Goal: Task Accomplishment & Management: Manage account settings

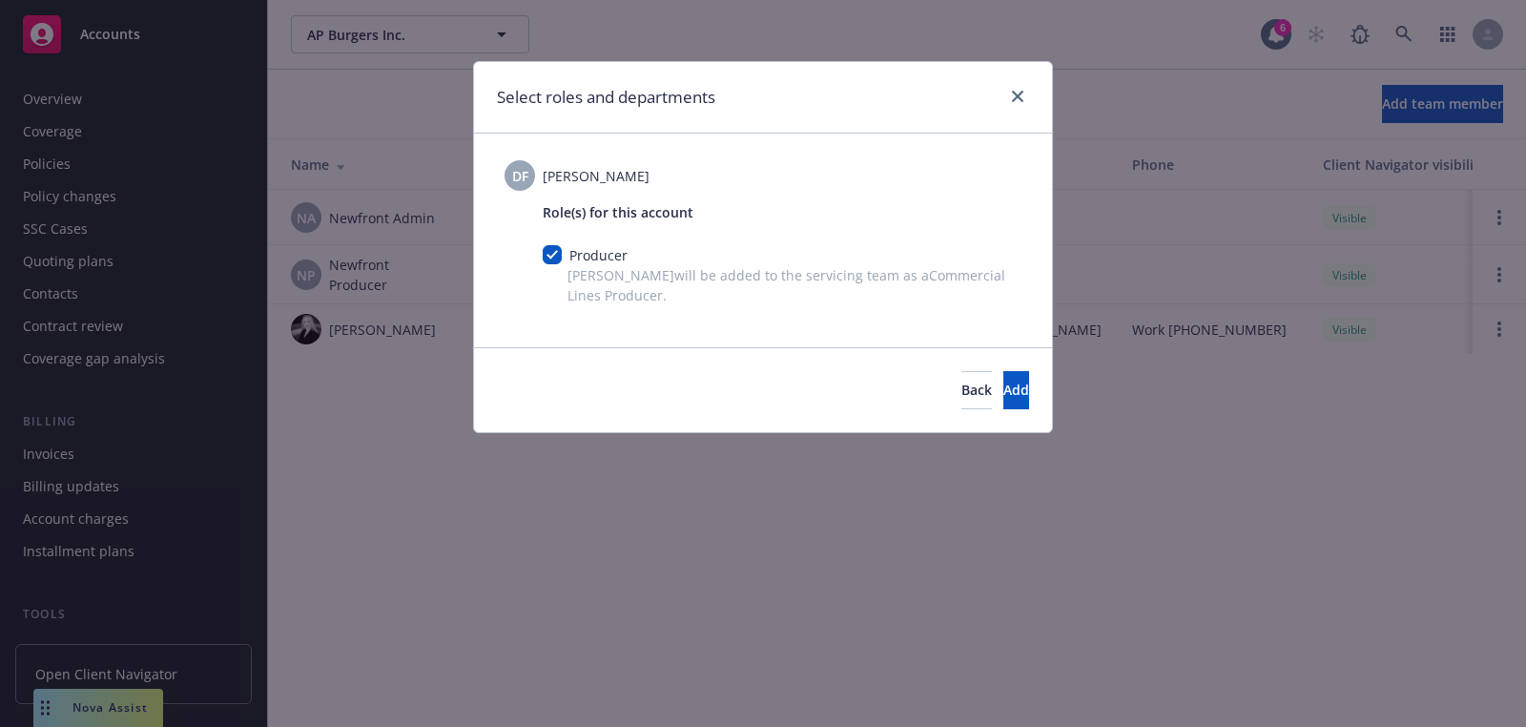
scroll to position [547, 0]
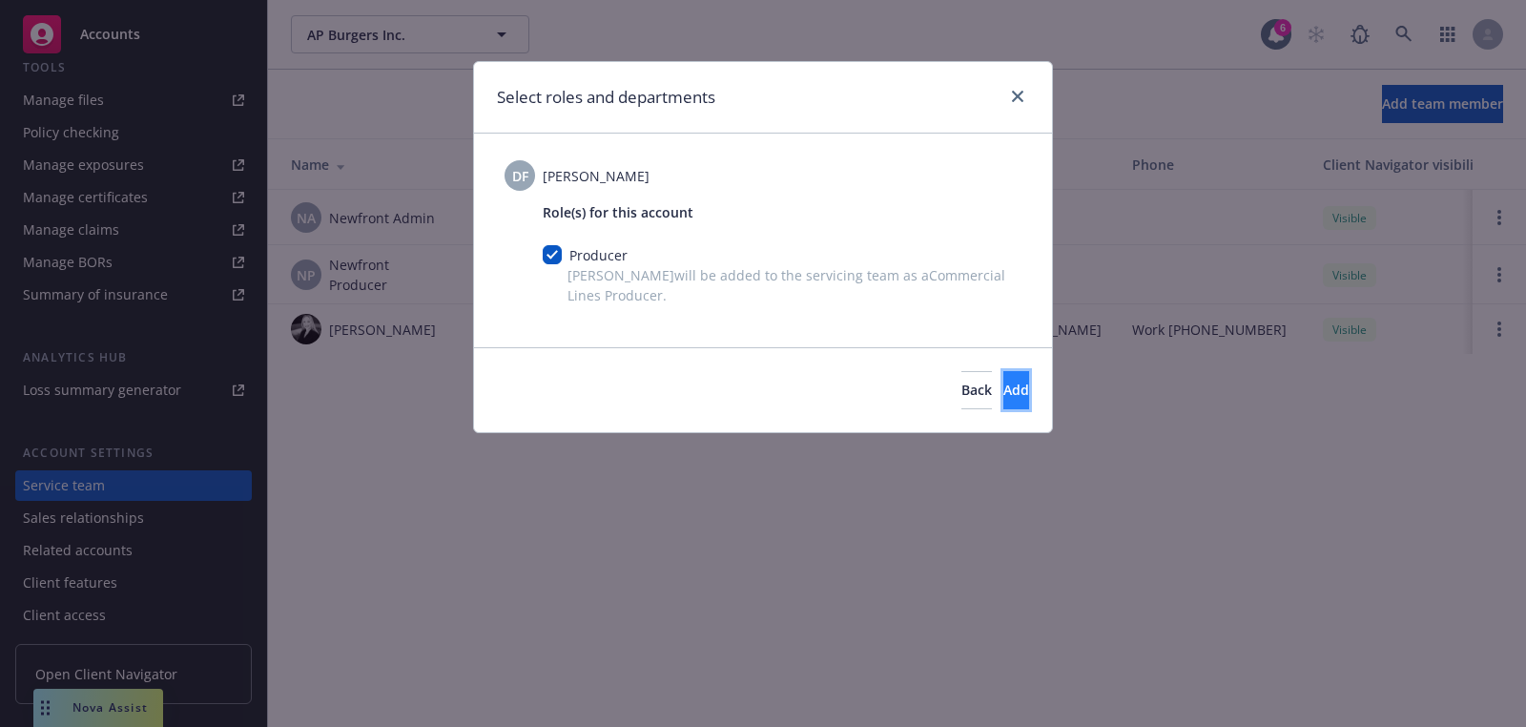
click at [1004, 387] on button "Add" at bounding box center [1017, 390] width 26 height 38
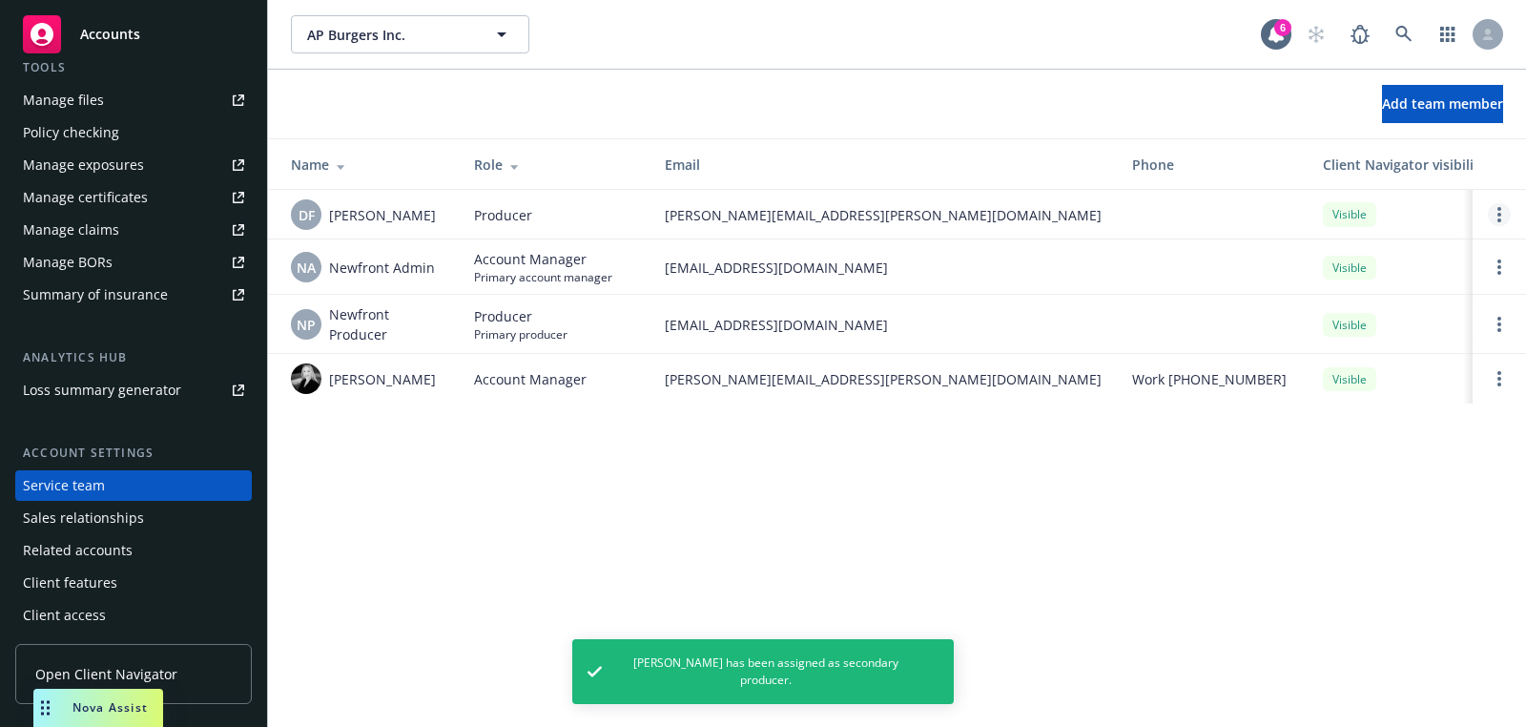
click at [1509, 214] on link "Open options" at bounding box center [1499, 214] width 23 height 23
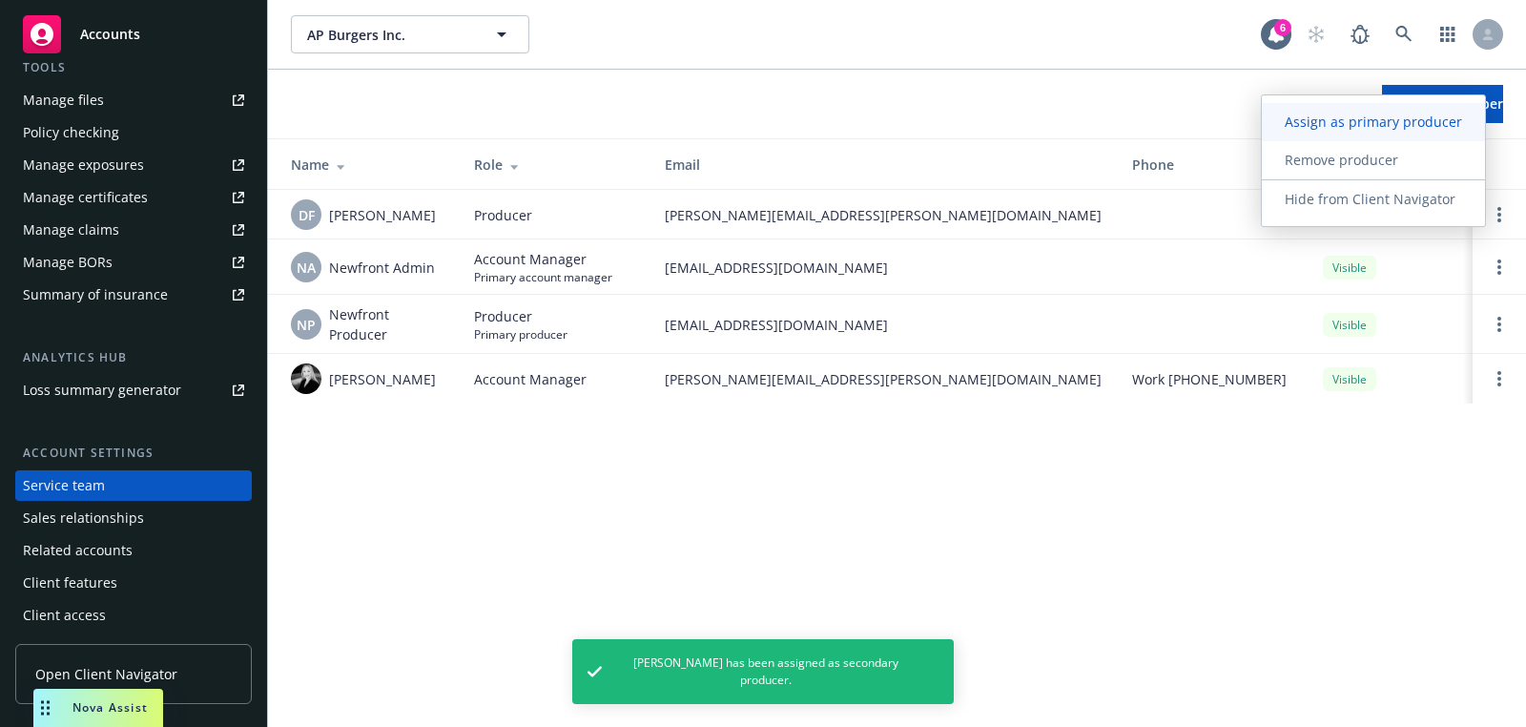
click at [1395, 129] on span "Assign as primary producer" at bounding box center [1373, 122] width 223 height 18
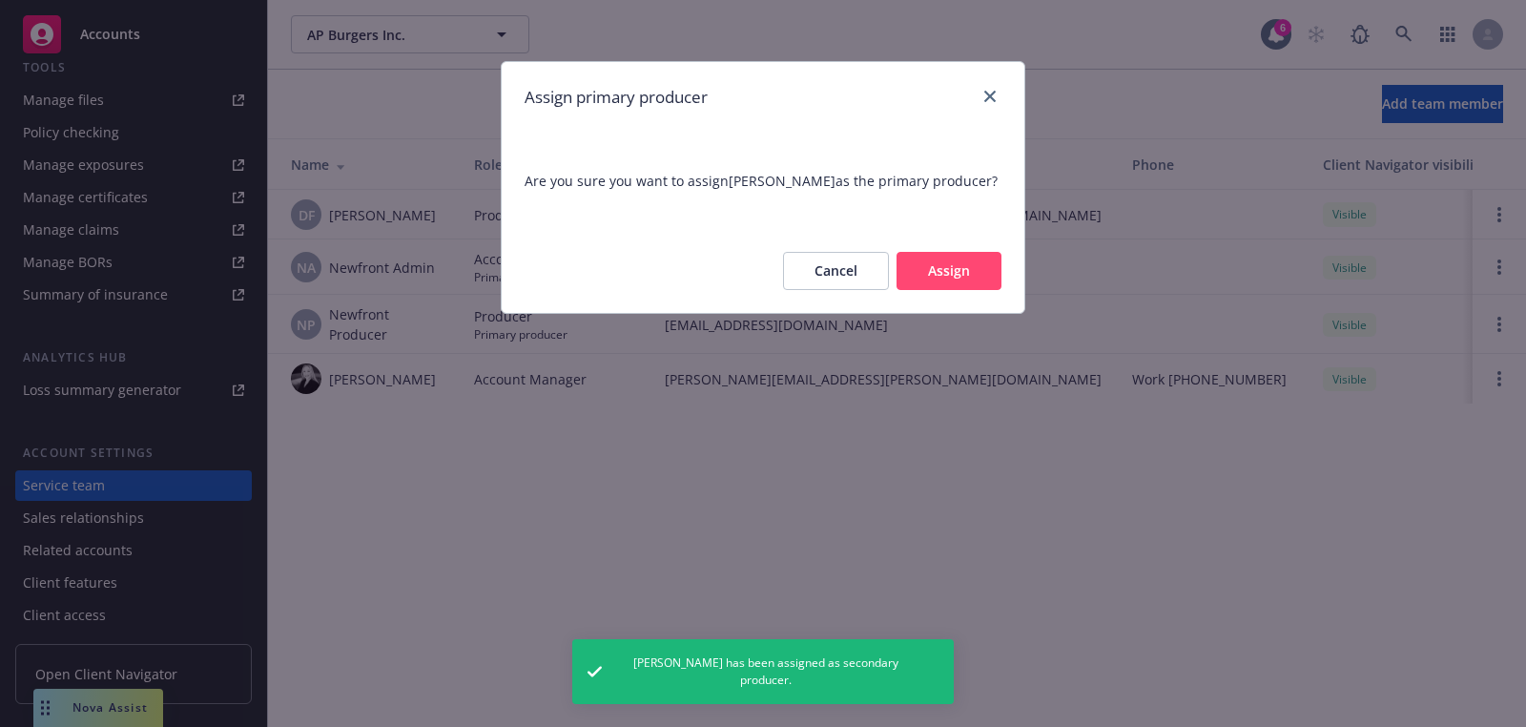
click at [990, 276] on button "Assign" at bounding box center [949, 271] width 105 height 38
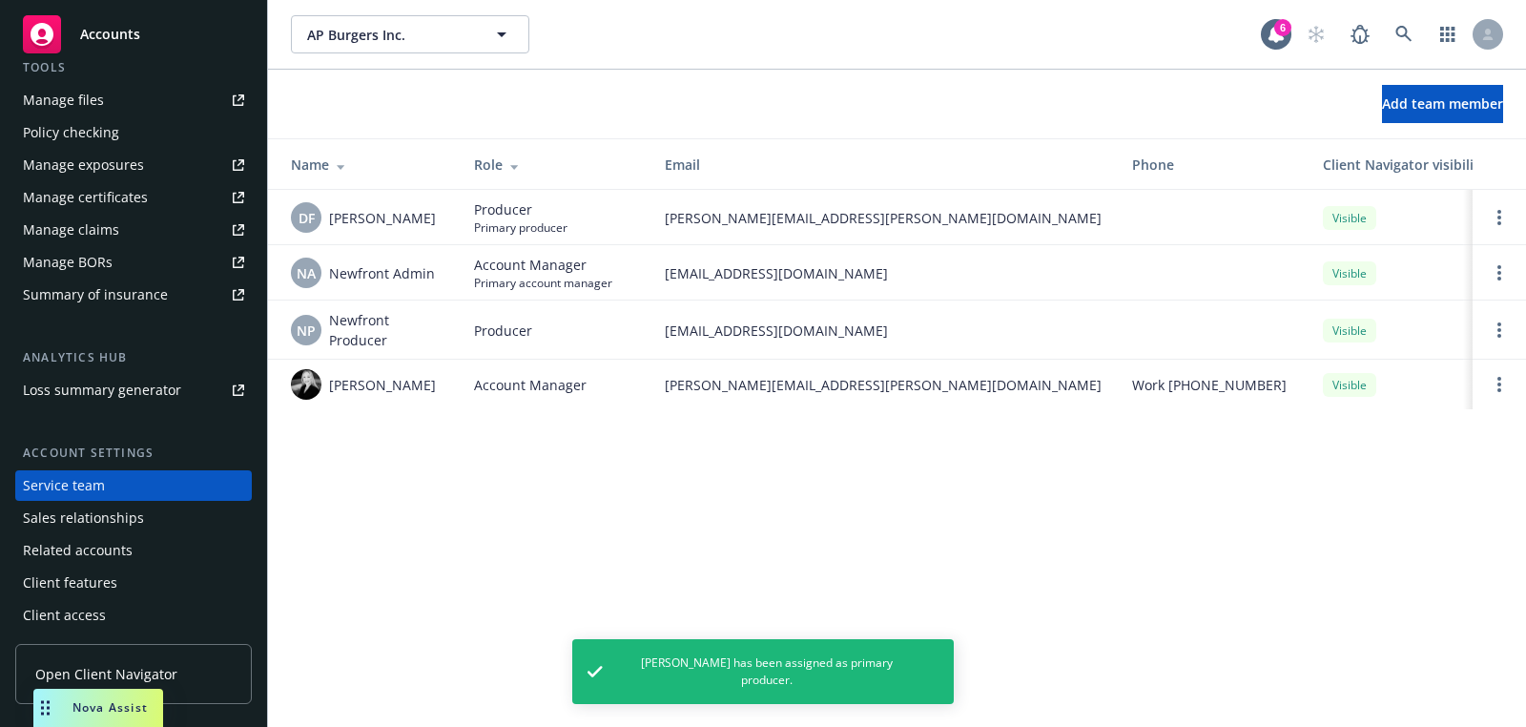
click at [1501, 385] on icon "Open options" at bounding box center [1500, 384] width 4 height 15
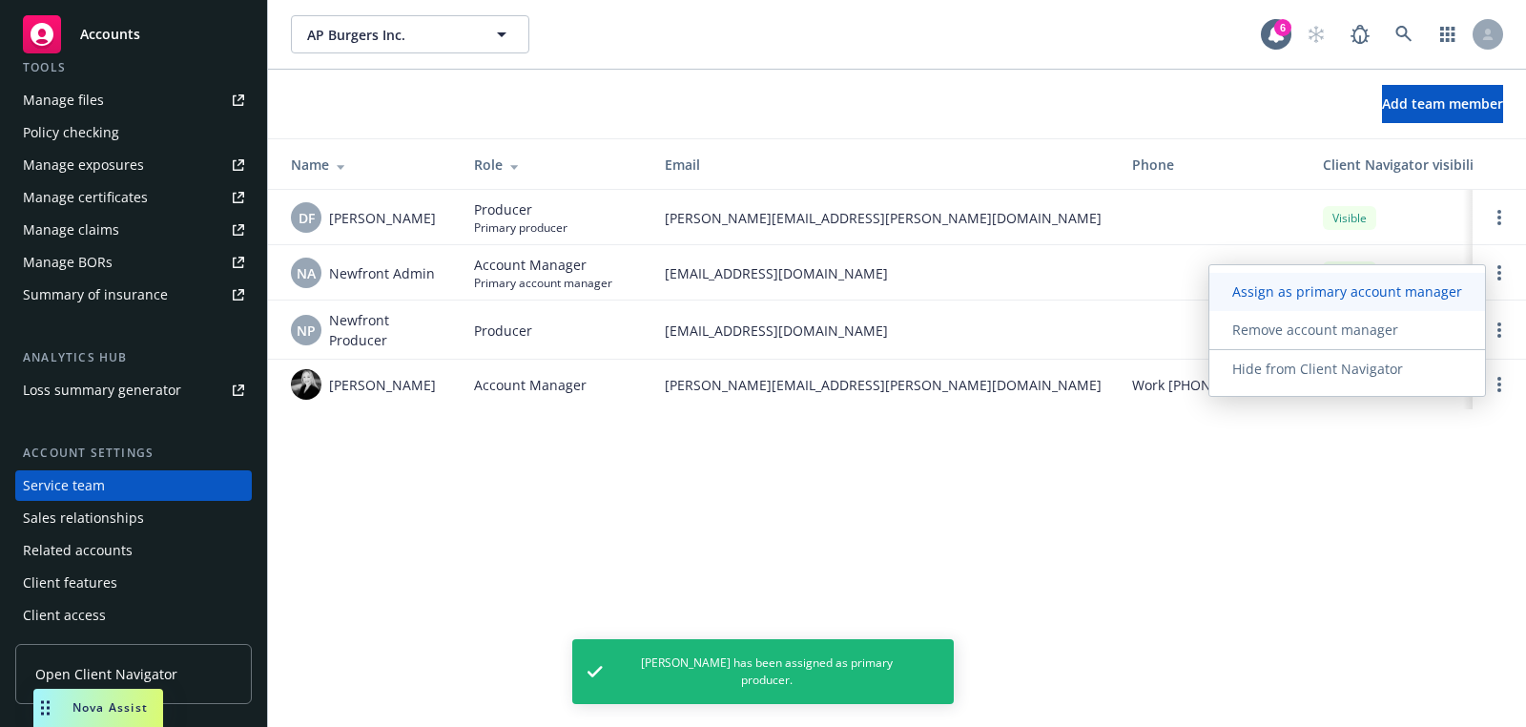
click at [1397, 301] on span "Assign as primary account manager" at bounding box center [1348, 291] width 276 height 18
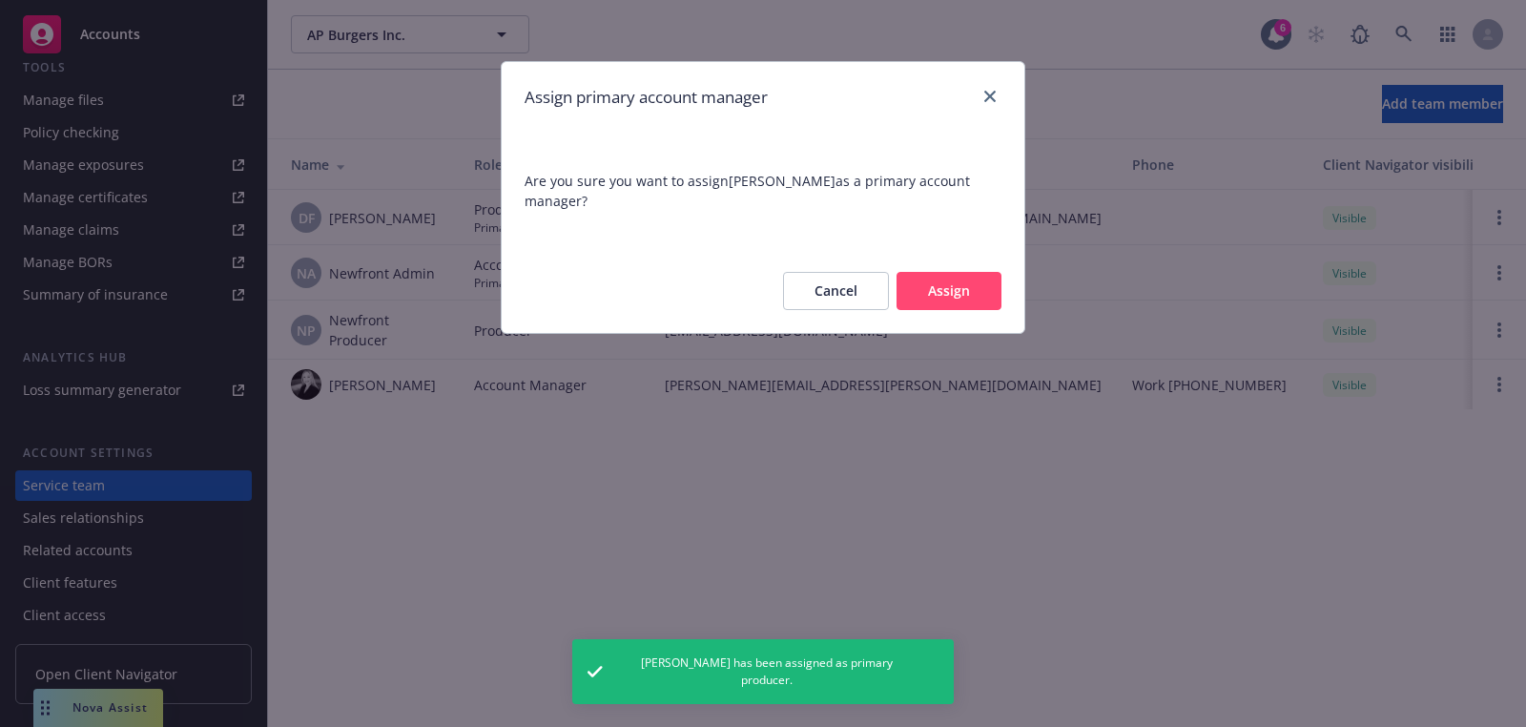
click at [912, 287] on button "Assign" at bounding box center [949, 291] width 105 height 38
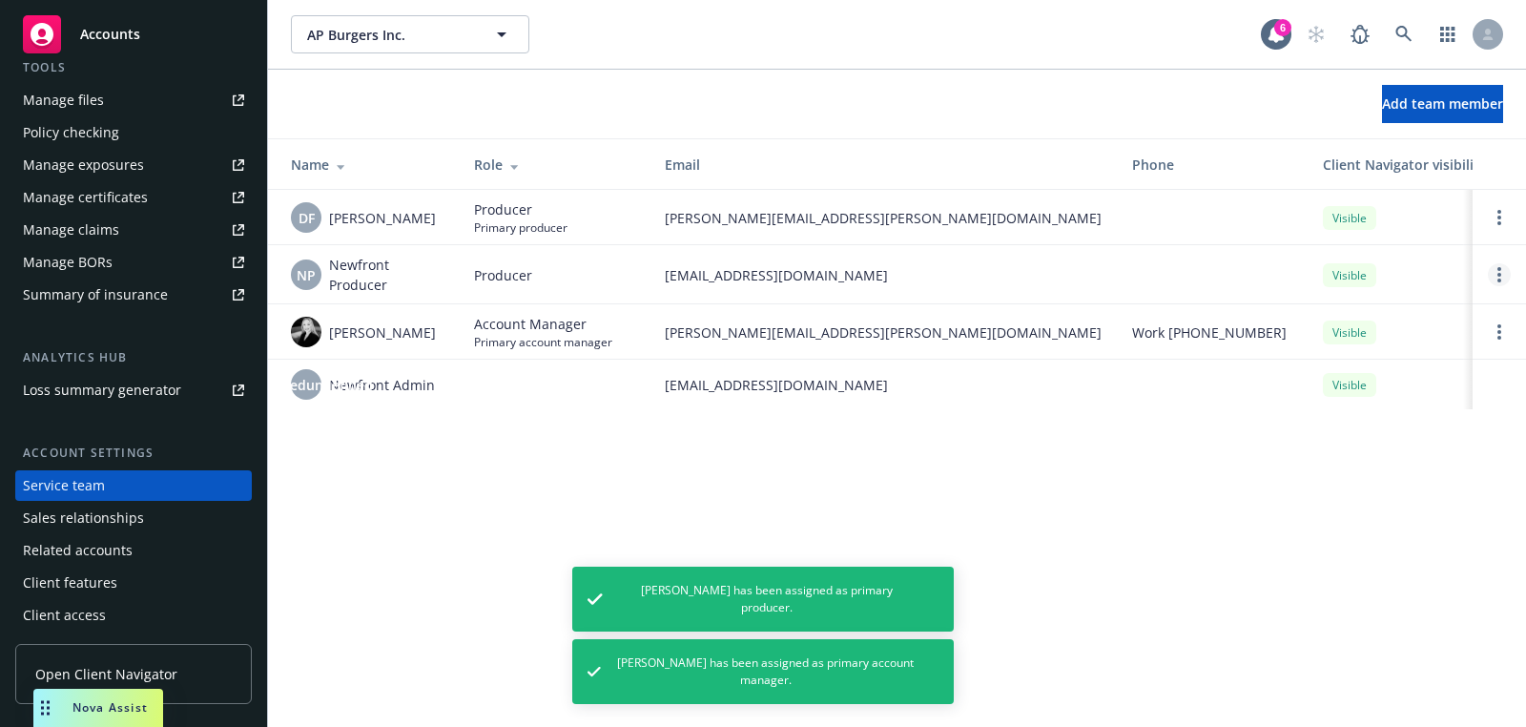
click at [1494, 281] on link "Open options" at bounding box center [1499, 274] width 23 height 23
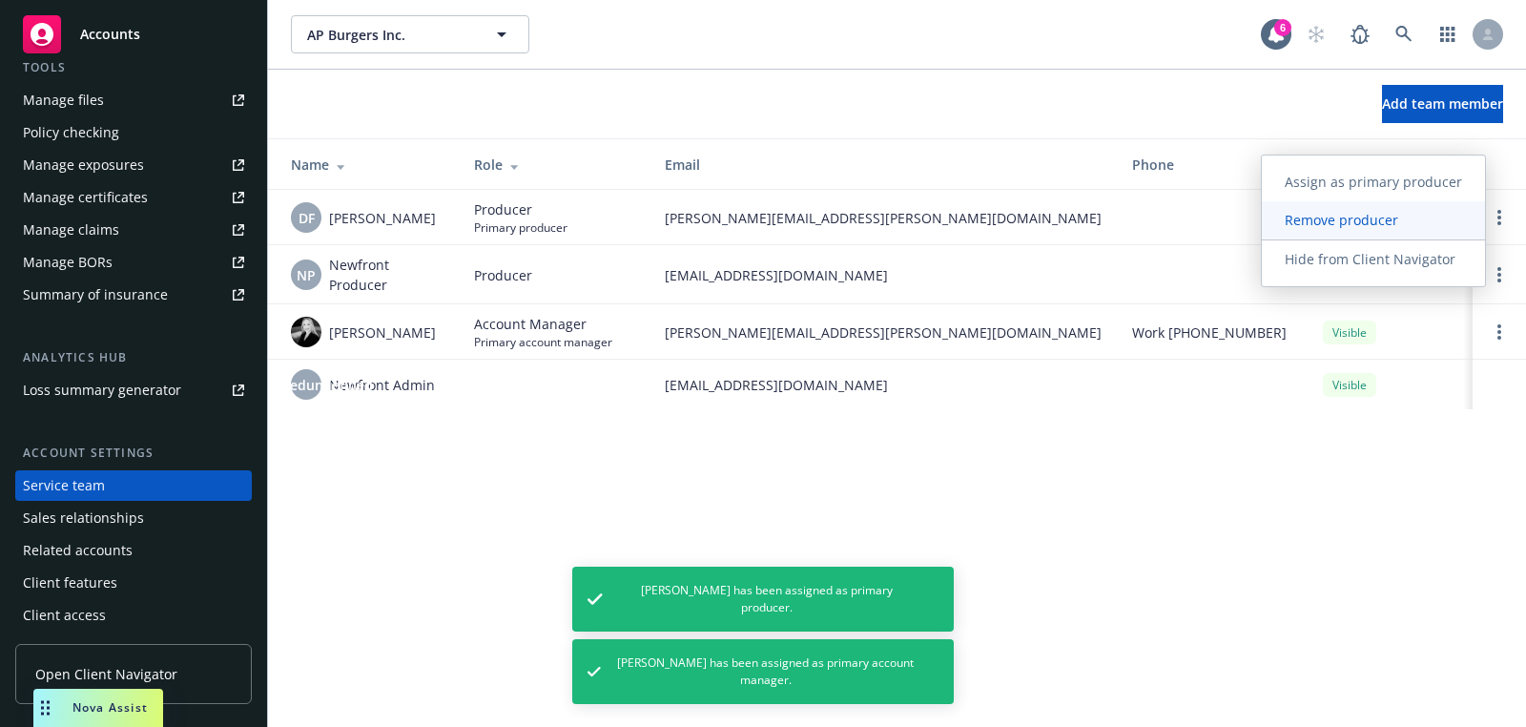
click at [1388, 219] on span "Remove producer" at bounding box center [1341, 220] width 159 height 18
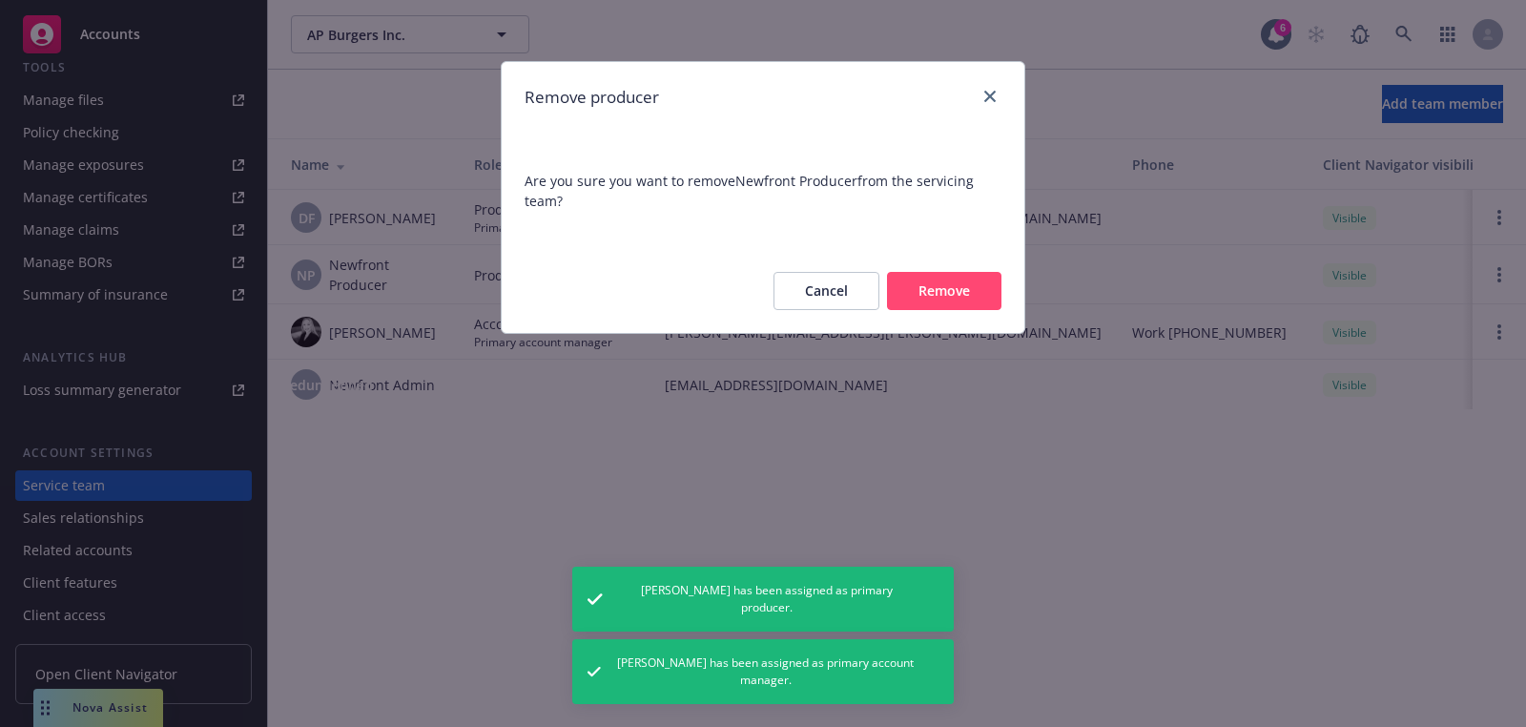
click at [1003, 301] on div "Cancel Remove" at bounding box center [763, 291] width 523 height 84
click at [950, 305] on button "Remove" at bounding box center [944, 291] width 114 height 38
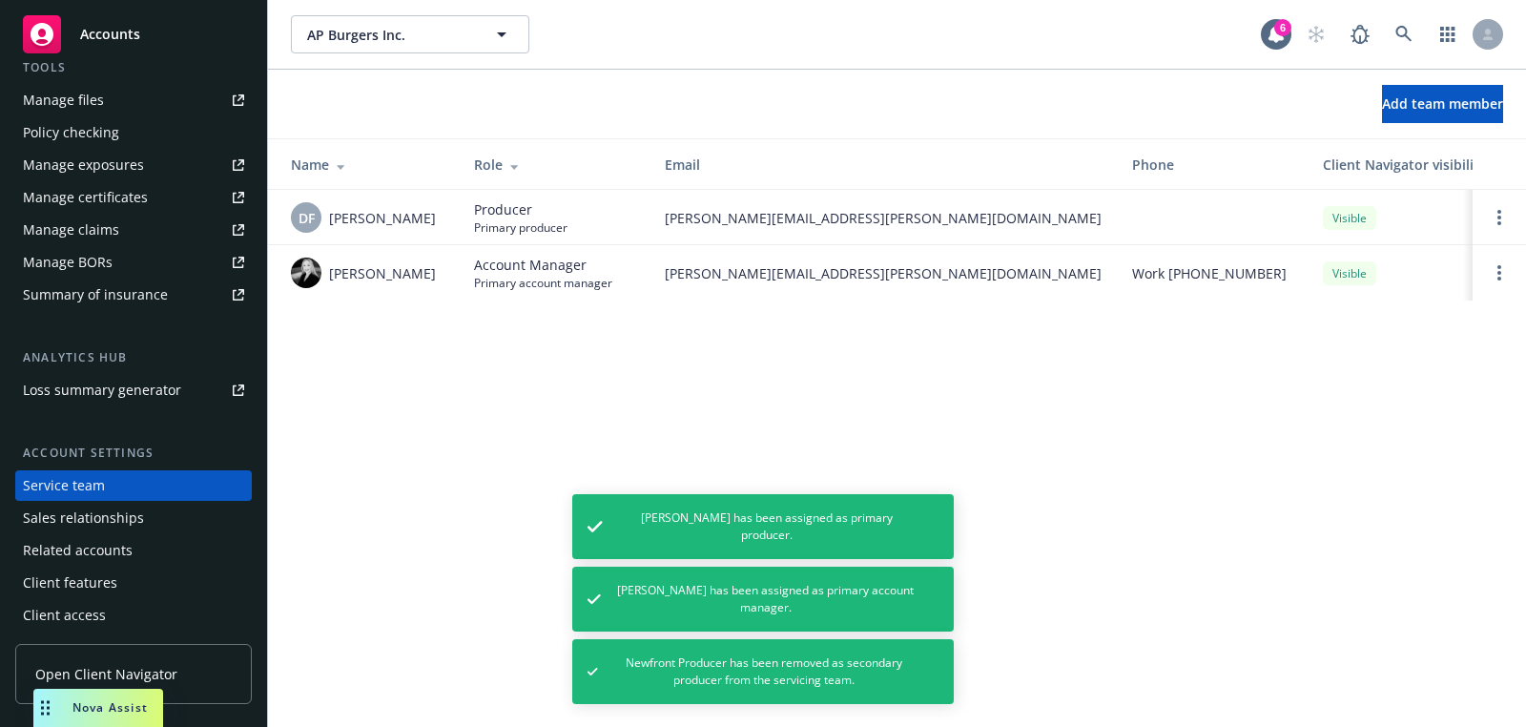
scroll to position [0, 0]
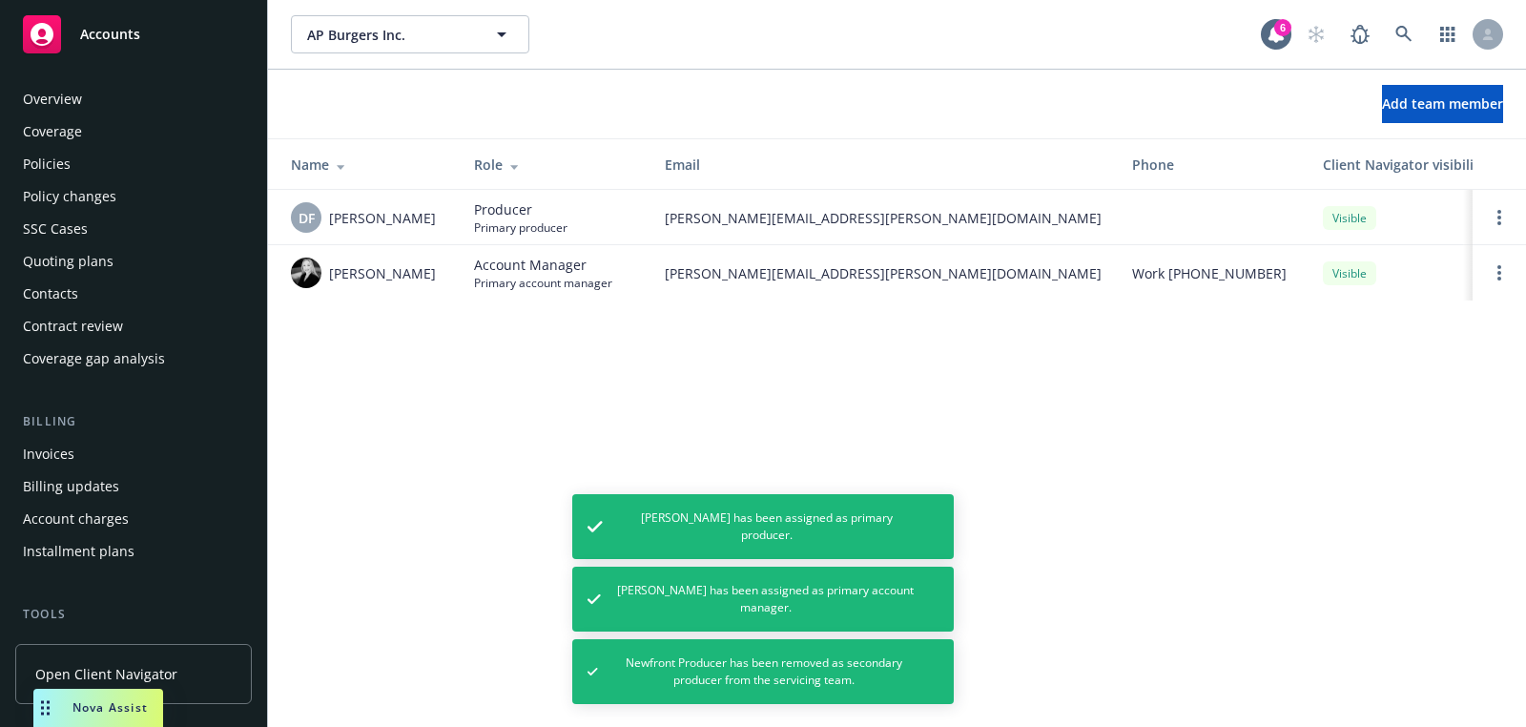
click at [135, 264] on div "Quoting plans" at bounding box center [133, 261] width 221 height 31
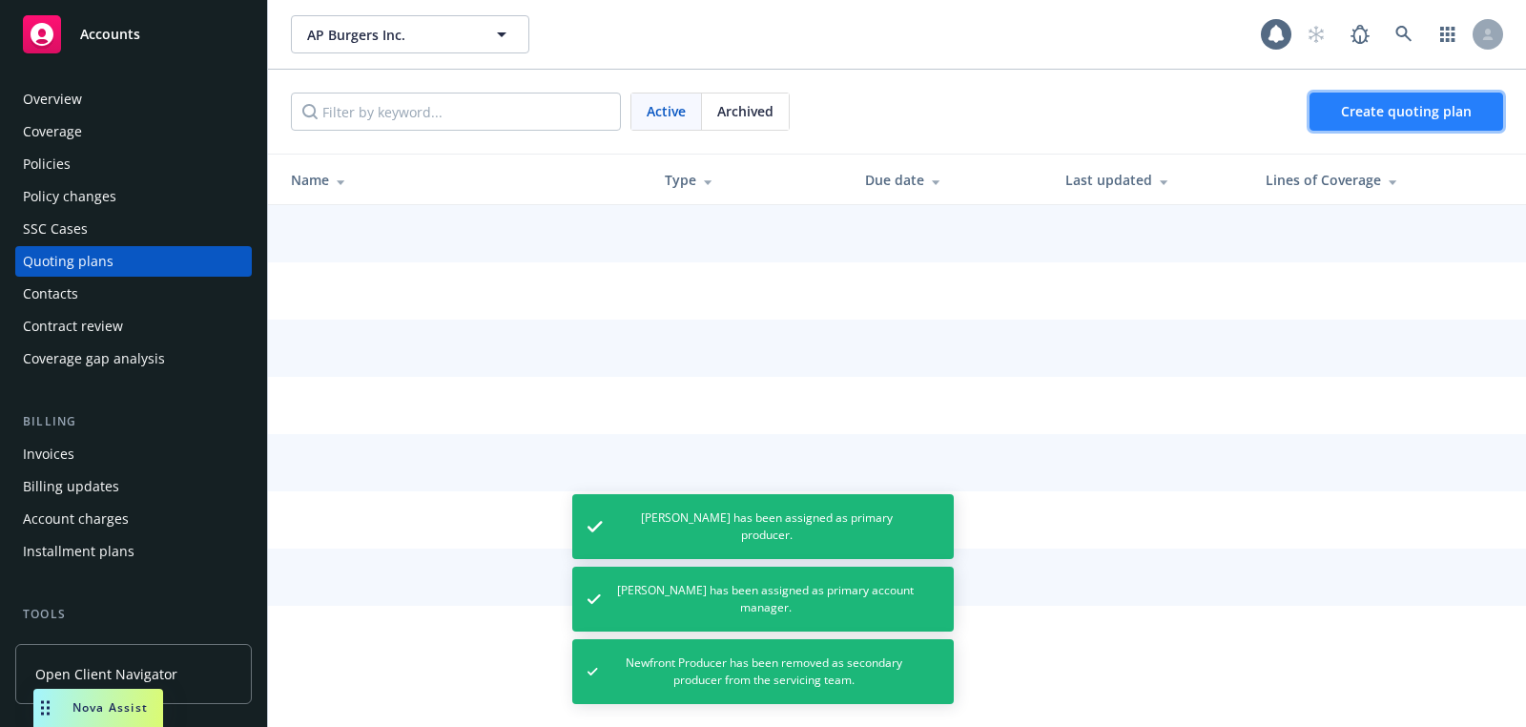
click at [1339, 97] on link "Create quoting plan" at bounding box center [1407, 112] width 194 height 38
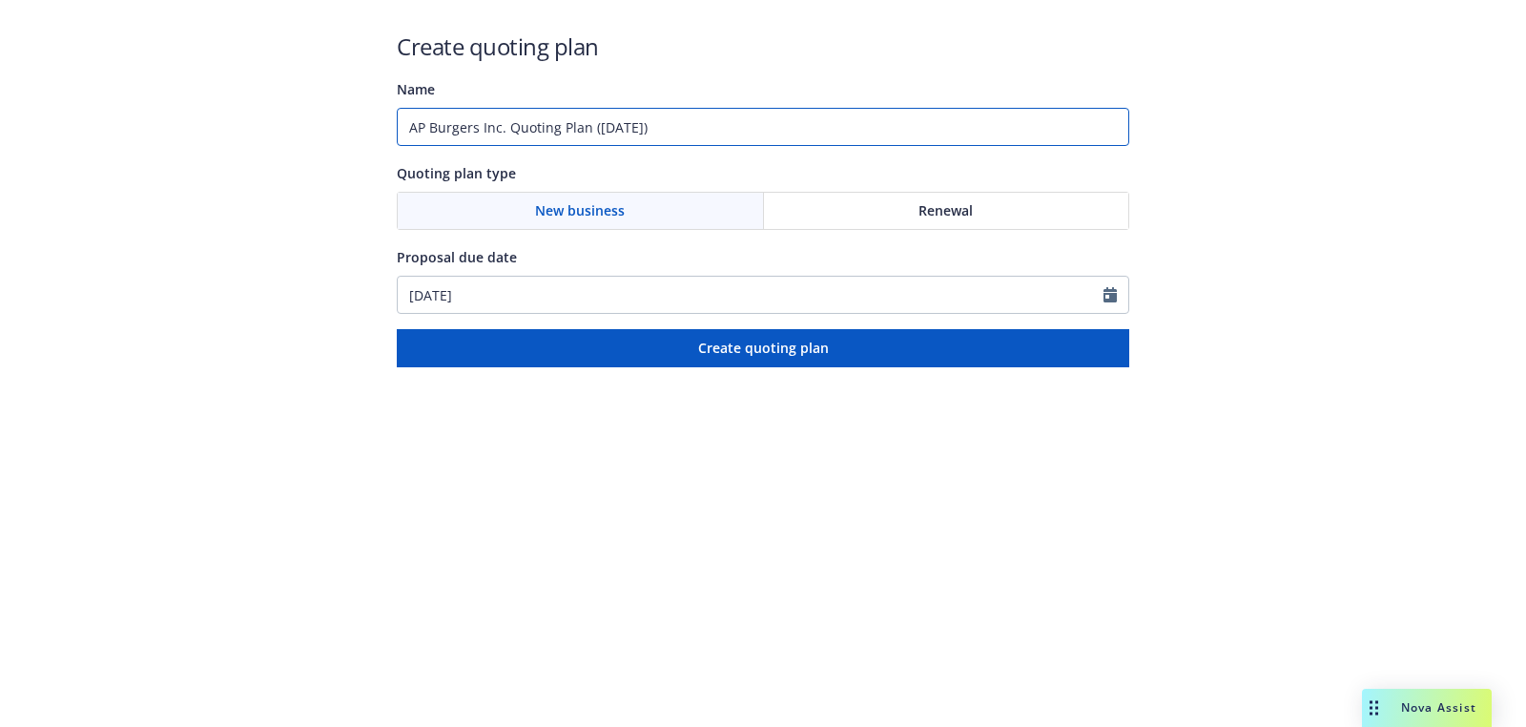
click at [685, 136] on input "AP Burgers Inc. Quoting Plan ([DATE])" at bounding box center [763, 127] width 733 height 38
type input "[DATE]"
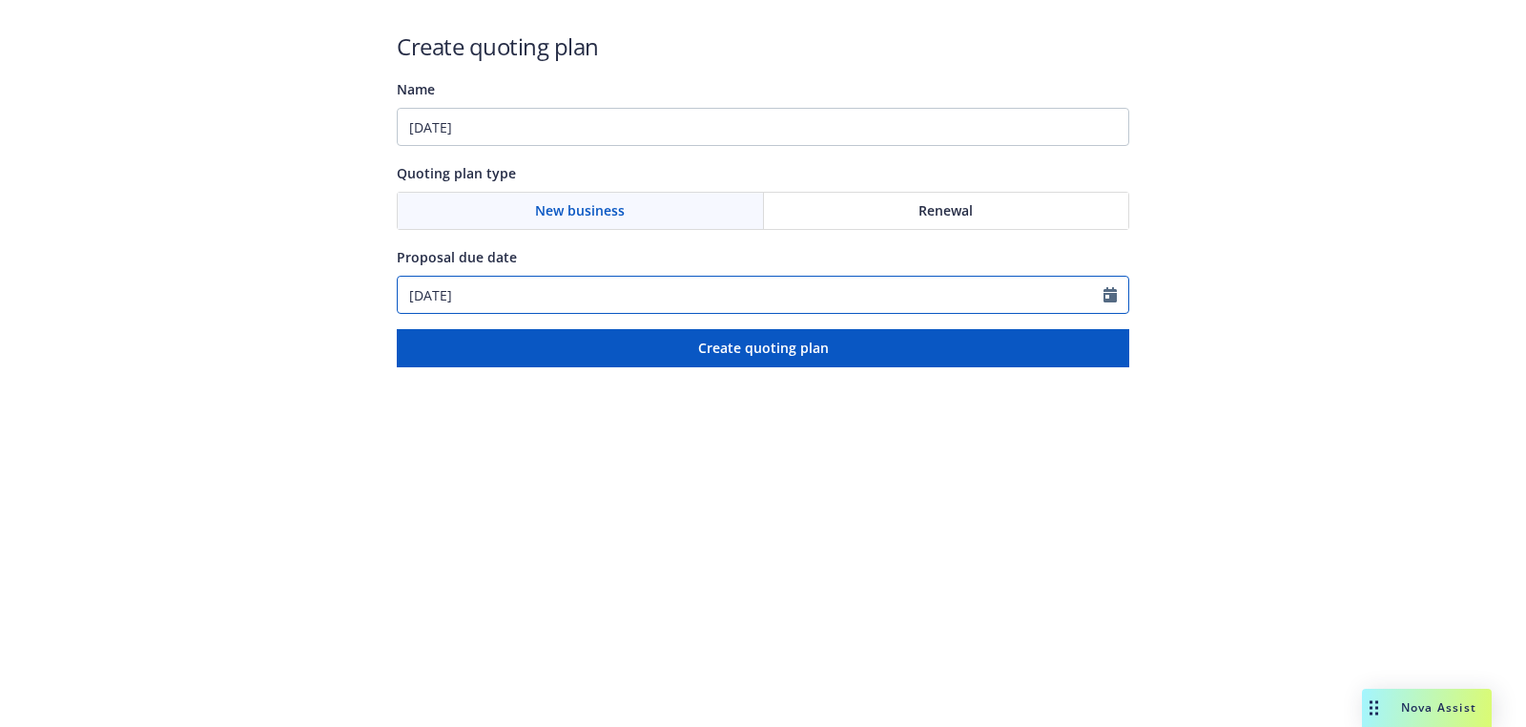
select select "9"
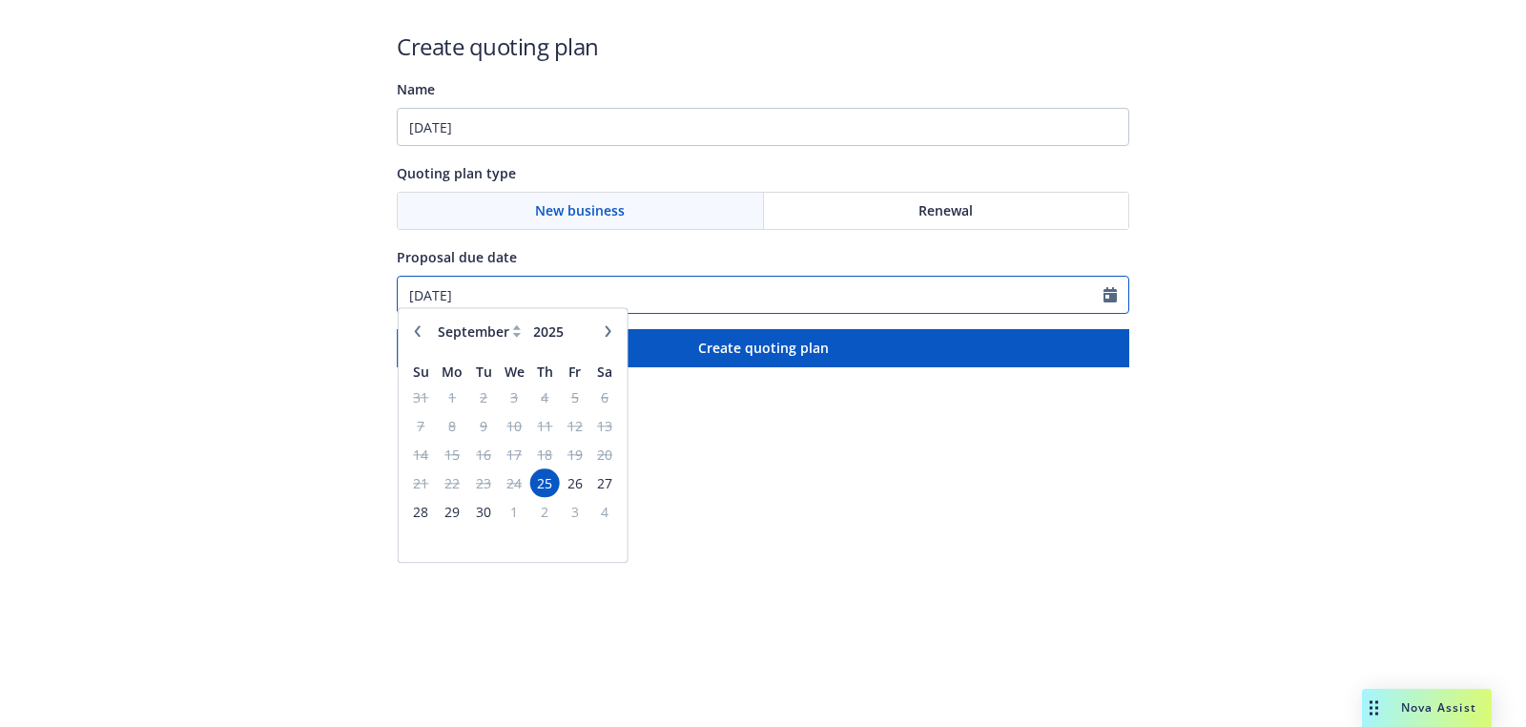
click at [596, 284] on input "[DATE]" at bounding box center [751, 295] width 706 height 36
paste input "6"
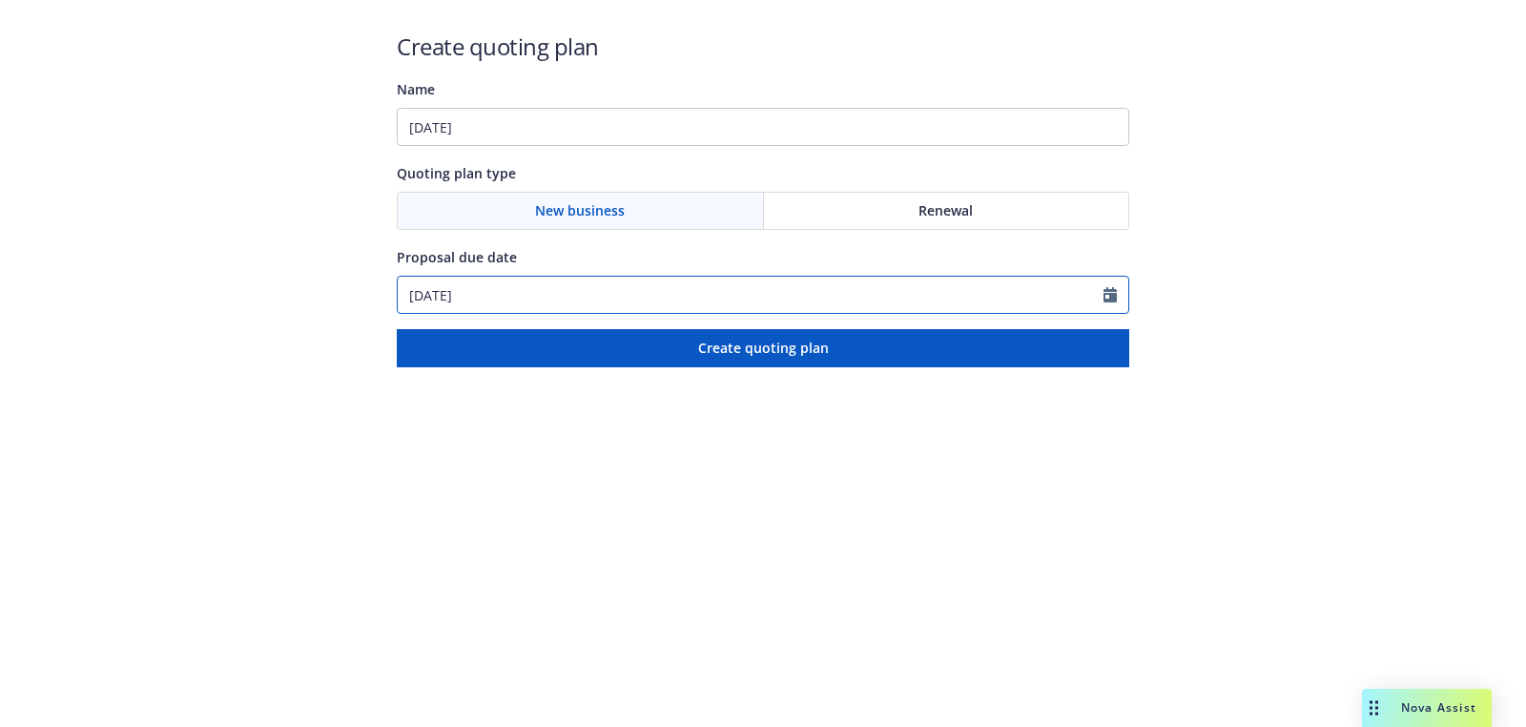
type input "[DATE]"
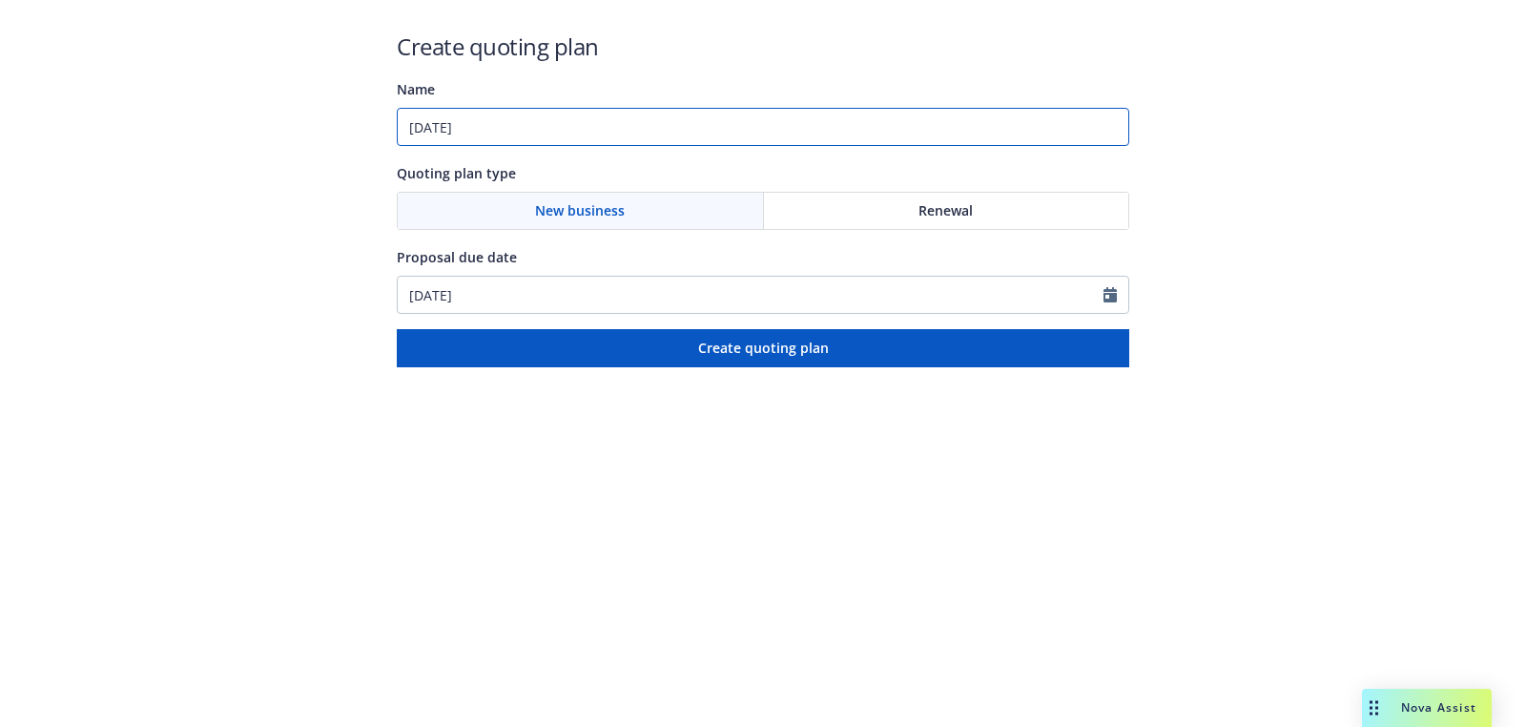
click at [592, 137] on input "[DATE]" at bounding box center [763, 127] width 733 height 38
paste input "Workers Compensation;Commercial Package;Cyber;Employment Practices Liability"
click at [813, 123] on input "[DATE]: Workers Compensation;Commercial Package;Cyber;Employment Practices Liab…" at bounding box center [763, 127] width 733 height 38
click at [767, 123] on input "[DATE]: Workers Compensation;Commercial Package;Cyber, Employment Practices Lia…" at bounding box center [763, 127] width 733 height 38
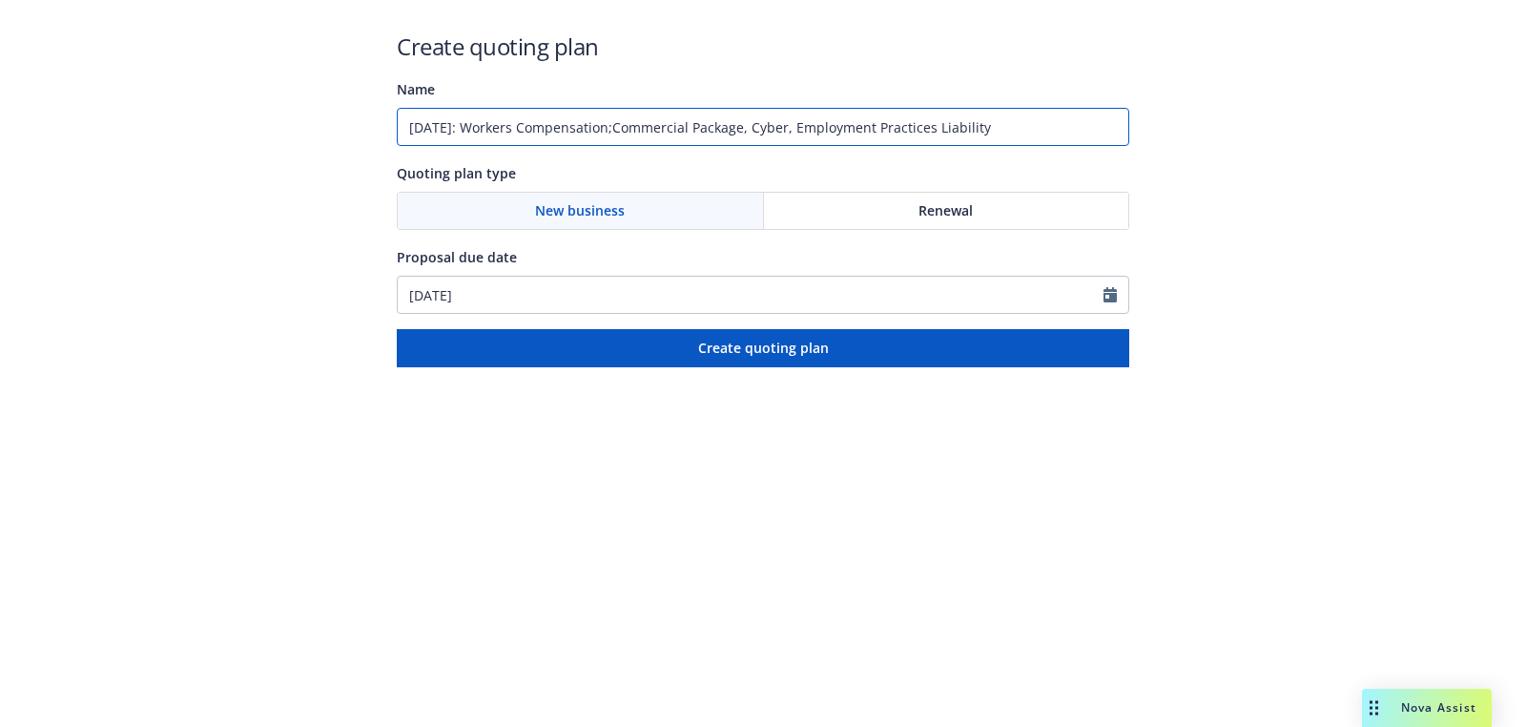
click at [638, 125] on input "[DATE]: Workers Compensation;Commercial Package, Cyber, Employment Practices Li…" at bounding box center [763, 127] width 733 height 38
type input "[DATE]: Workers Compensation, Commercial Package, Cyber, Employment Practices L…"
click at [568, 367] on html "Create quoting plan Name [DATE]: Workers Compensation, Commercial Package, Cybe…" at bounding box center [763, 183] width 1526 height 367
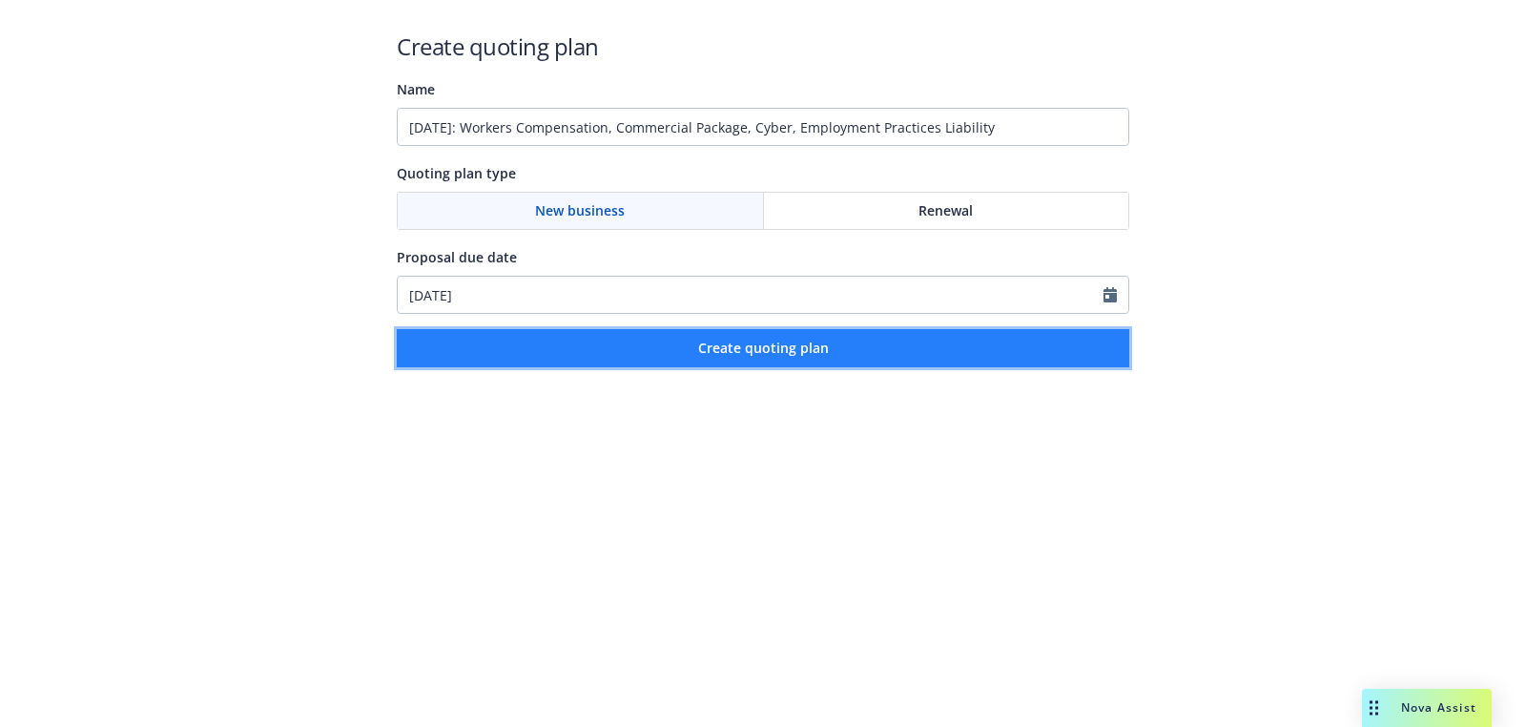
click at [571, 361] on button "Create quoting plan" at bounding box center [763, 348] width 733 height 38
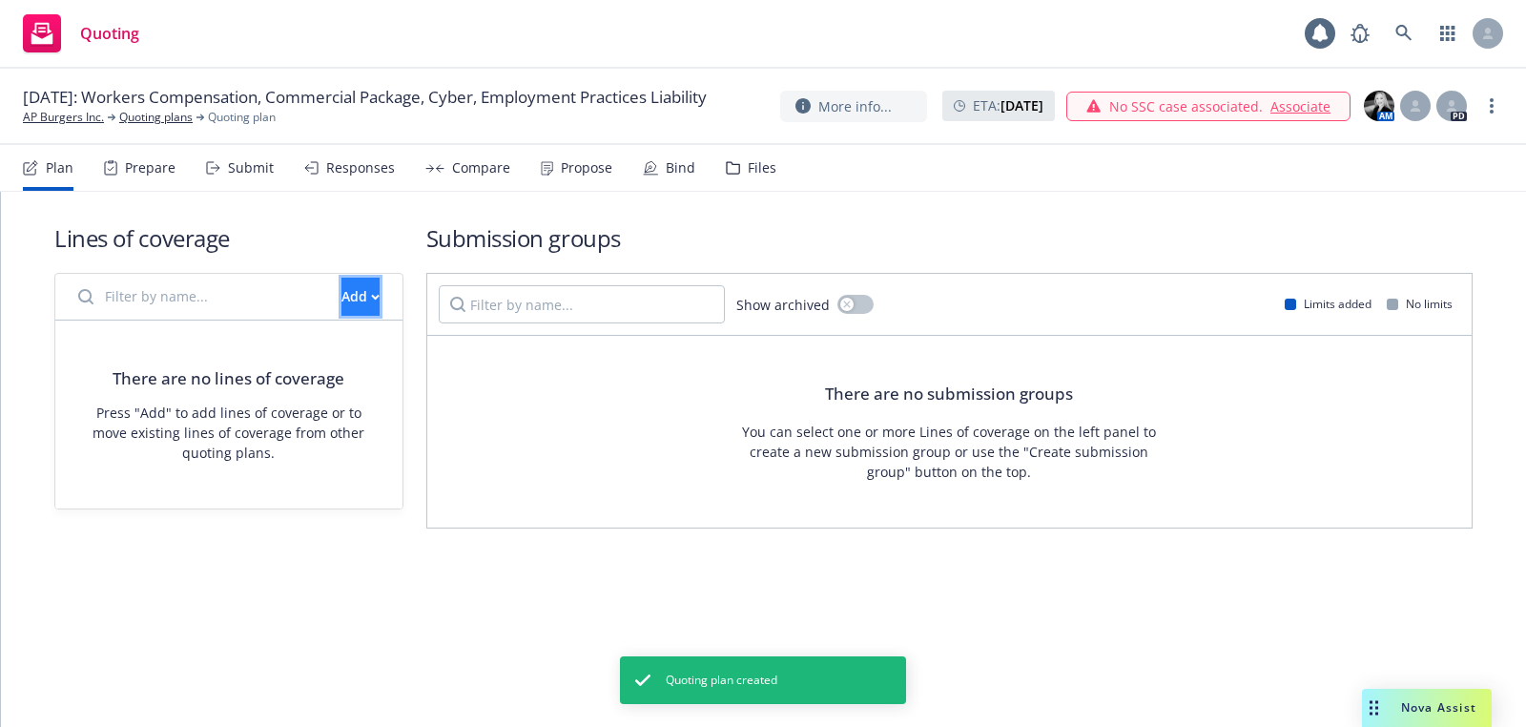
click at [349, 281] on button "Add" at bounding box center [361, 297] width 38 height 38
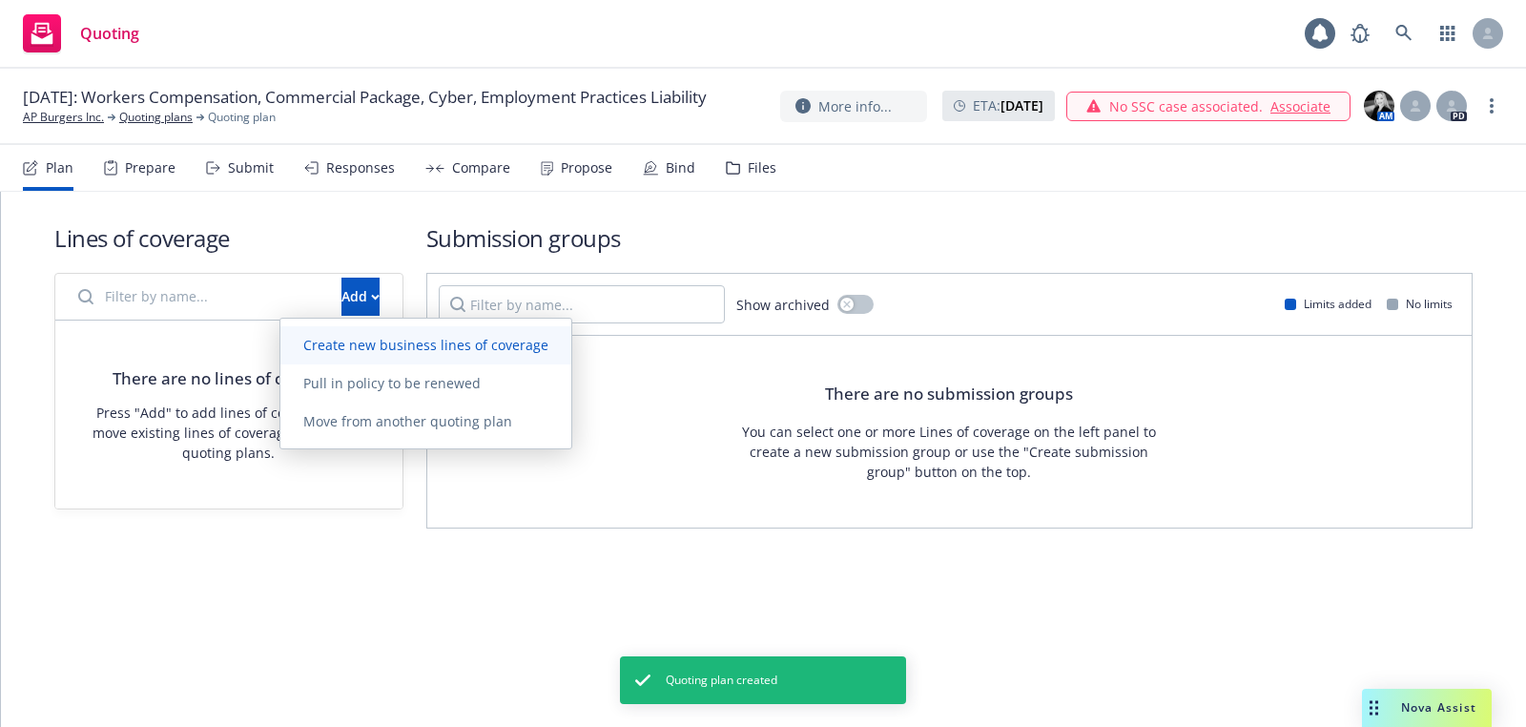
click at [404, 340] on span "Create new business lines of coverage" at bounding box center [425, 345] width 291 height 18
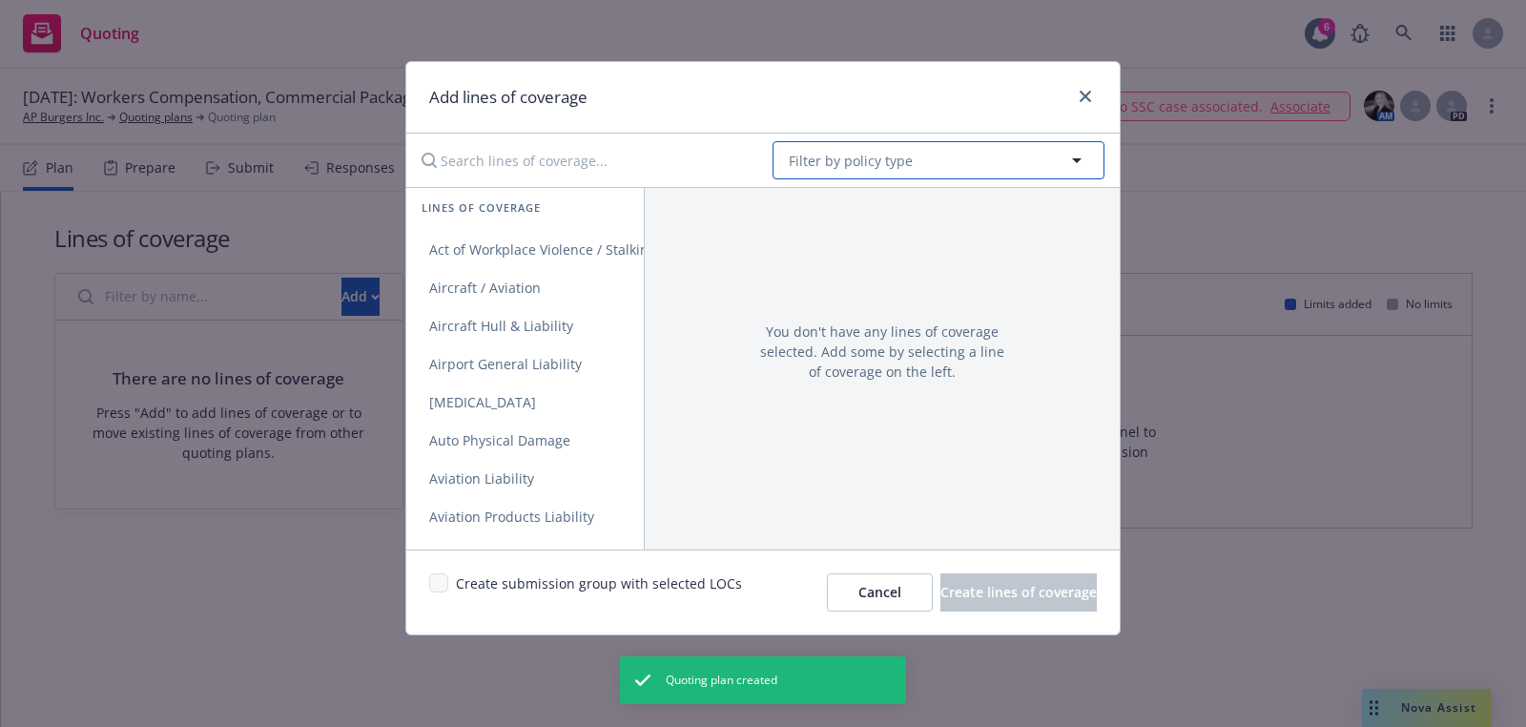
click at [948, 158] on button "Filter by policy type" at bounding box center [939, 160] width 332 height 38
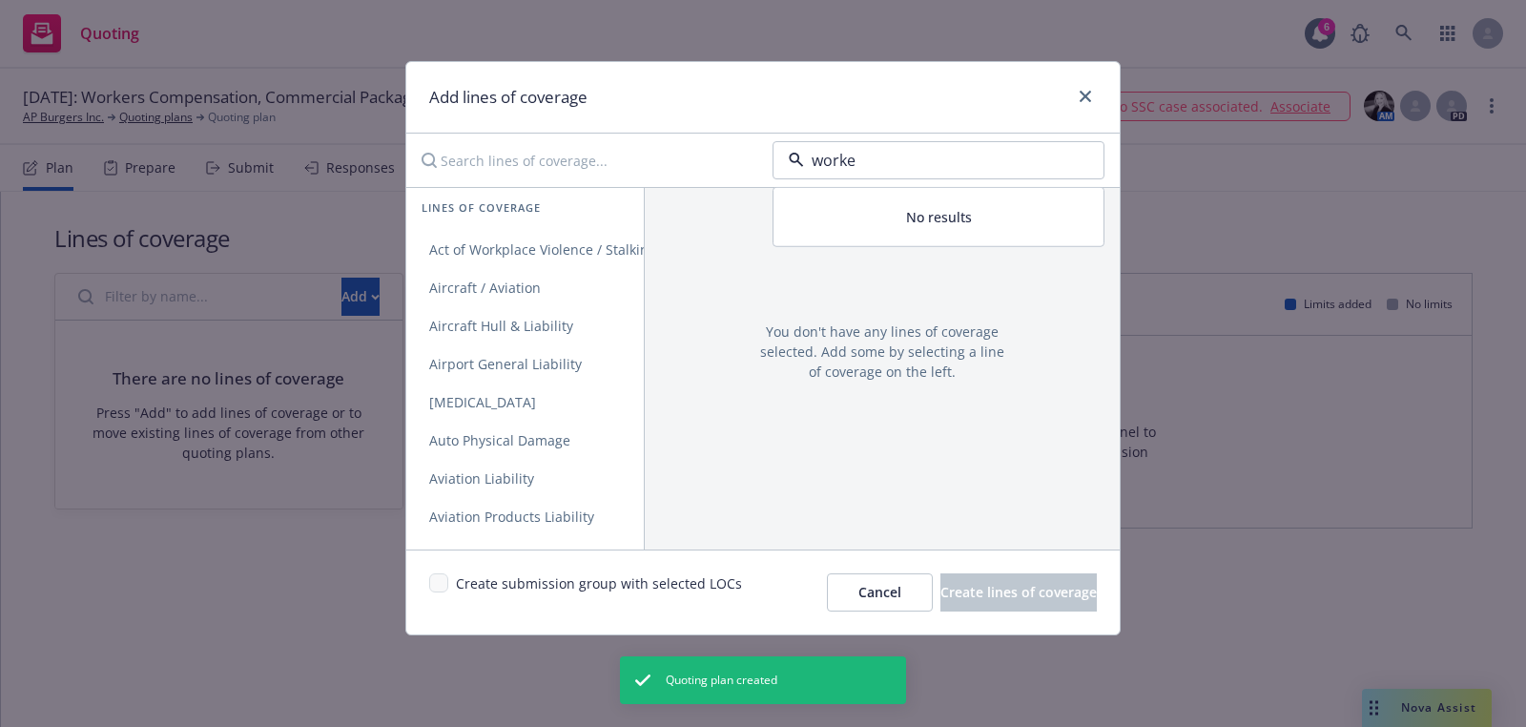
type input "worker"
click at [894, 200] on div "Workers' Compensation" at bounding box center [870, 214] width 168 height 28
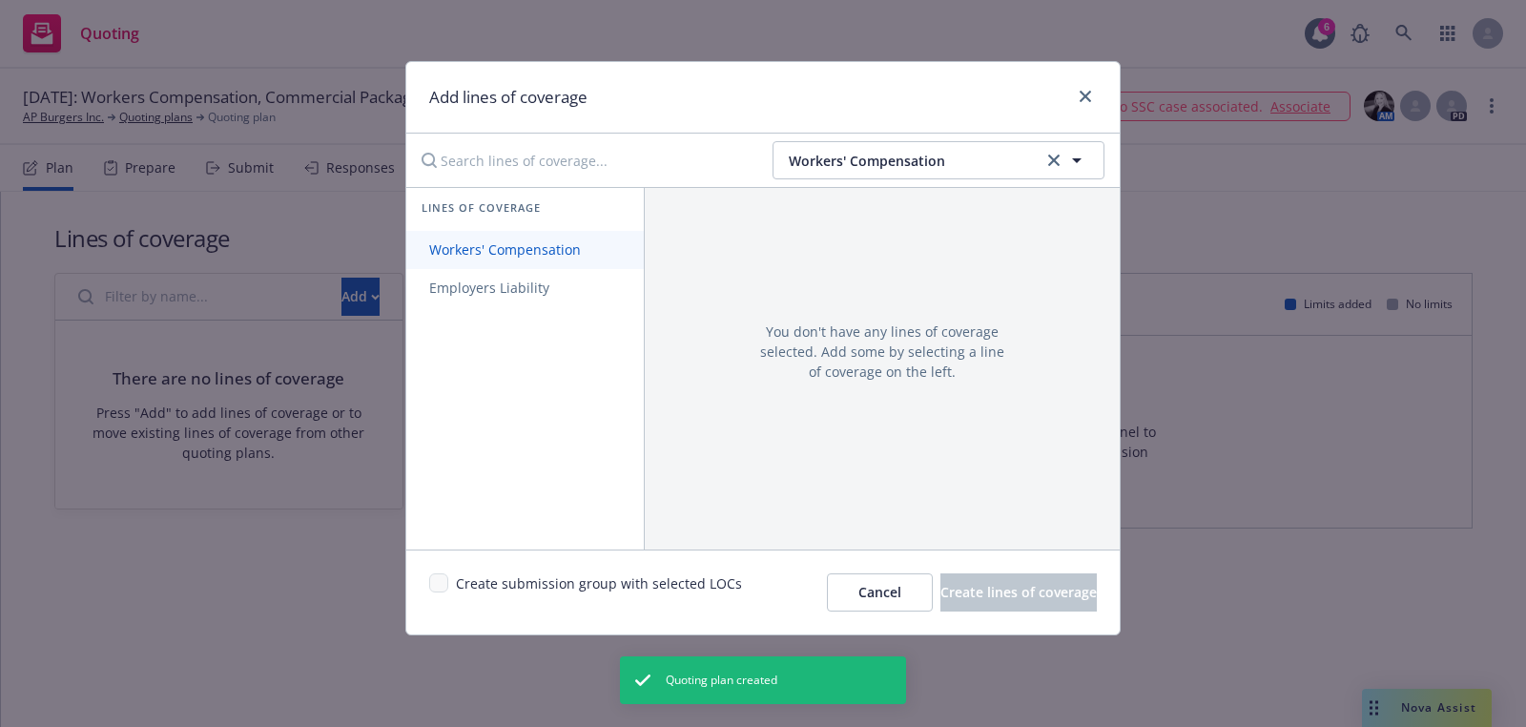
click at [603, 239] on link "Workers' Compensation" at bounding box center [525, 250] width 238 height 38
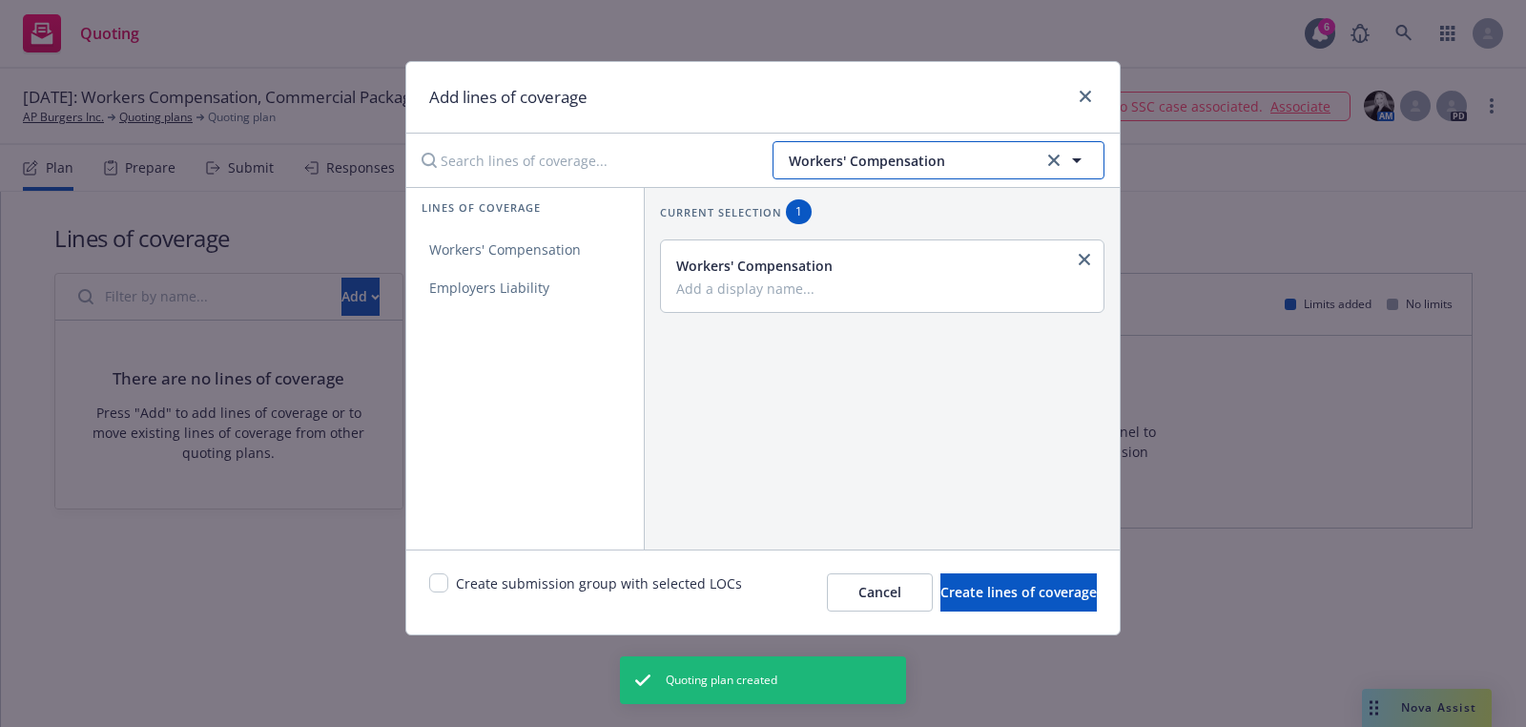
click at [896, 146] on button "Workers' Compensation" at bounding box center [939, 160] width 332 height 38
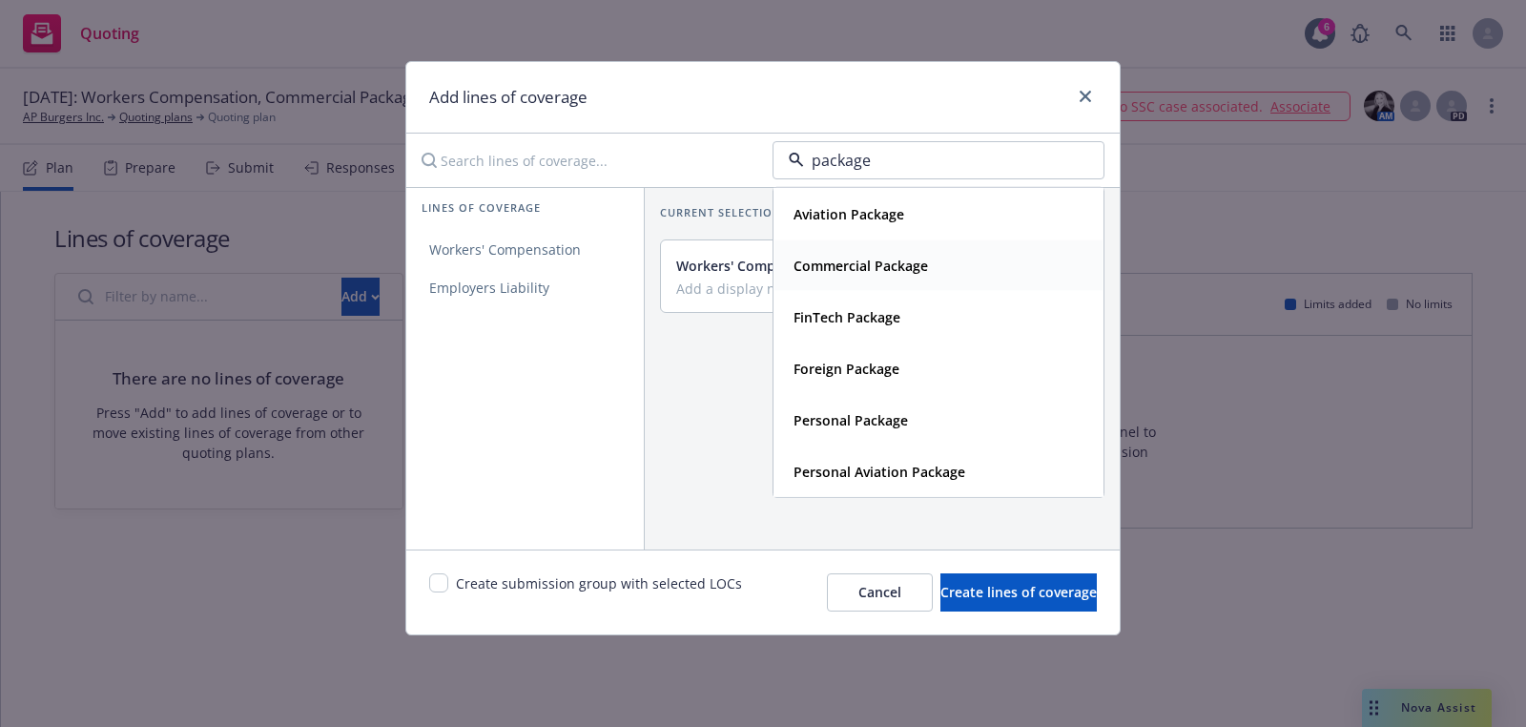
click at [853, 252] on div "Commercial Package" at bounding box center [859, 266] width 146 height 28
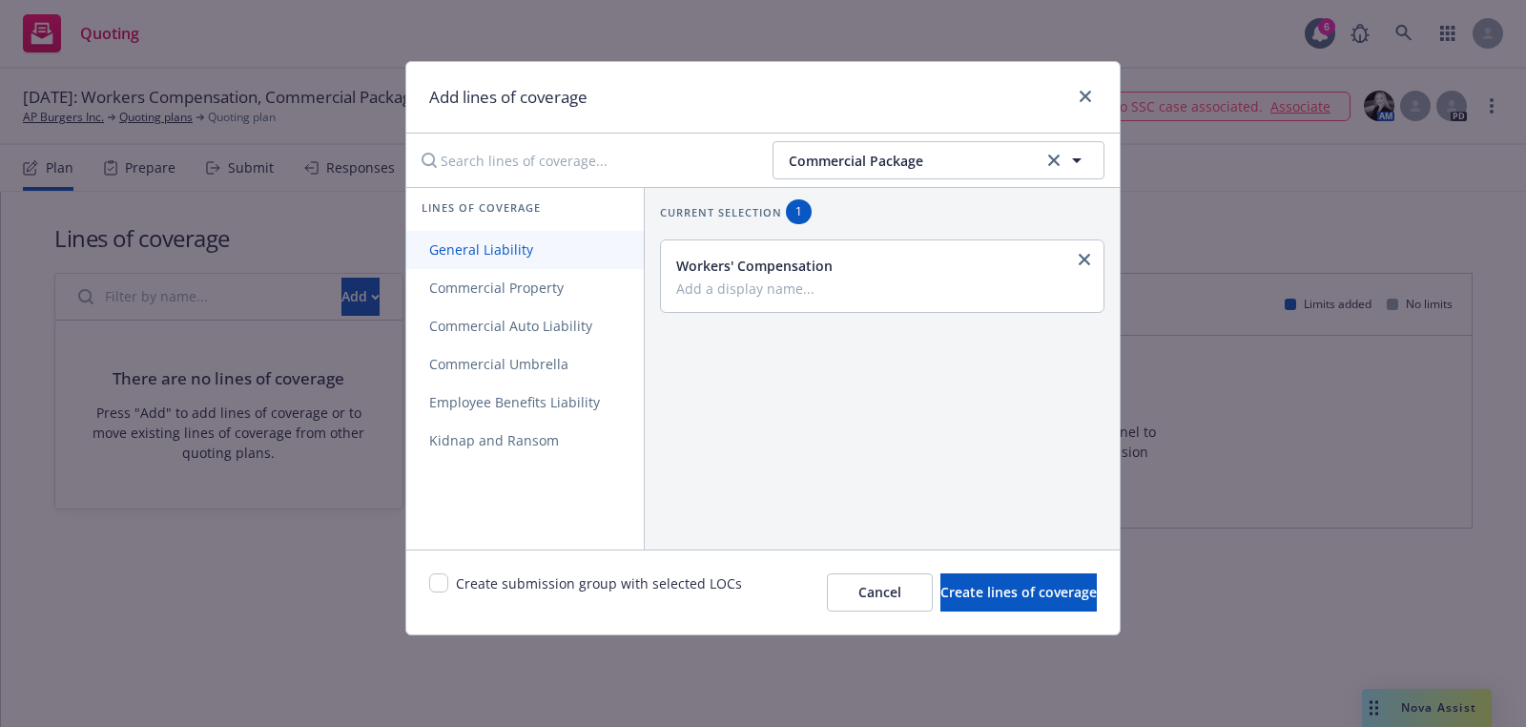
click at [541, 233] on link "General Liability" at bounding box center [525, 250] width 238 height 38
click at [541, 280] on span "Commercial Property" at bounding box center [496, 288] width 180 height 18
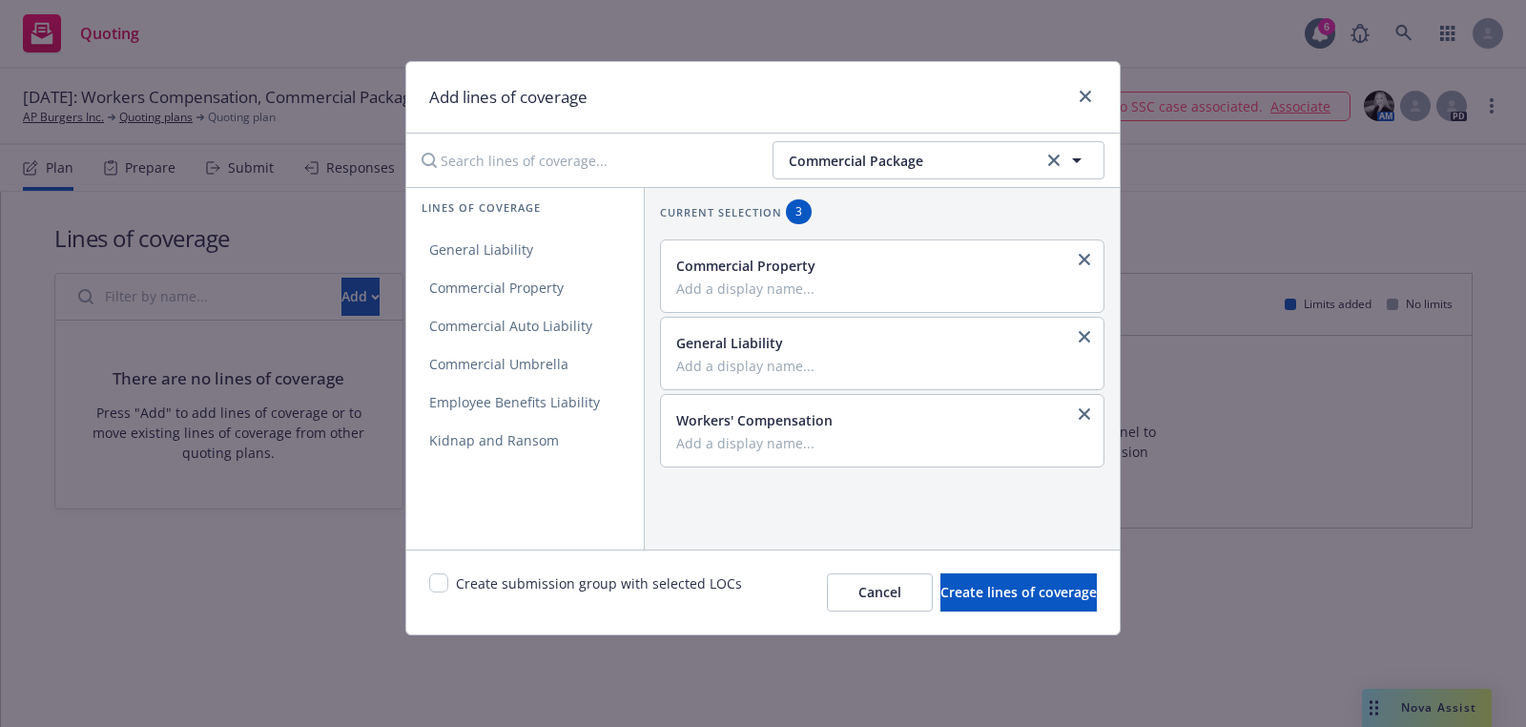
click at [878, 179] on div "Commercial Package" at bounding box center [763, 160] width 714 height 53
click at [862, 174] on button "Commercial Package" at bounding box center [939, 160] width 332 height 38
click at [848, 216] on div "Cyber" at bounding box center [938, 214] width 305 height 28
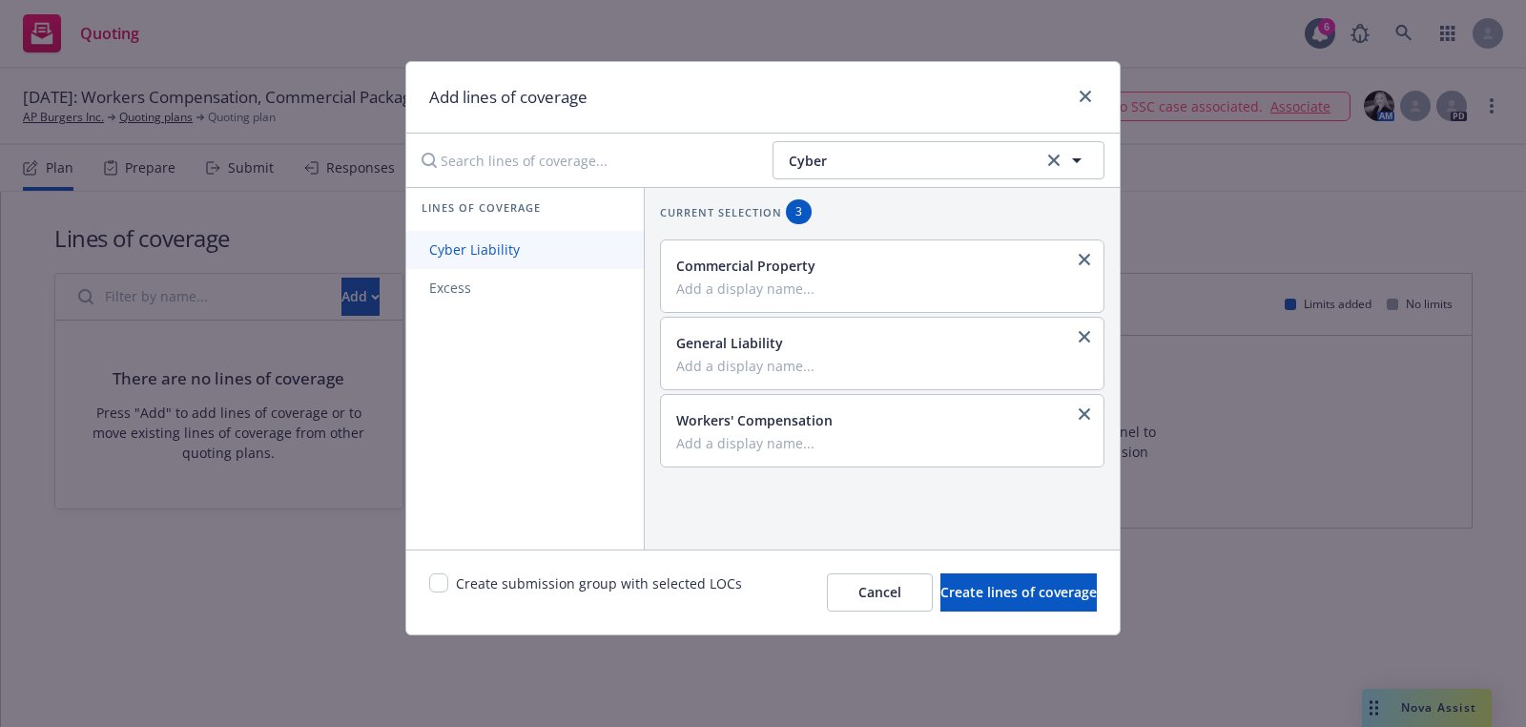
click at [551, 255] on link "Cyber Liability" at bounding box center [525, 250] width 238 height 38
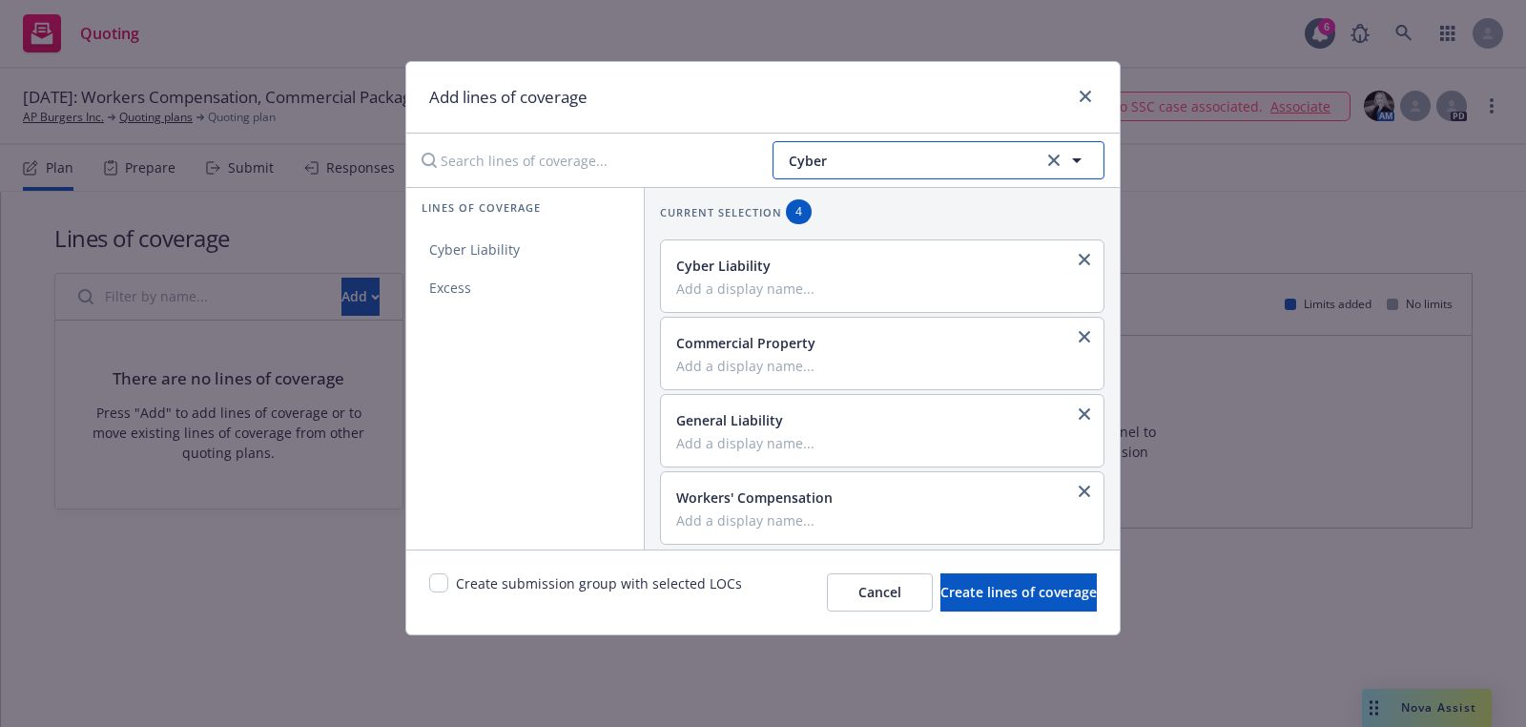
click at [813, 177] on button "Cyber" at bounding box center [939, 160] width 332 height 38
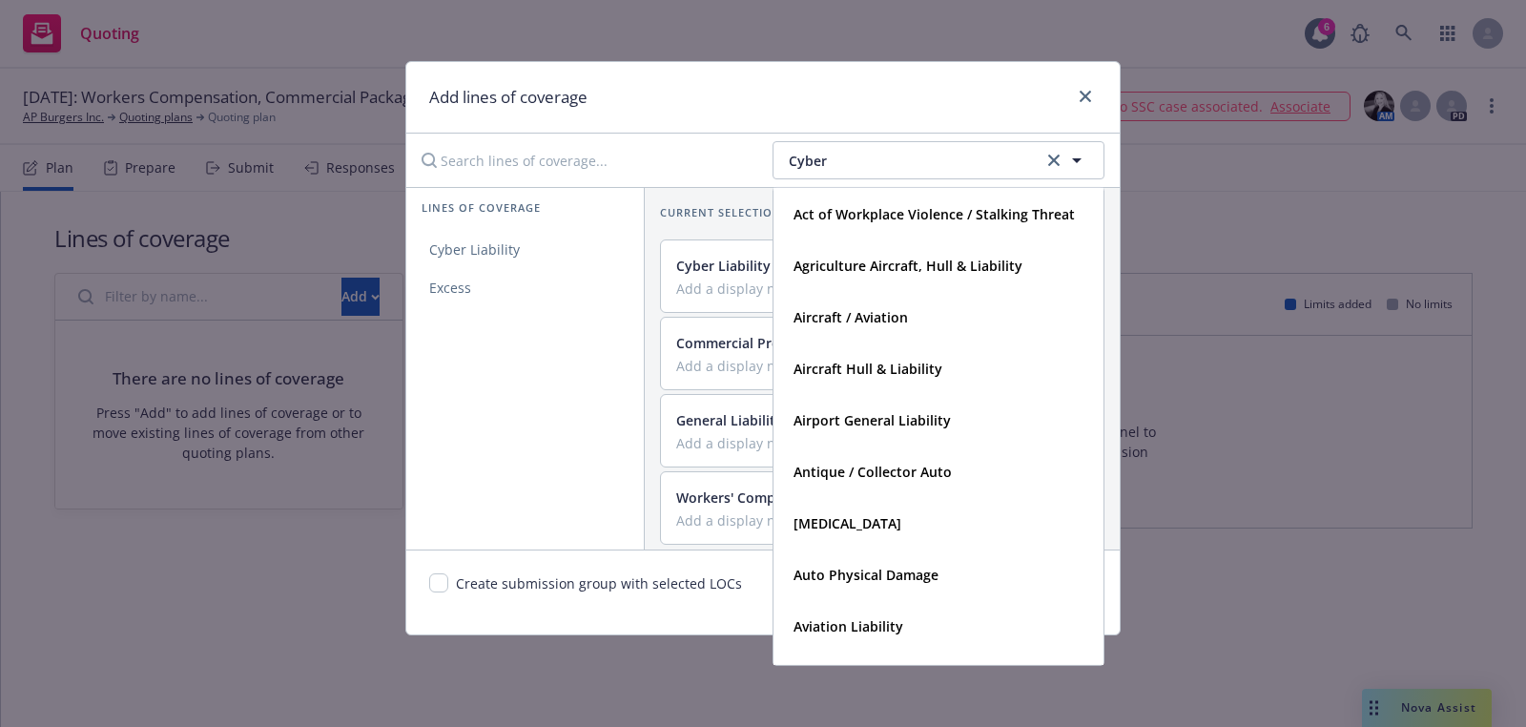
type input "Cyber"
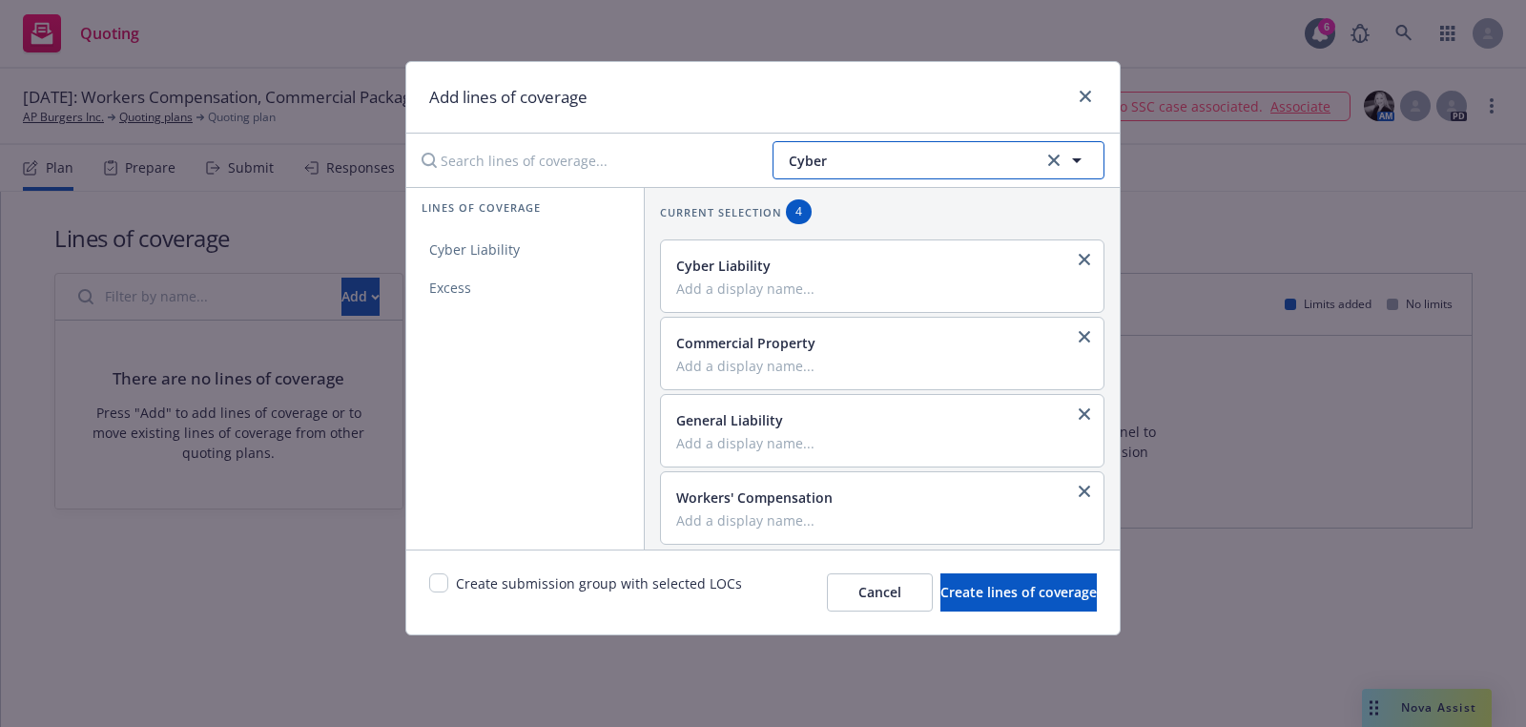
click at [984, 151] on span "Cyber" at bounding box center [913, 161] width 249 height 20
type input "employment"
click at [957, 210] on strong "Employment Practices Liability" at bounding box center [895, 214] width 202 height 18
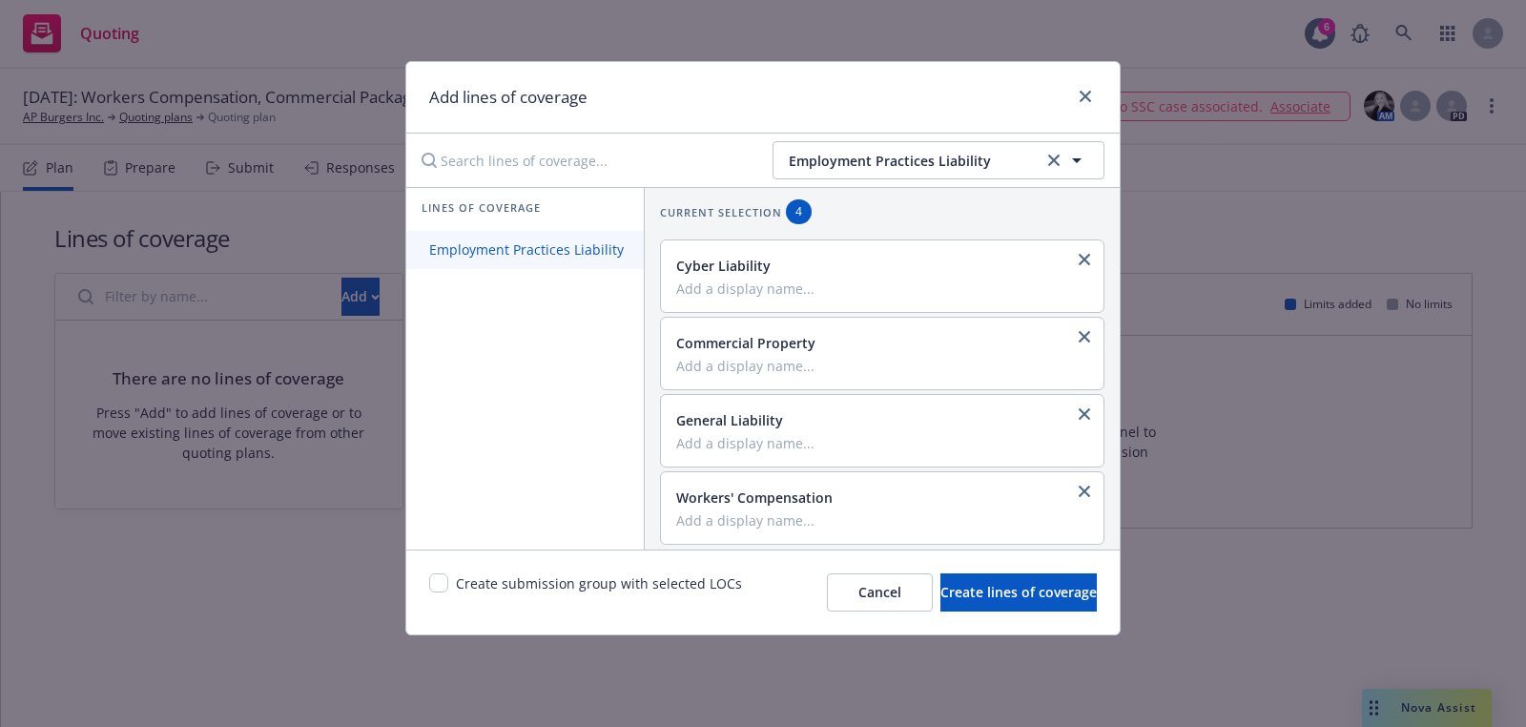
click at [563, 234] on link "Employment Practices Liability" at bounding box center [526, 250] width 240 height 38
click at [426, 571] on div "Create submission group with selected LOCs Cancel Create lines of coverage" at bounding box center [763, 592] width 714 height 85
click at [446, 571] on div "Create submission group with selected LOCs Cancel Create lines of coverage" at bounding box center [763, 592] width 714 height 85
click at [446, 579] on input "checkbox" at bounding box center [438, 582] width 19 height 19
checkbox input "true"
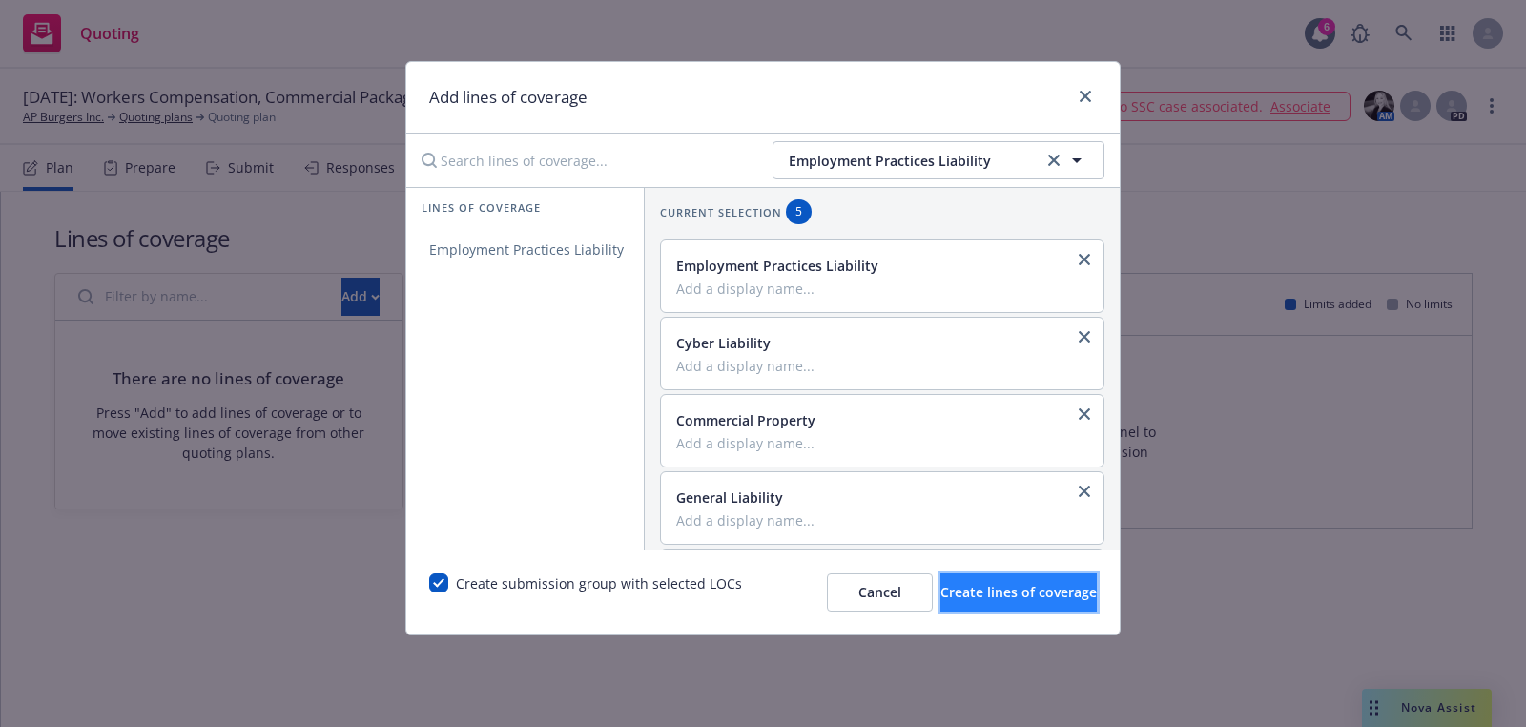
click at [1059, 574] on button "Create lines of coverage" at bounding box center [1019, 592] width 156 height 38
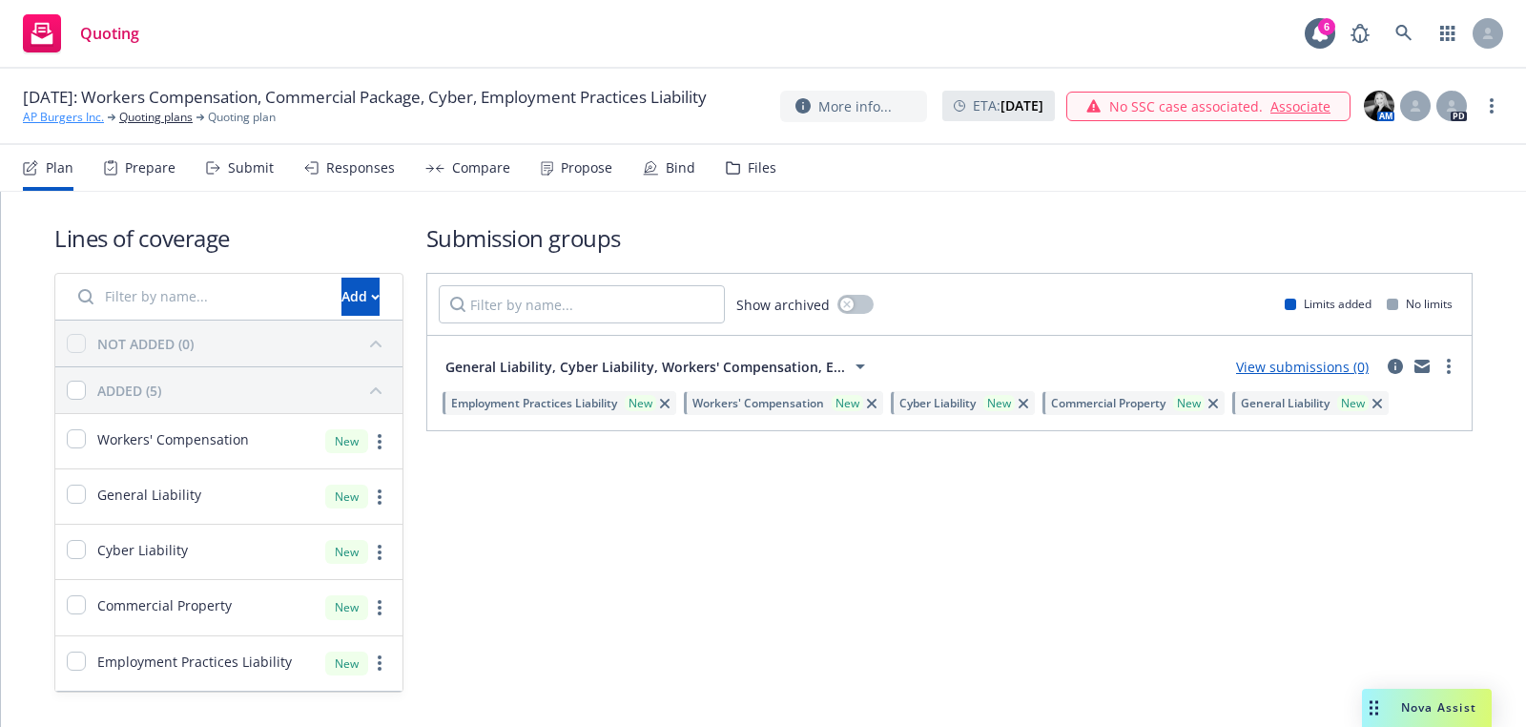
click at [78, 126] on link "AP Burgers Inc." at bounding box center [63, 117] width 81 height 17
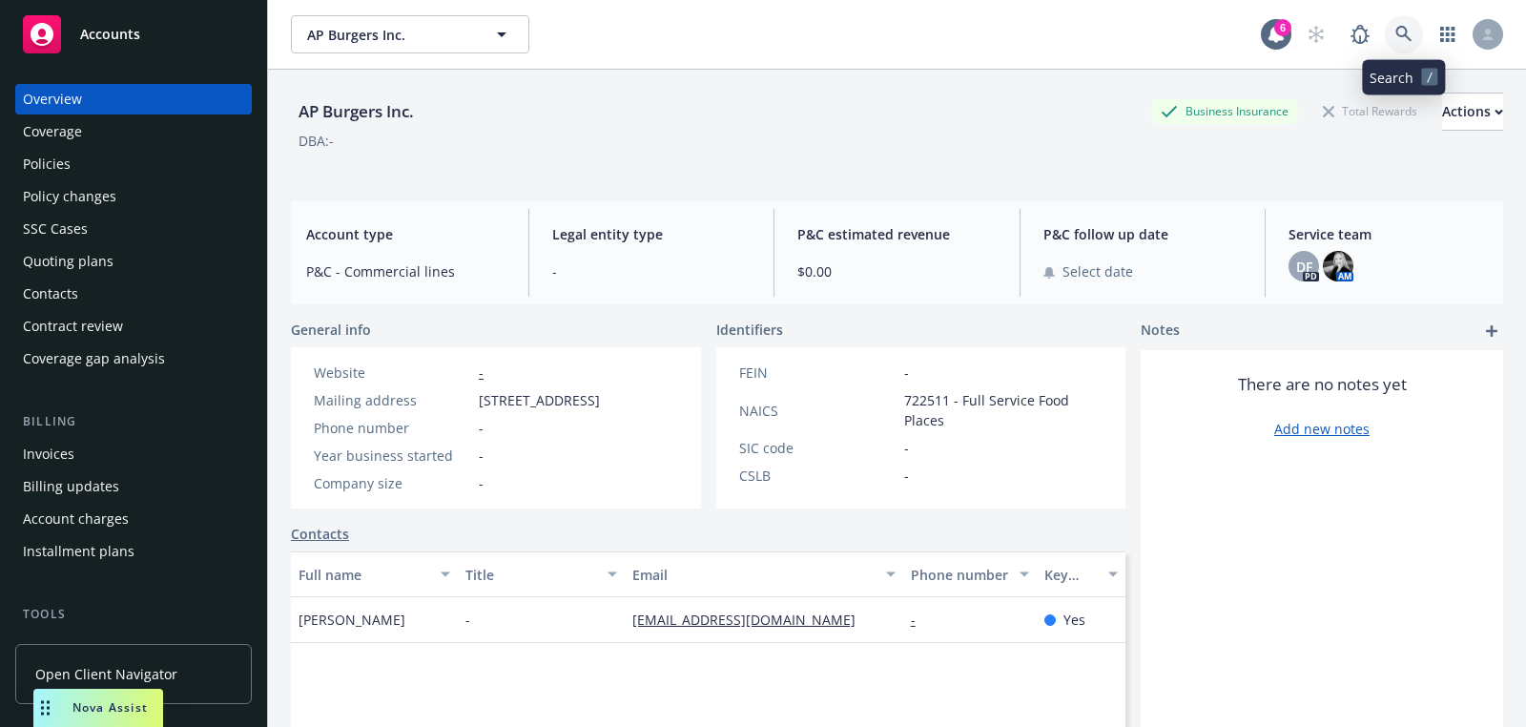
click at [1407, 31] on icon at bounding box center [1404, 34] width 17 height 17
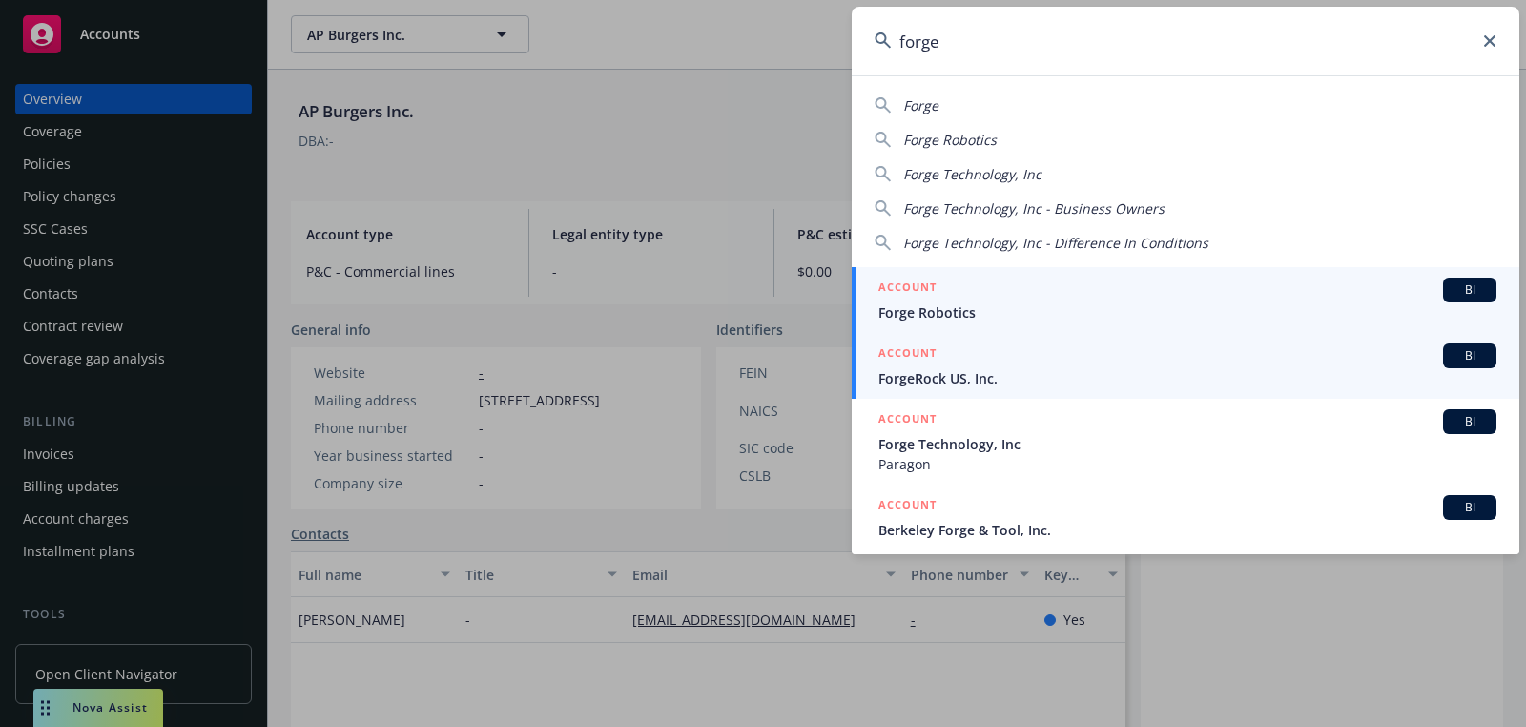
type input "forge"
click at [1007, 312] on span "Forge Robotics" at bounding box center [1188, 312] width 618 height 20
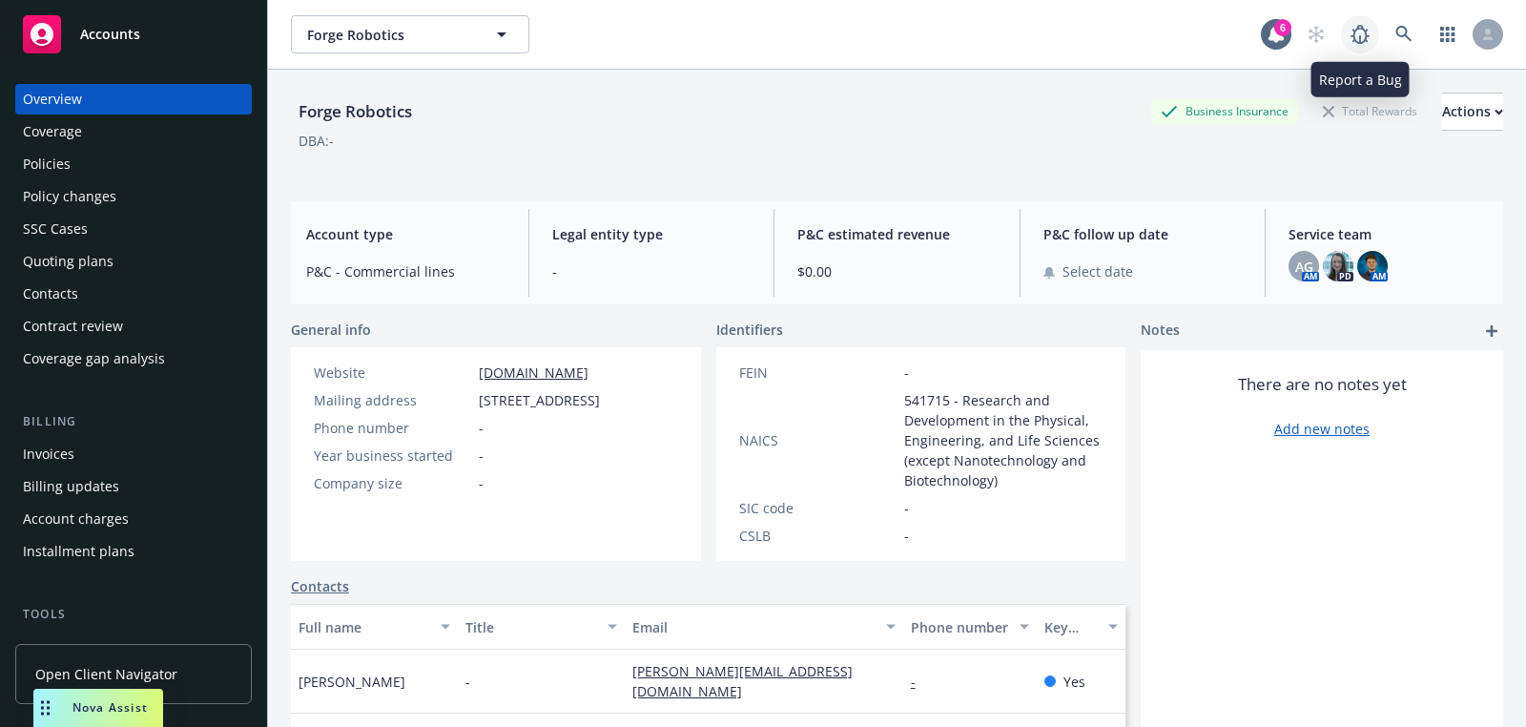
click at [1379, 35] on link at bounding box center [1360, 34] width 38 height 38
click at [1409, 31] on icon at bounding box center [1404, 34] width 17 height 17
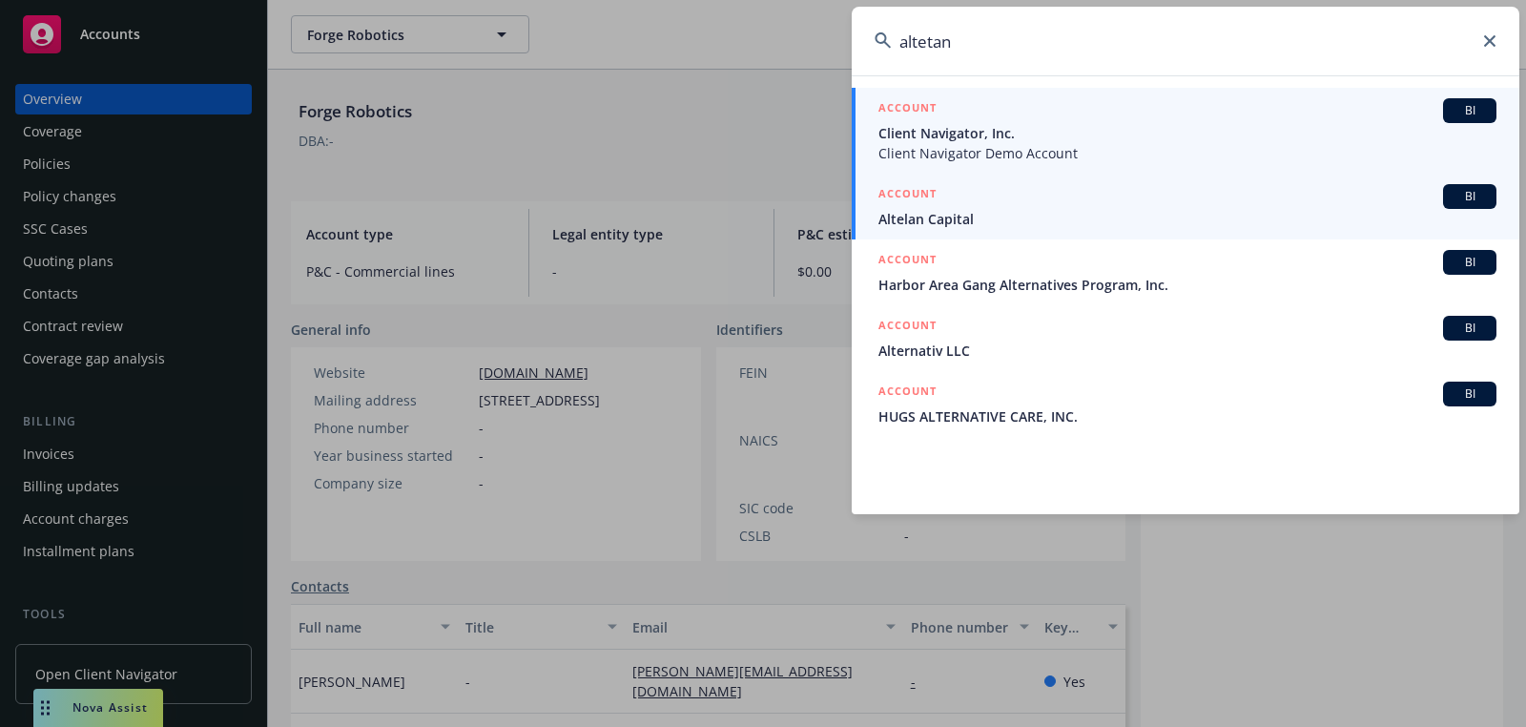
type input "altetan"
click at [966, 222] on span "Altelan Capital" at bounding box center [1188, 219] width 618 height 20
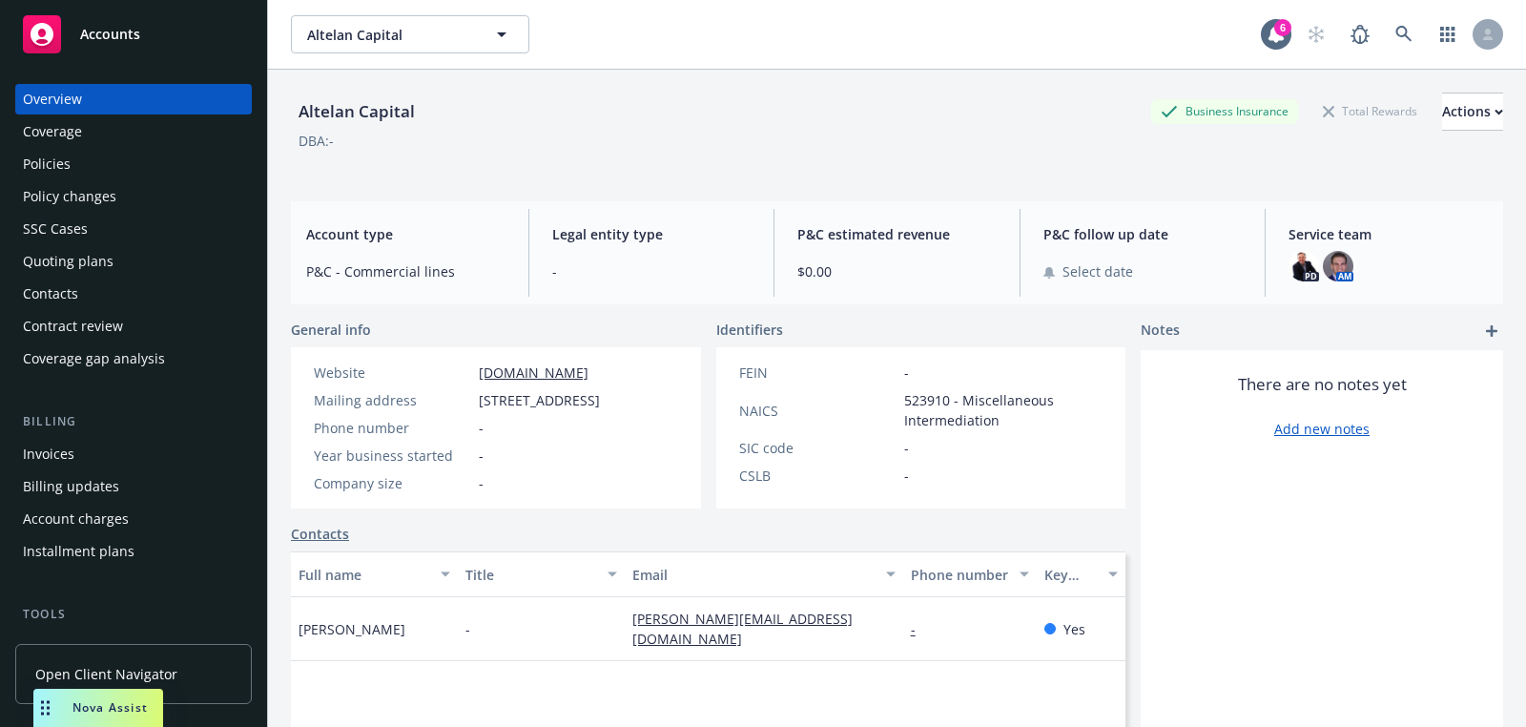
click at [1353, 277] on div "AM" at bounding box center [1338, 266] width 31 height 31
click at [1340, 269] on img at bounding box center [1338, 266] width 31 height 31
click at [615, 131] on div "DBA: -" at bounding box center [897, 141] width 1213 height 20
click at [1397, 31] on icon at bounding box center [1404, 34] width 16 height 16
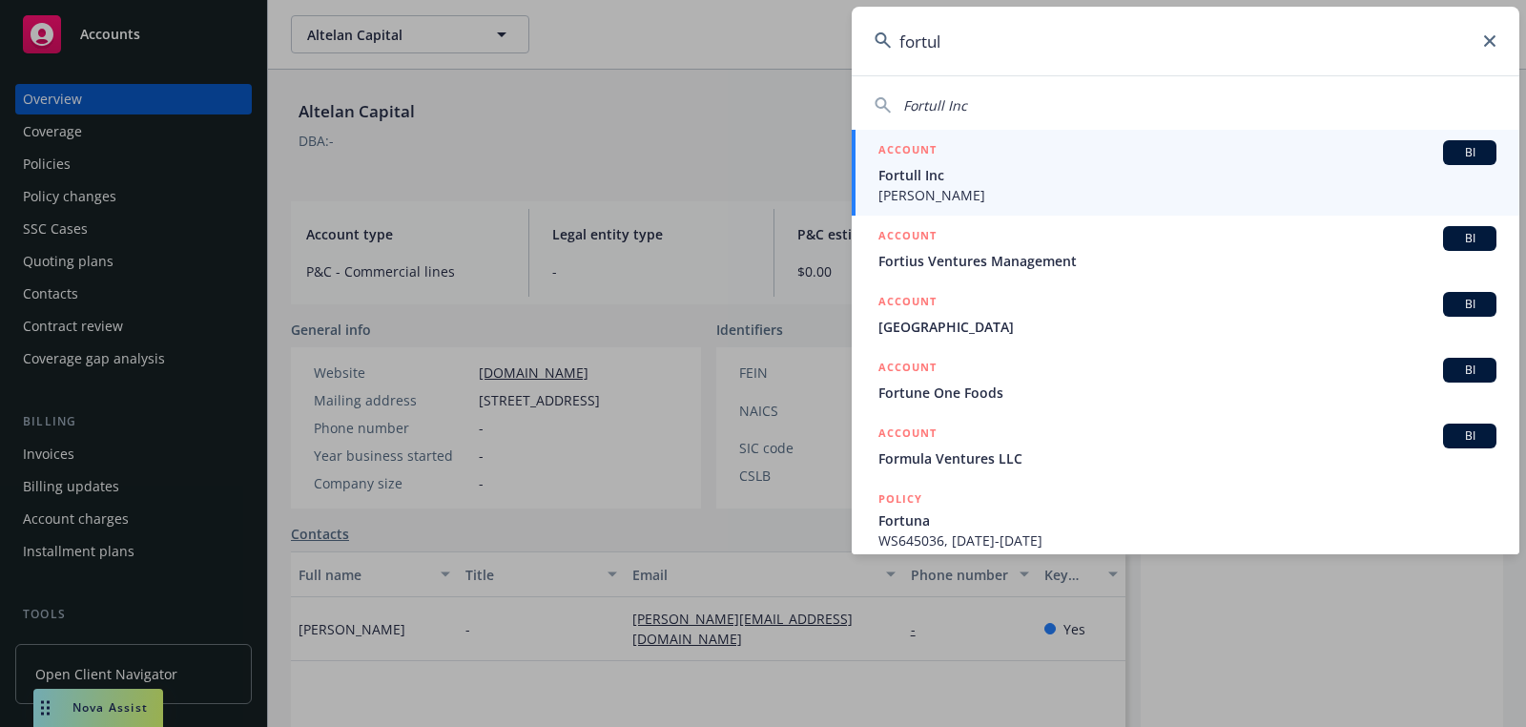
type input "fortul"
click at [1020, 197] on span "Mesta" at bounding box center [1188, 195] width 618 height 20
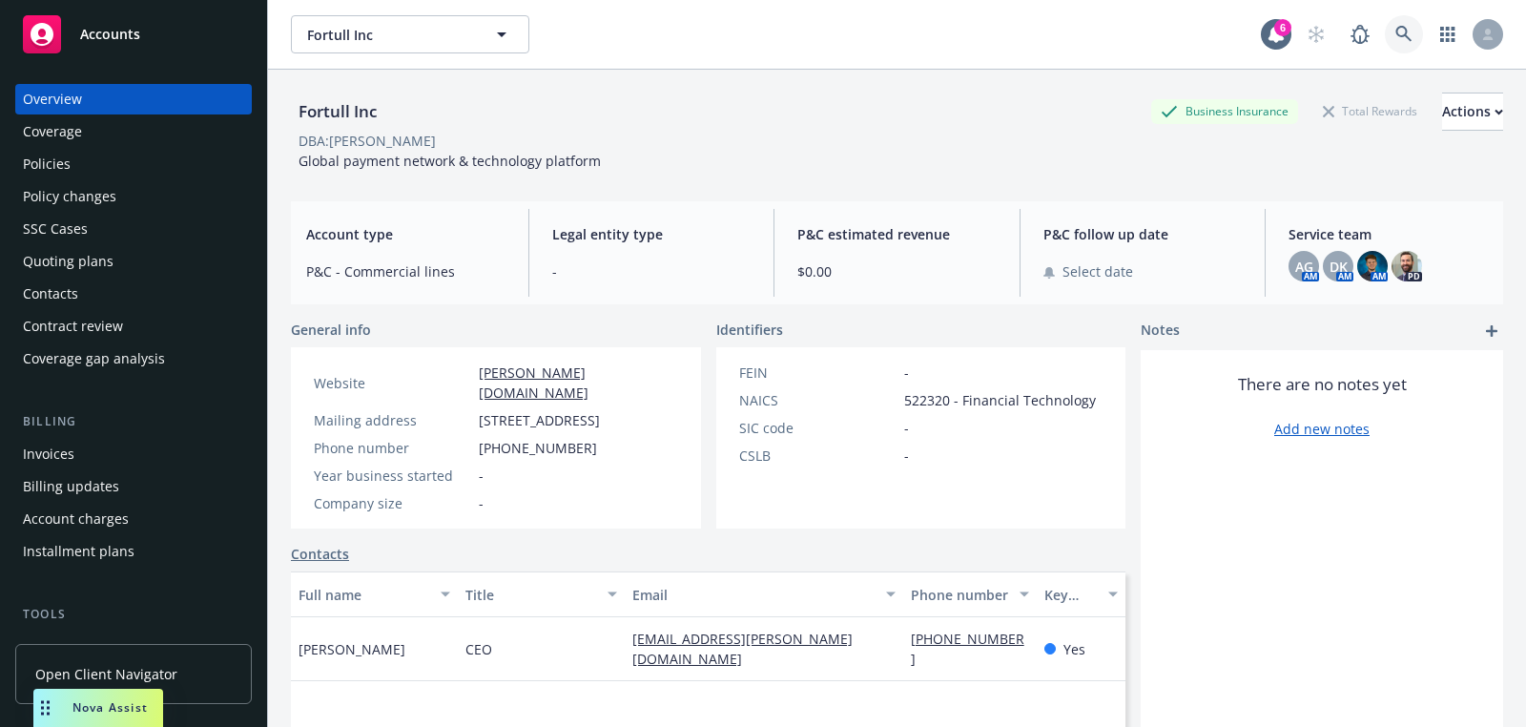
click at [1390, 36] on link at bounding box center [1404, 34] width 38 height 38
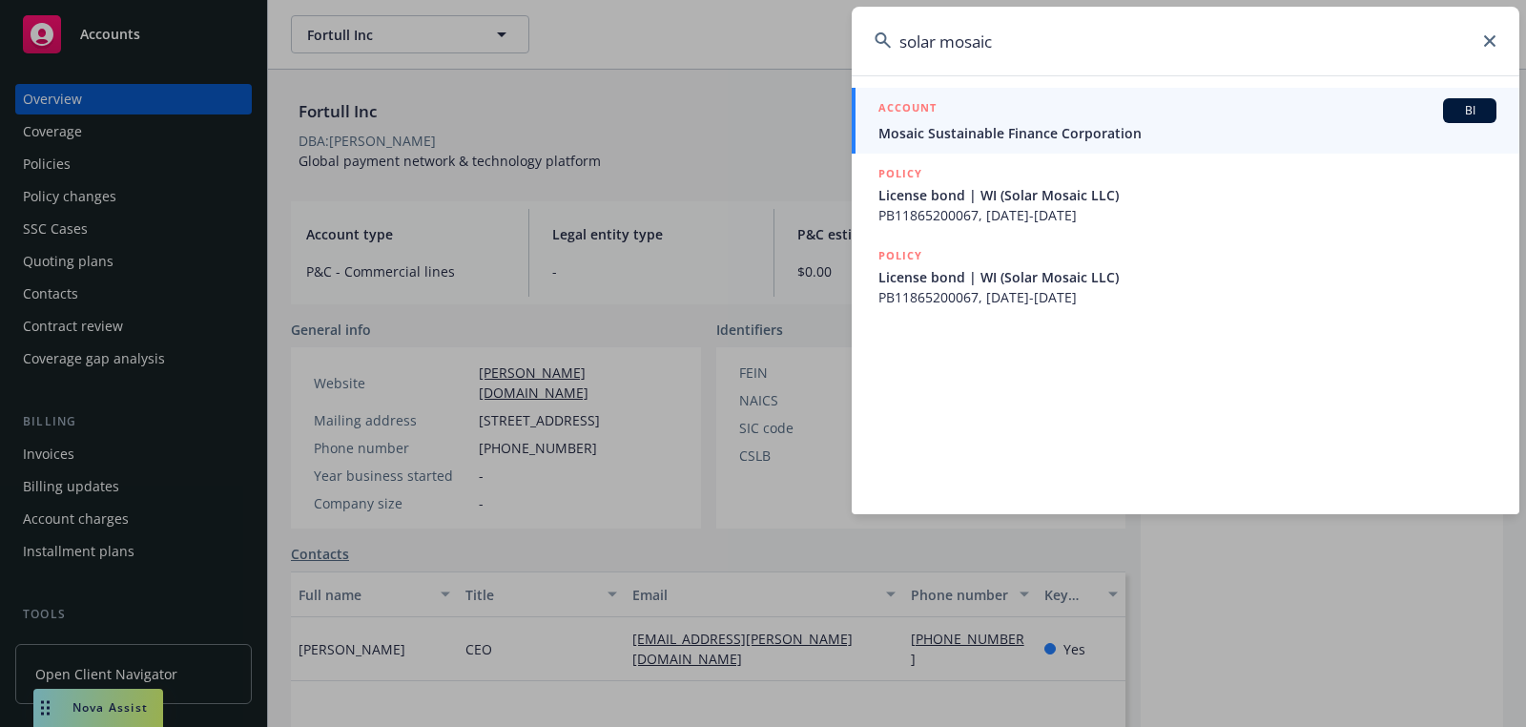
paste input "Solar M"
type input "Solar Mosaic"
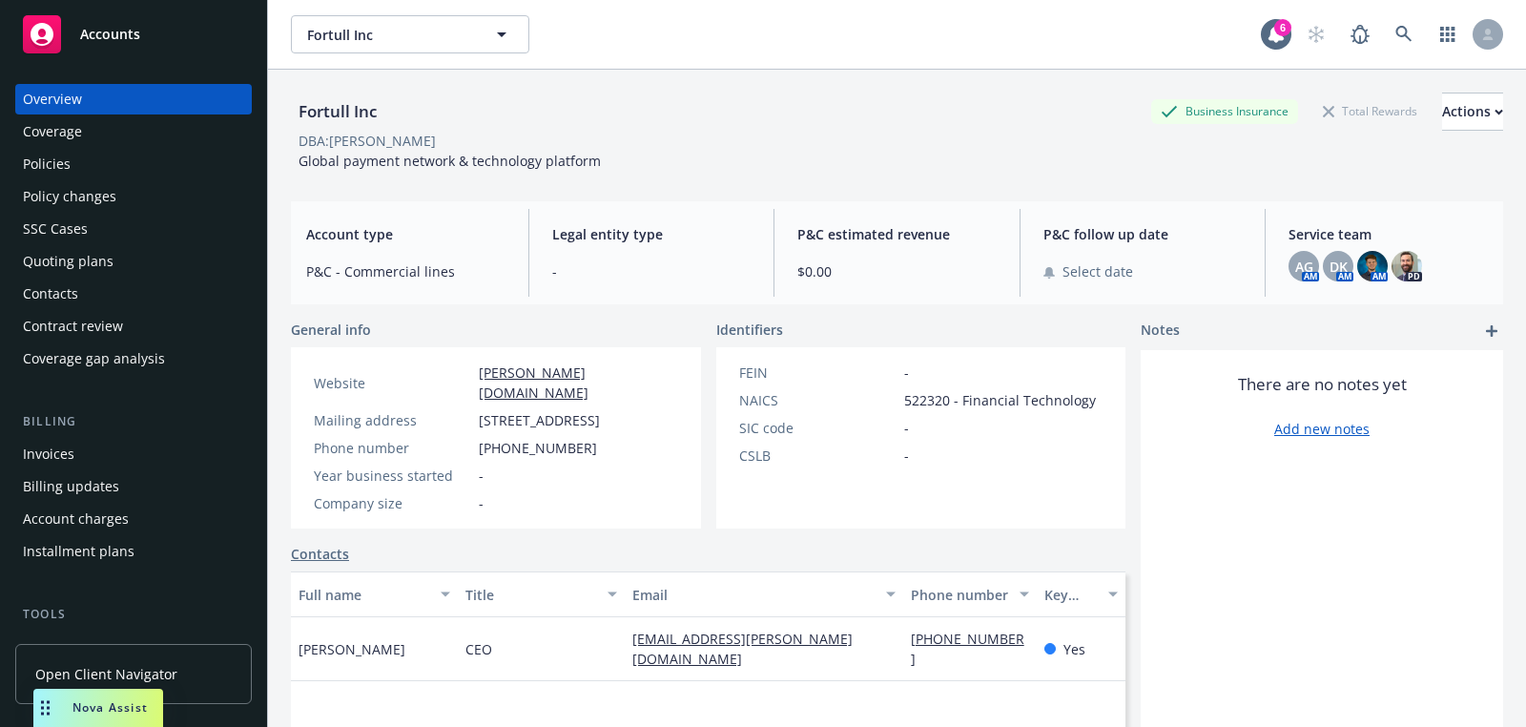
click at [49, 49] on rect at bounding box center [42, 34] width 38 height 38
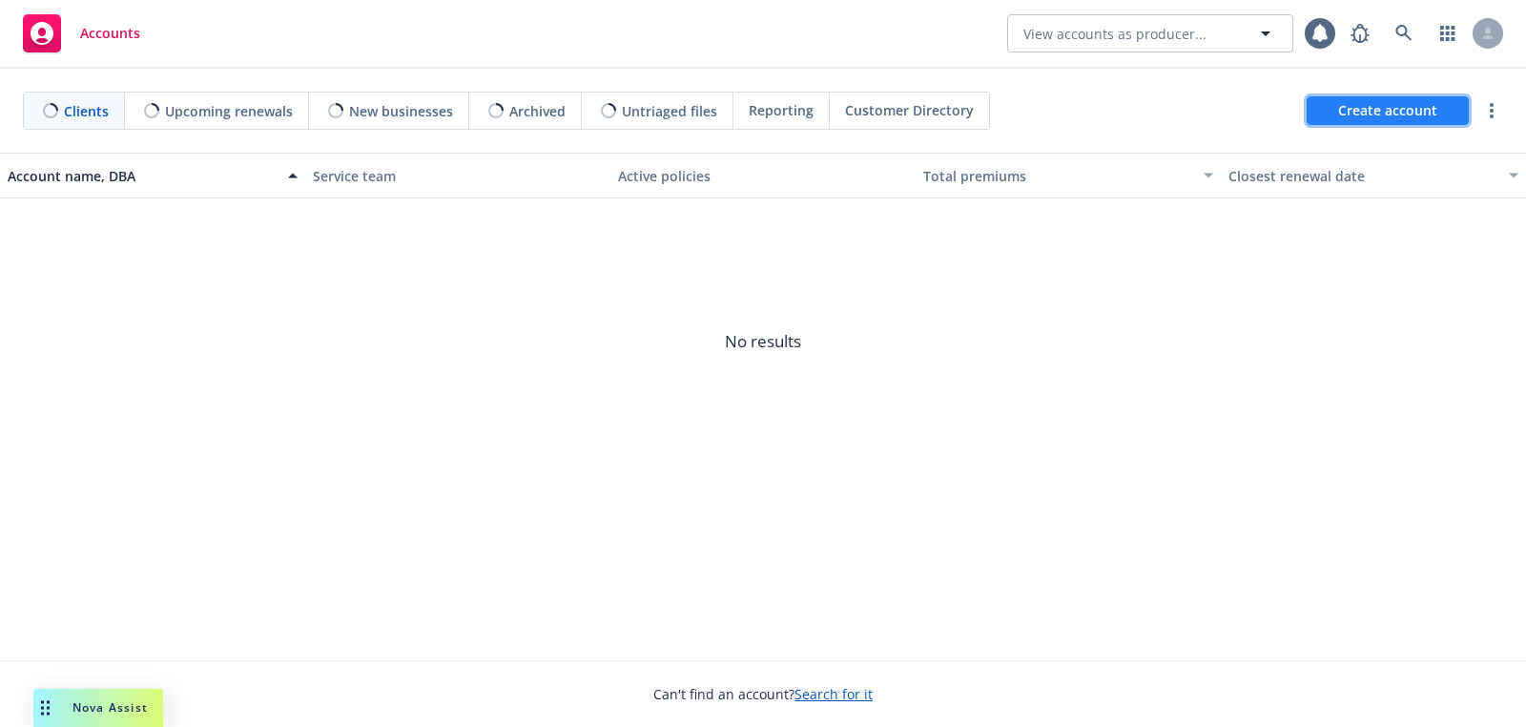
click at [1381, 105] on span "Create account" at bounding box center [1388, 111] width 99 height 36
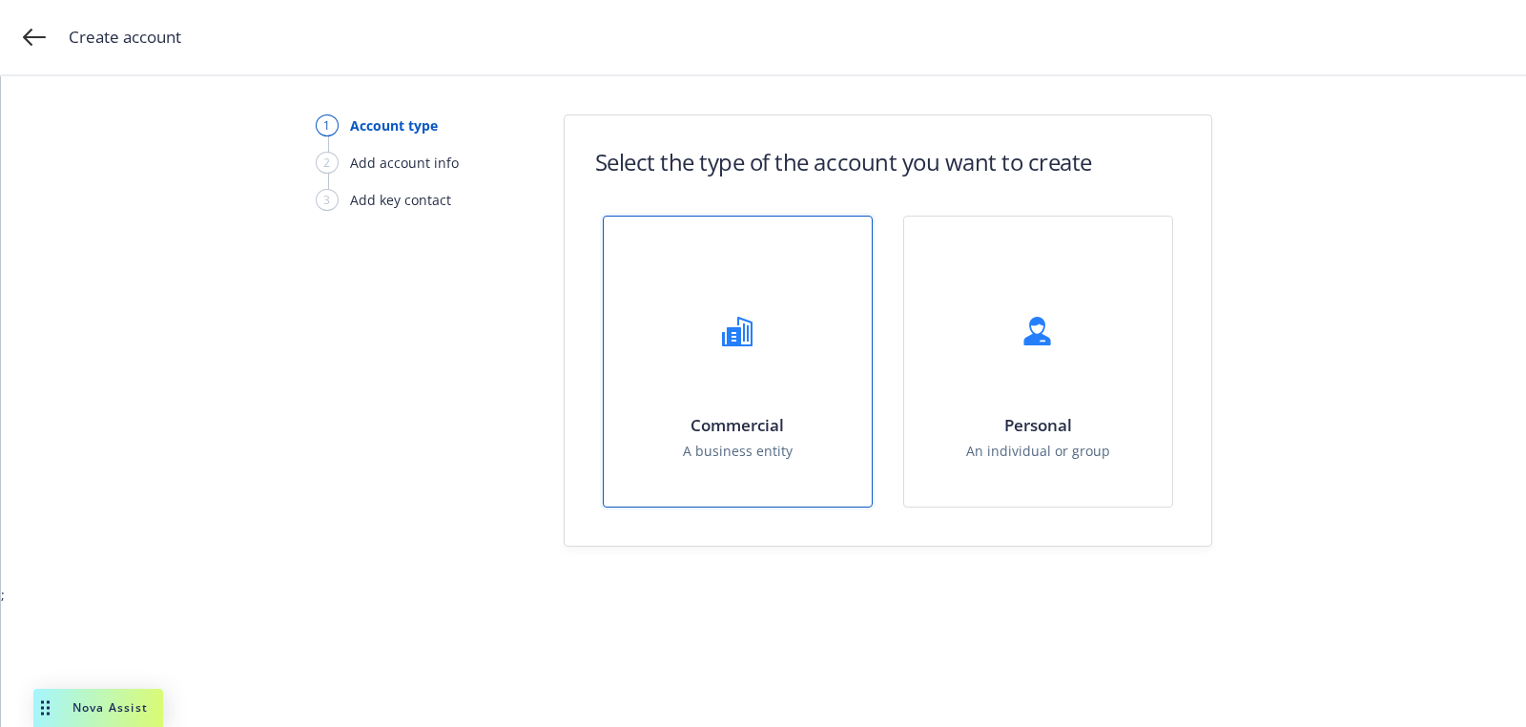
click at [829, 348] on div "Commercial A business entity" at bounding box center [738, 362] width 268 height 290
select select "US"
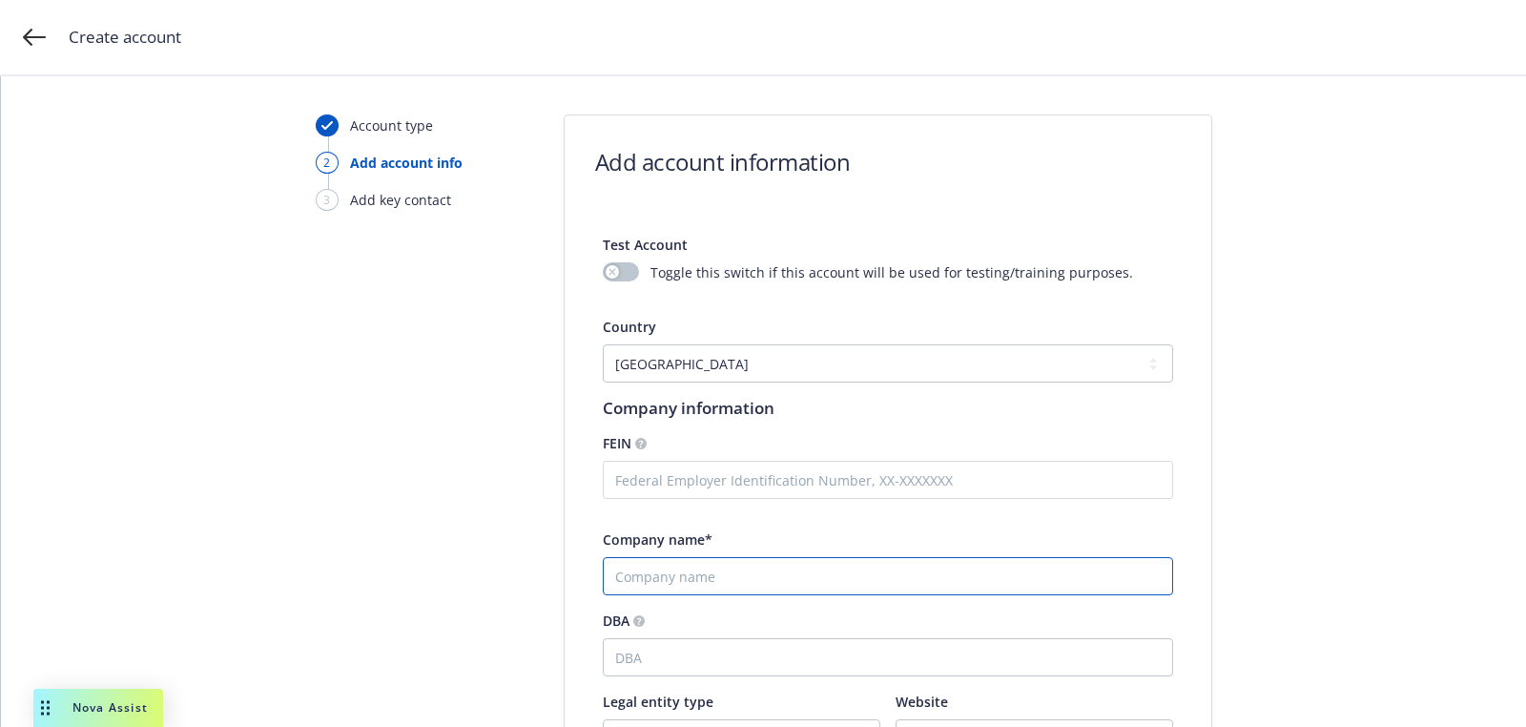
click at [683, 571] on input "Company name*" at bounding box center [888, 576] width 571 height 38
paste input "Solar Mosaic"
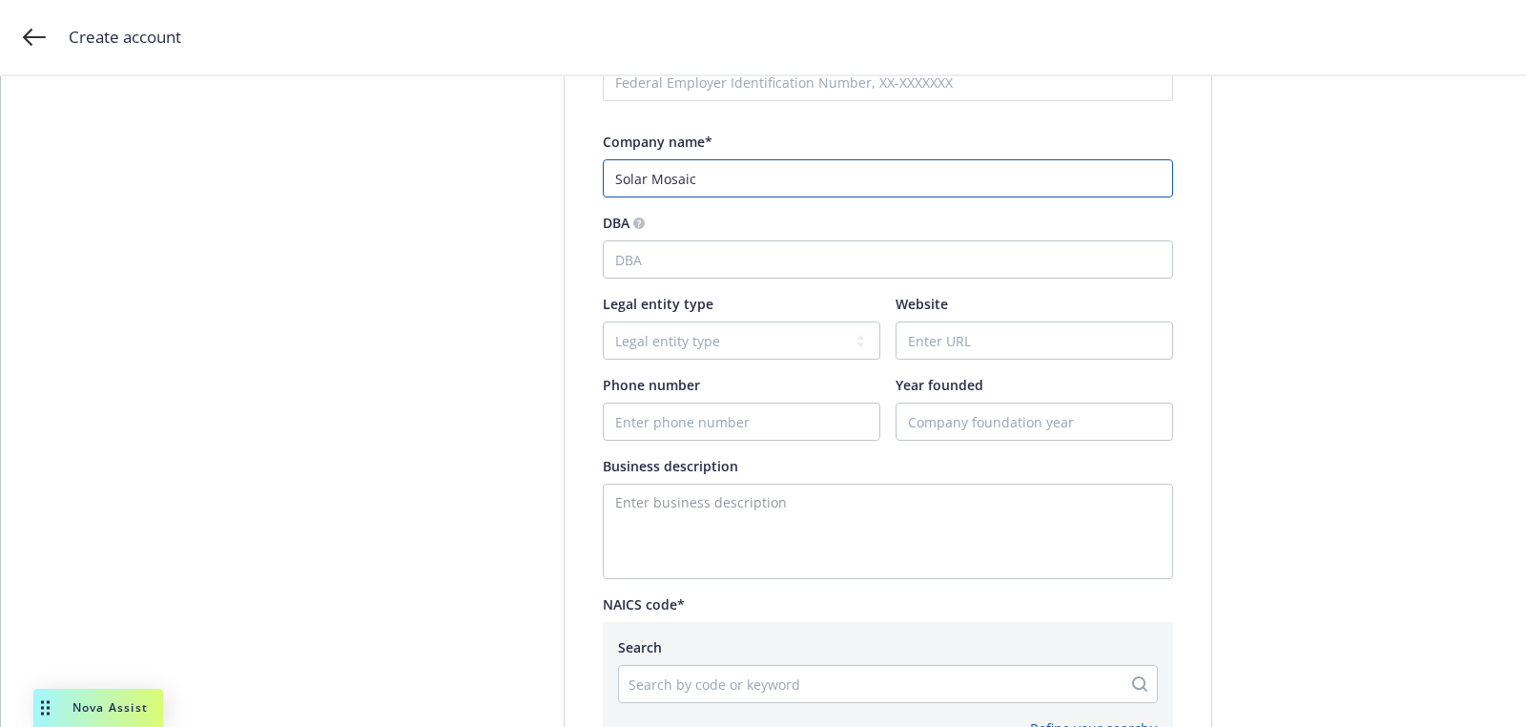
scroll to position [439, 0]
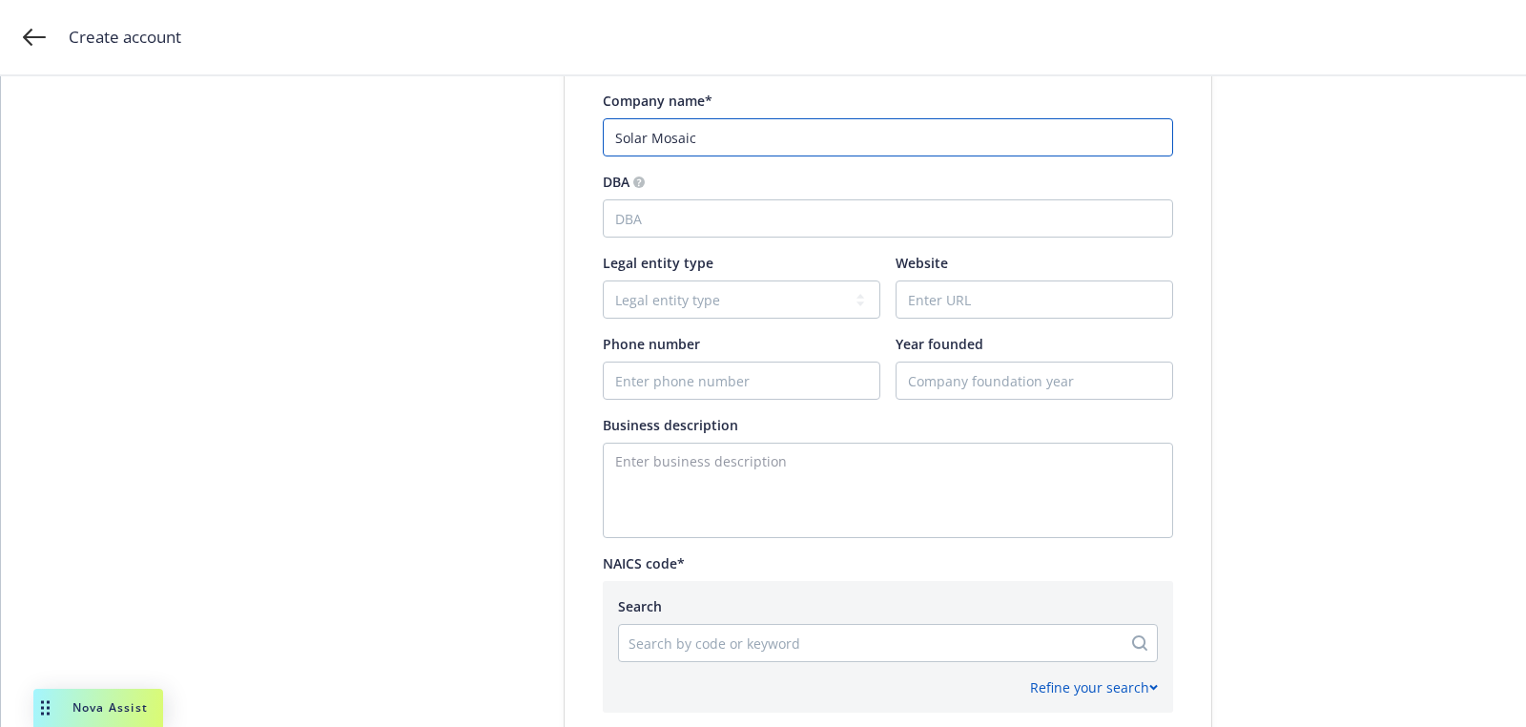
type input "Solar Mosaic"
click at [757, 236] on input "DBA" at bounding box center [888, 218] width 571 height 38
paste input "Mosaic"
type input "Mosaic"
paste input "Lending & Brokerage"
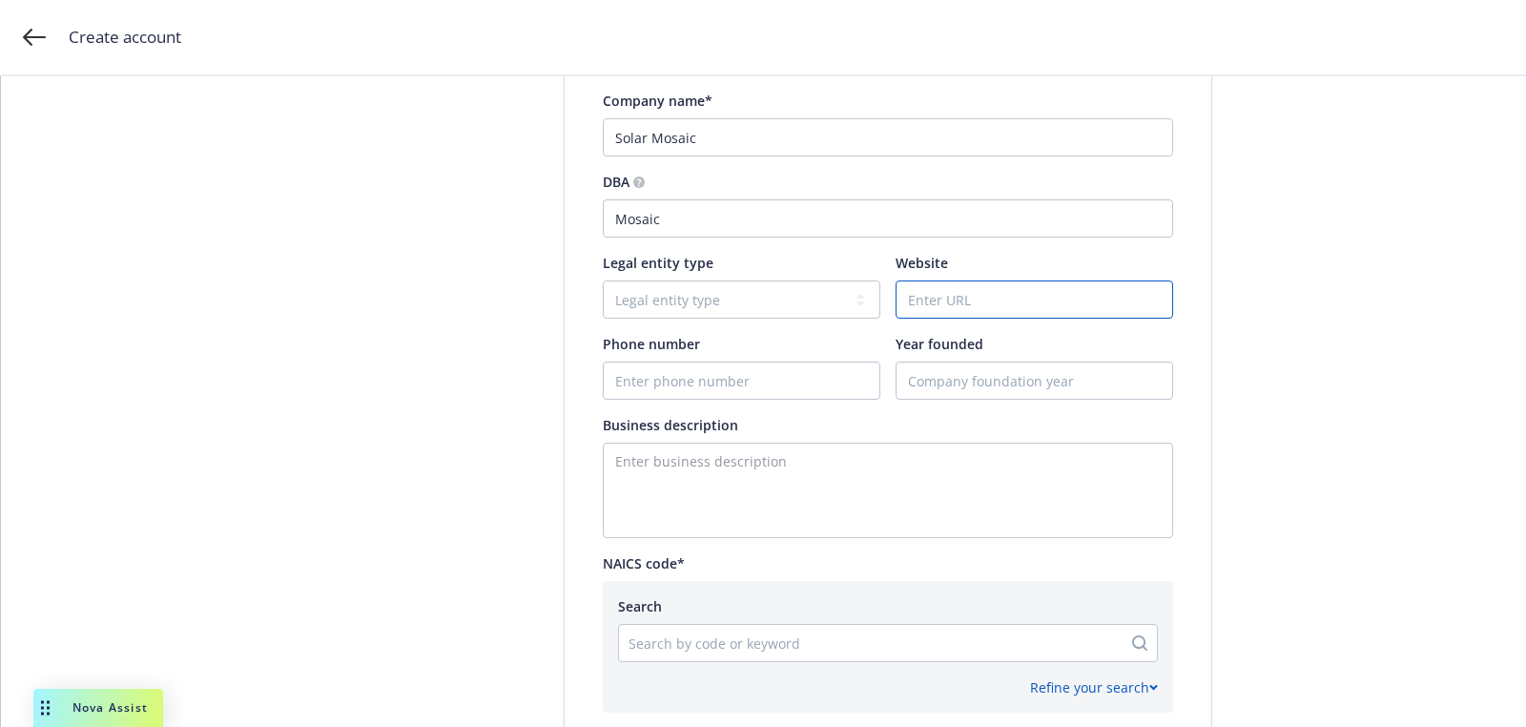
click at [936, 294] on input "Website" at bounding box center [1035, 299] width 276 height 36
type input "Lending & Brokerage"
click at [835, 477] on textarea "Enter business description" at bounding box center [888, 490] width 571 height 95
paste textarea "Lending & Brokerage"
type textarea "Lending & Brokerage"
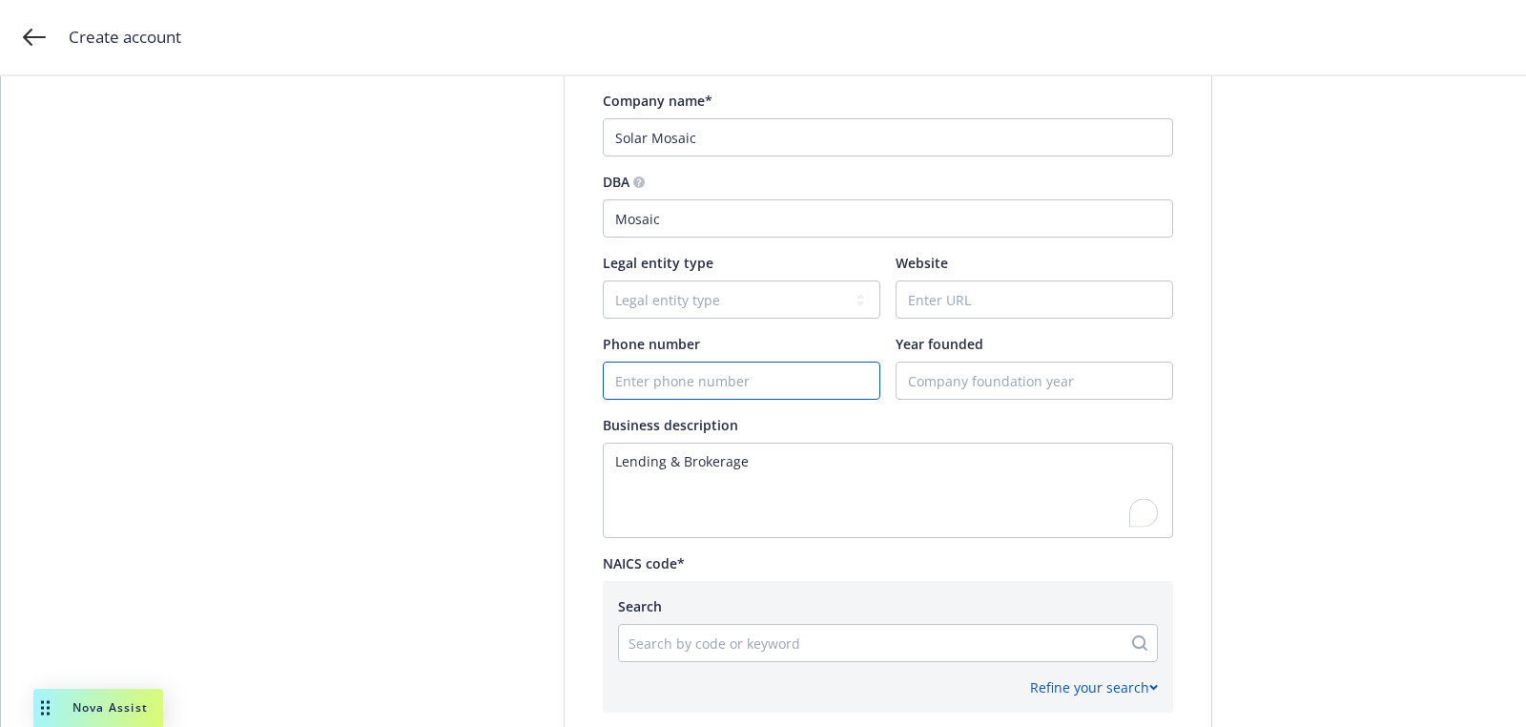
click at [788, 386] on input "Phone number" at bounding box center [742, 381] width 276 height 36
paste input "[PHONE_NUMBER]"
type input "[PHONE_NUMBER]"
click at [1021, 290] on input "Website" at bounding box center [1035, 299] width 276 height 36
paste input "[DOMAIN_NAME]"
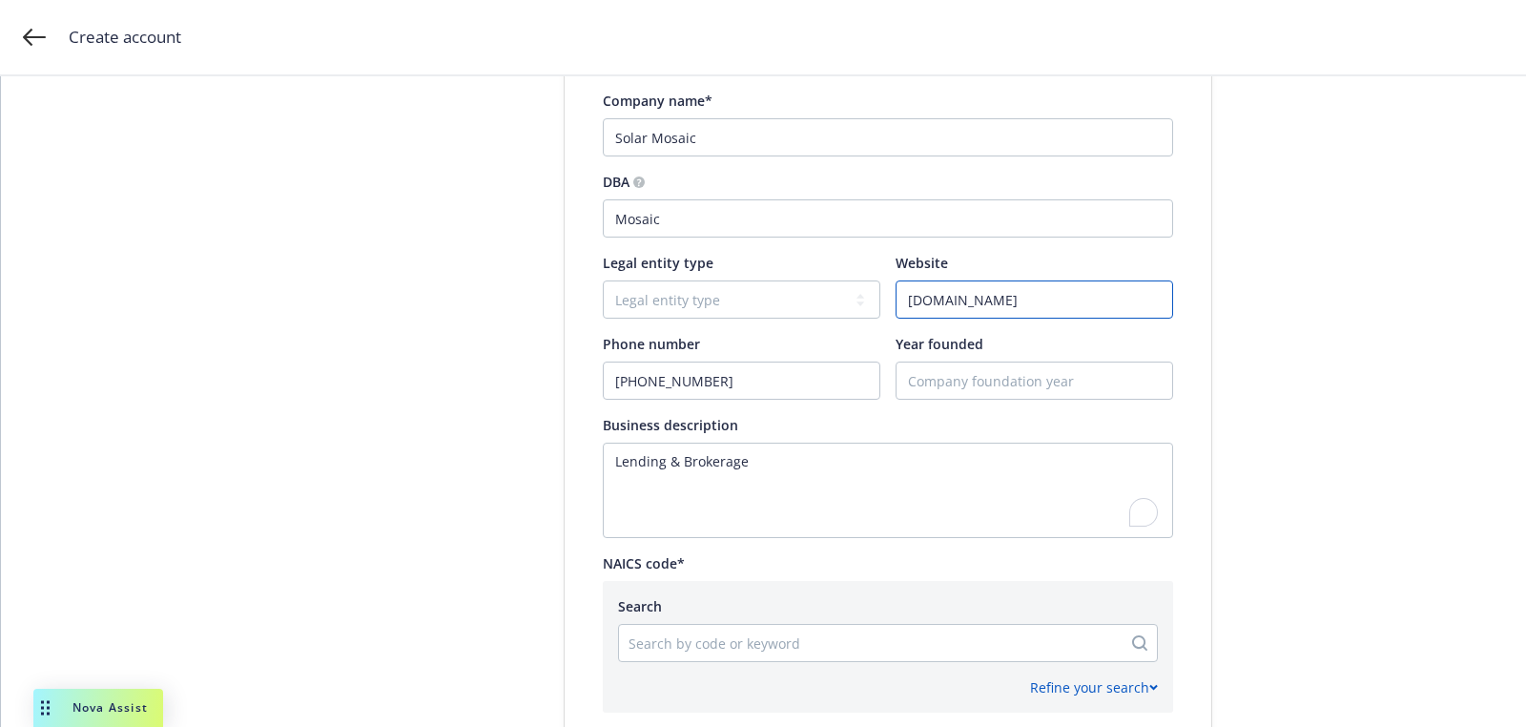
type input "[DOMAIN_NAME]"
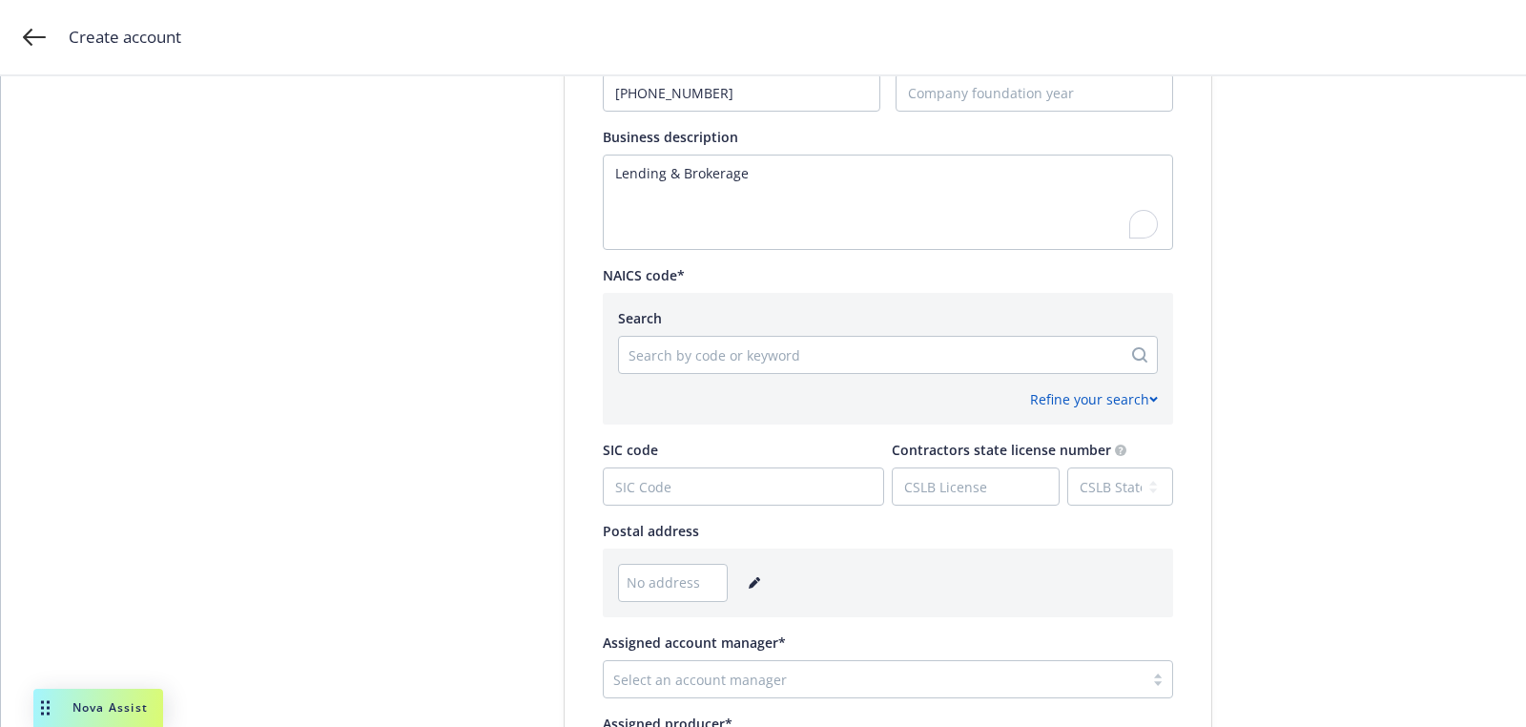
scroll to position [801, 0]
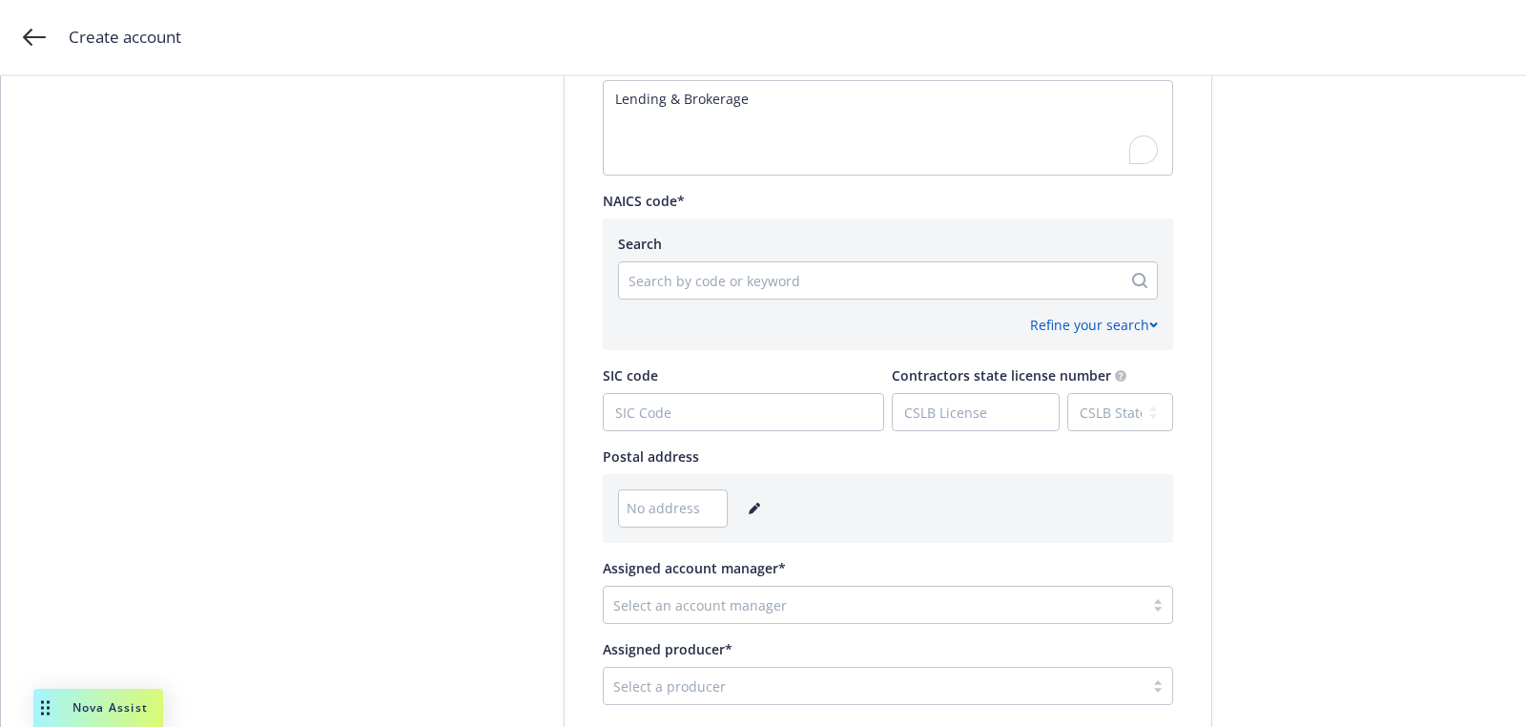
click at [757, 502] on link "editPencil" at bounding box center [754, 508] width 23 height 23
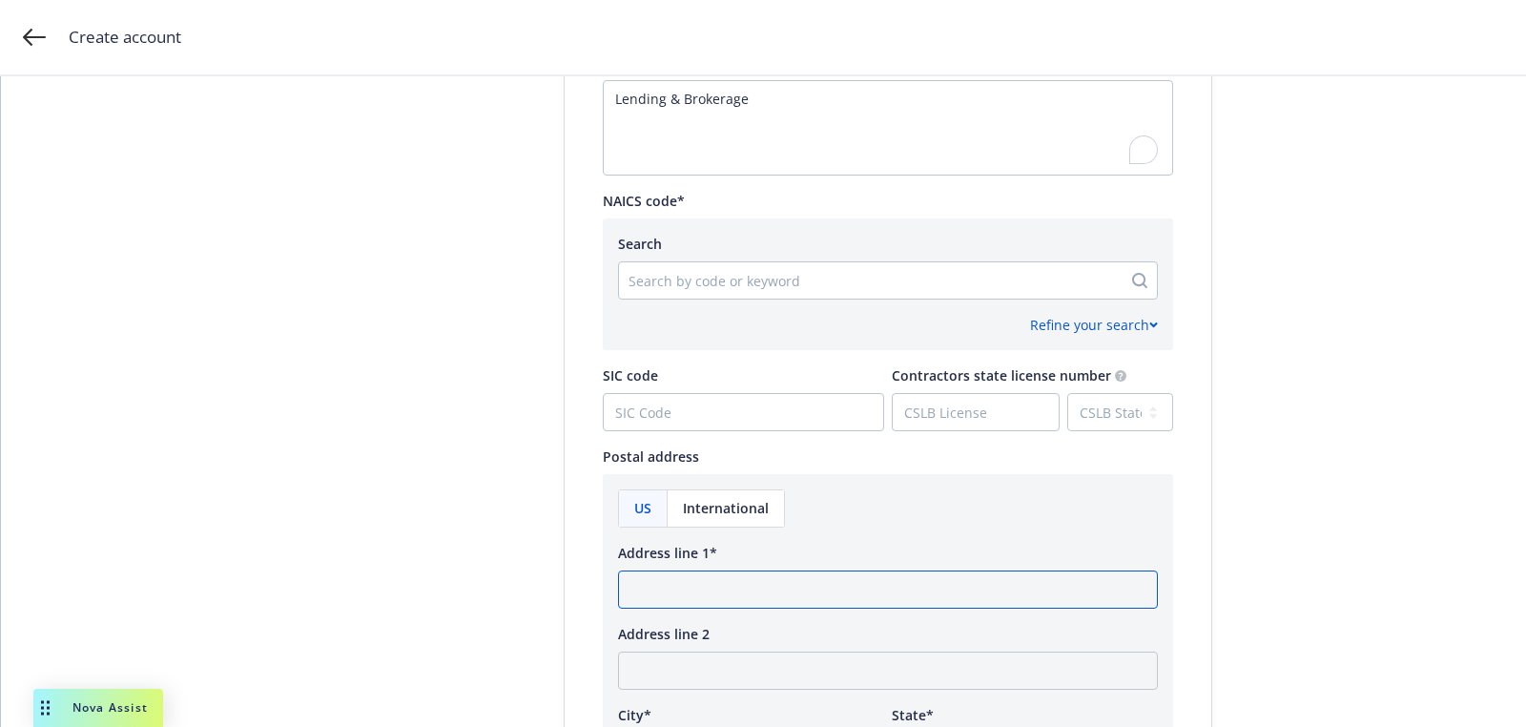
click at [744, 574] on input "Address line 1*" at bounding box center [888, 590] width 540 height 38
paste input "300 Lakeside Drive 24th Floor Oakland, California 94612"
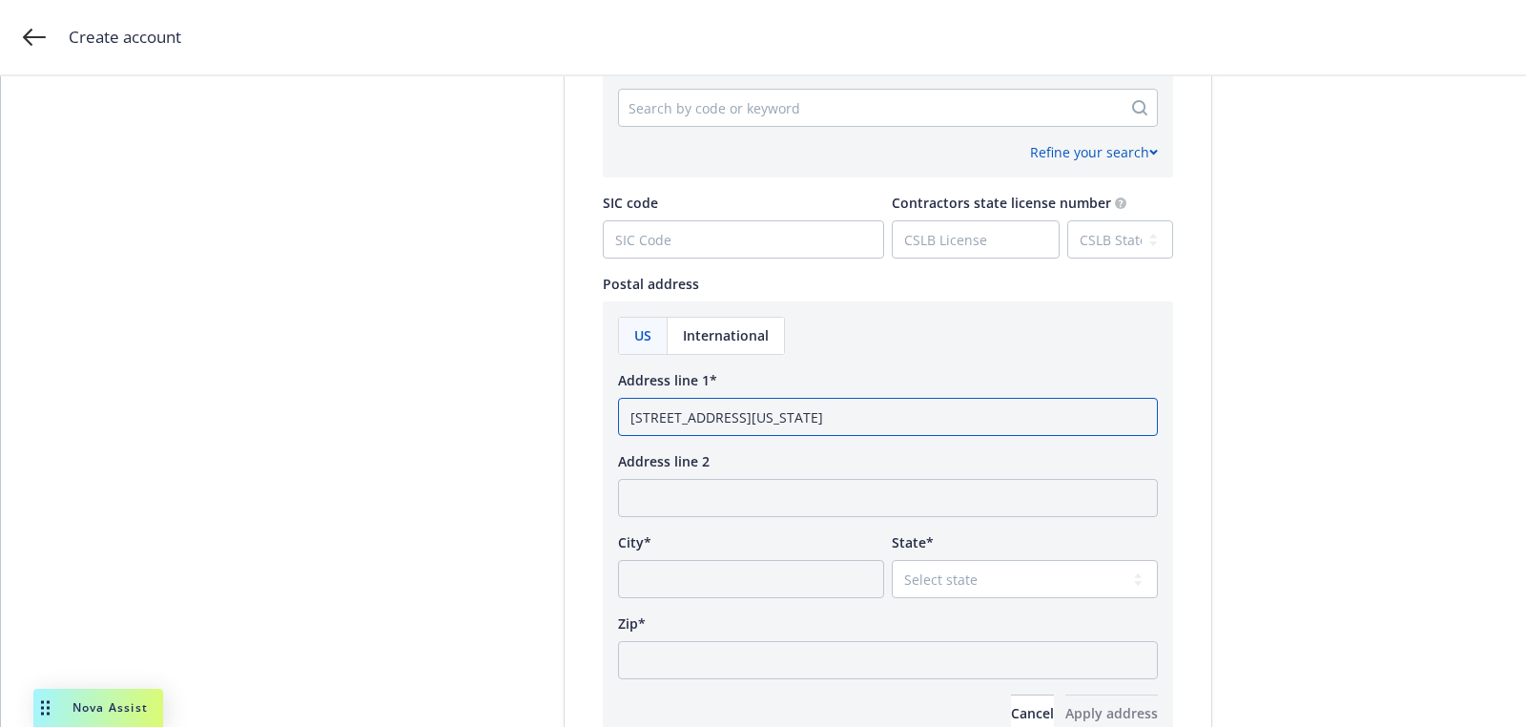
scroll to position [987, 0]
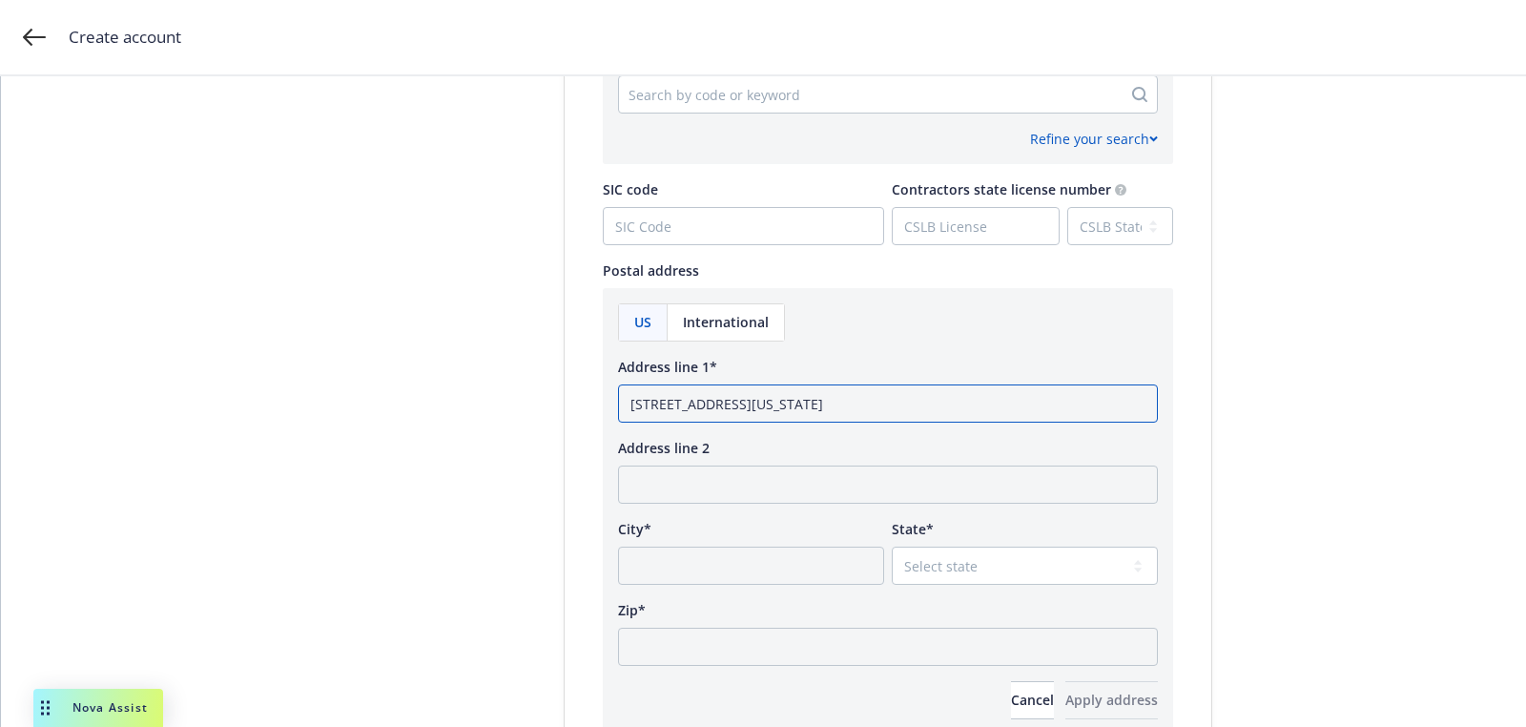
click at [952, 406] on input "300 Lakeside Drive 24th Floor Oakland, California 94612" at bounding box center [888, 403] width 540 height 38
type input "300 Lakeside Drive 24th Floor Oakland, California"
click at [806, 652] on input "Zip*" at bounding box center [888, 647] width 540 height 38
paste input "94612"
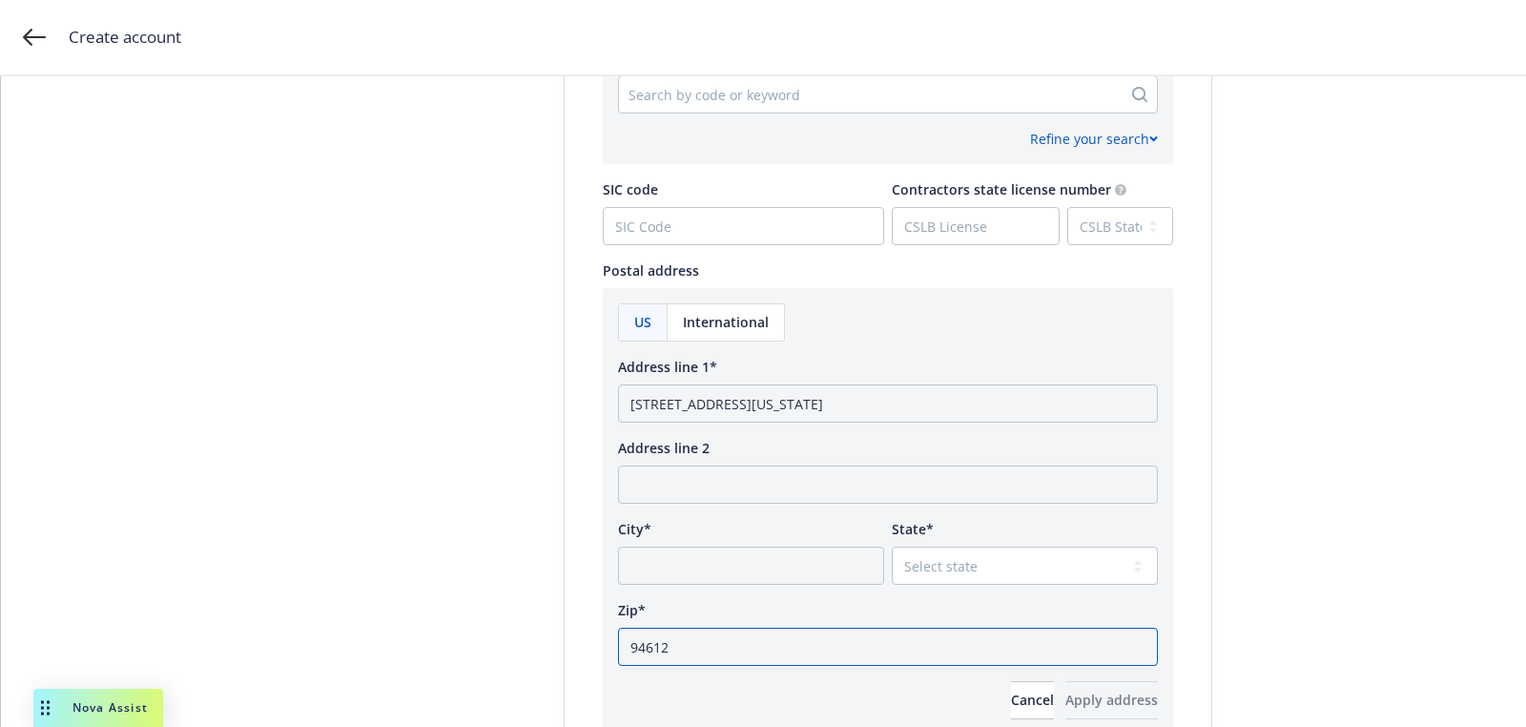
type input "94612"
click at [953, 583] on div "US International Address line 1* 300 Lakeside Drive 24th Floor Oakland, Califor…" at bounding box center [888, 511] width 540 height 416
click at [951, 569] on select "Select state Alabama Alaska American Samoa Arizona Arkansas Baker Island Califo…" at bounding box center [1025, 566] width 266 height 38
select select "CA"
click at [892, 547] on select "Select state Alabama Alaska American Samoa Arizona Arkansas Baker Island Califo…" at bounding box center [1025, 566] width 266 height 38
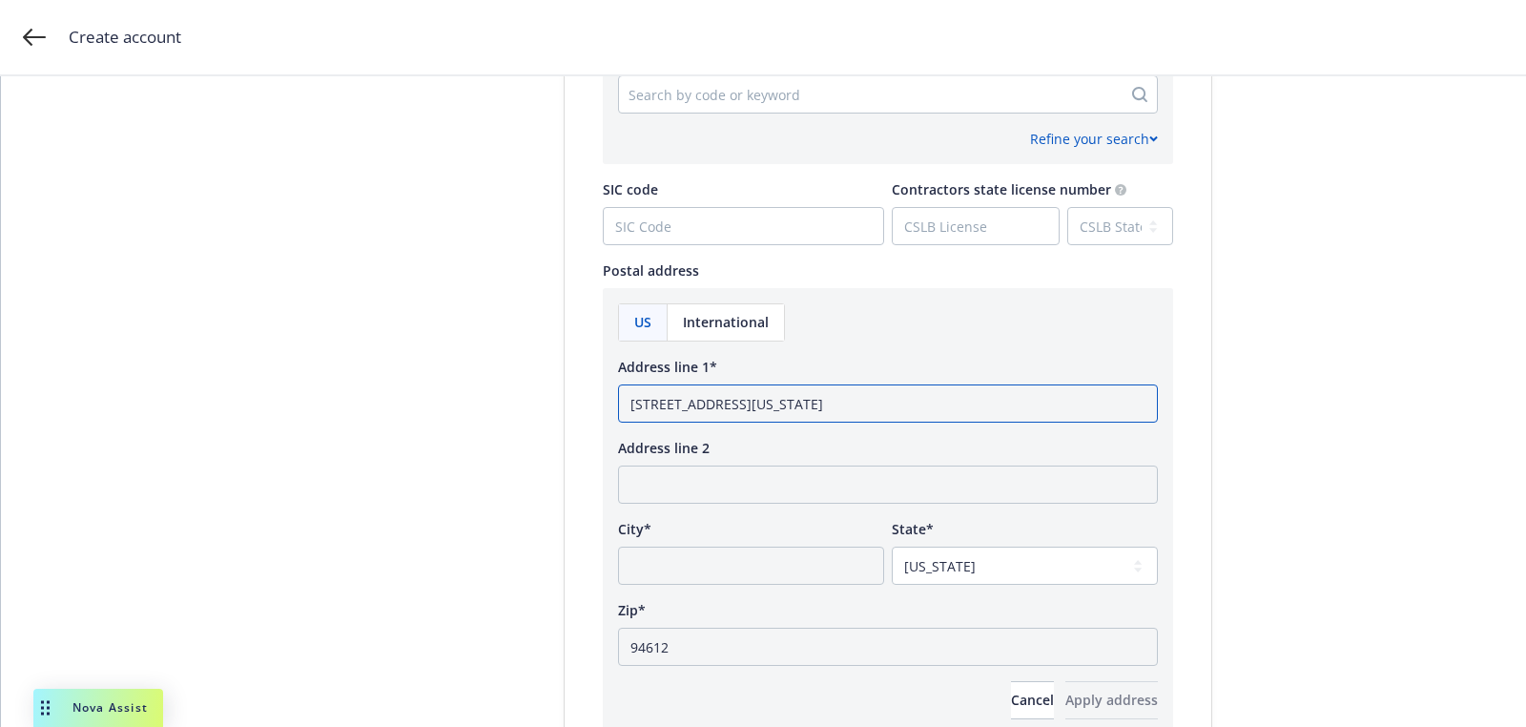
click at [845, 401] on input "300 Lakeside Drive 24th Floor Oakland, California" at bounding box center [888, 403] width 540 height 38
type input "300 Lakeside Drive 24th Floor, California"
click at [752, 588] on div "US International Address line 1* 300 Lakeside Drive 24th Floor, California Addr…" at bounding box center [888, 511] width 540 height 416
click at [760, 605] on div "Zip*" at bounding box center [888, 610] width 540 height 20
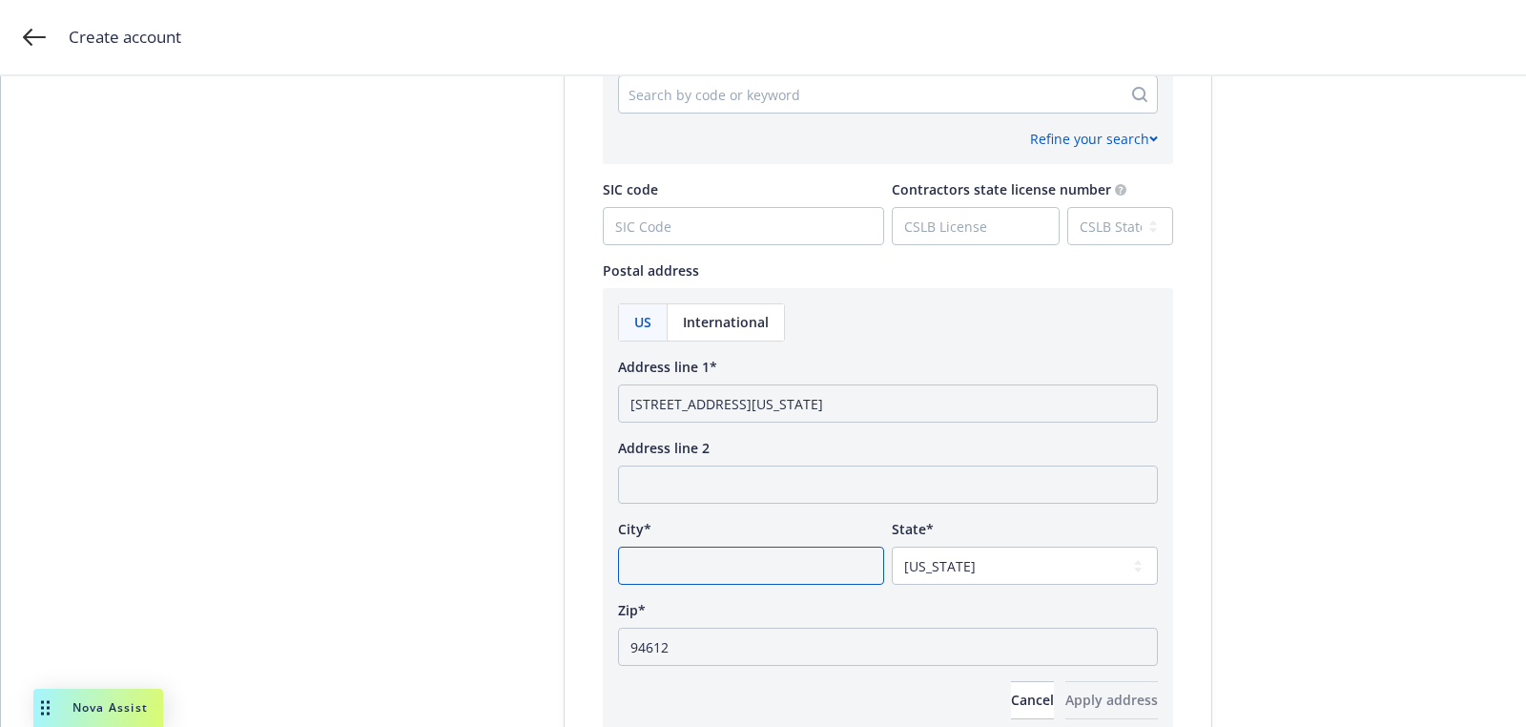
click at [760, 582] on input "City*" at bounding box center [751, 566] width 266 height 38
paste input "Oakland"
type input "Oakland"
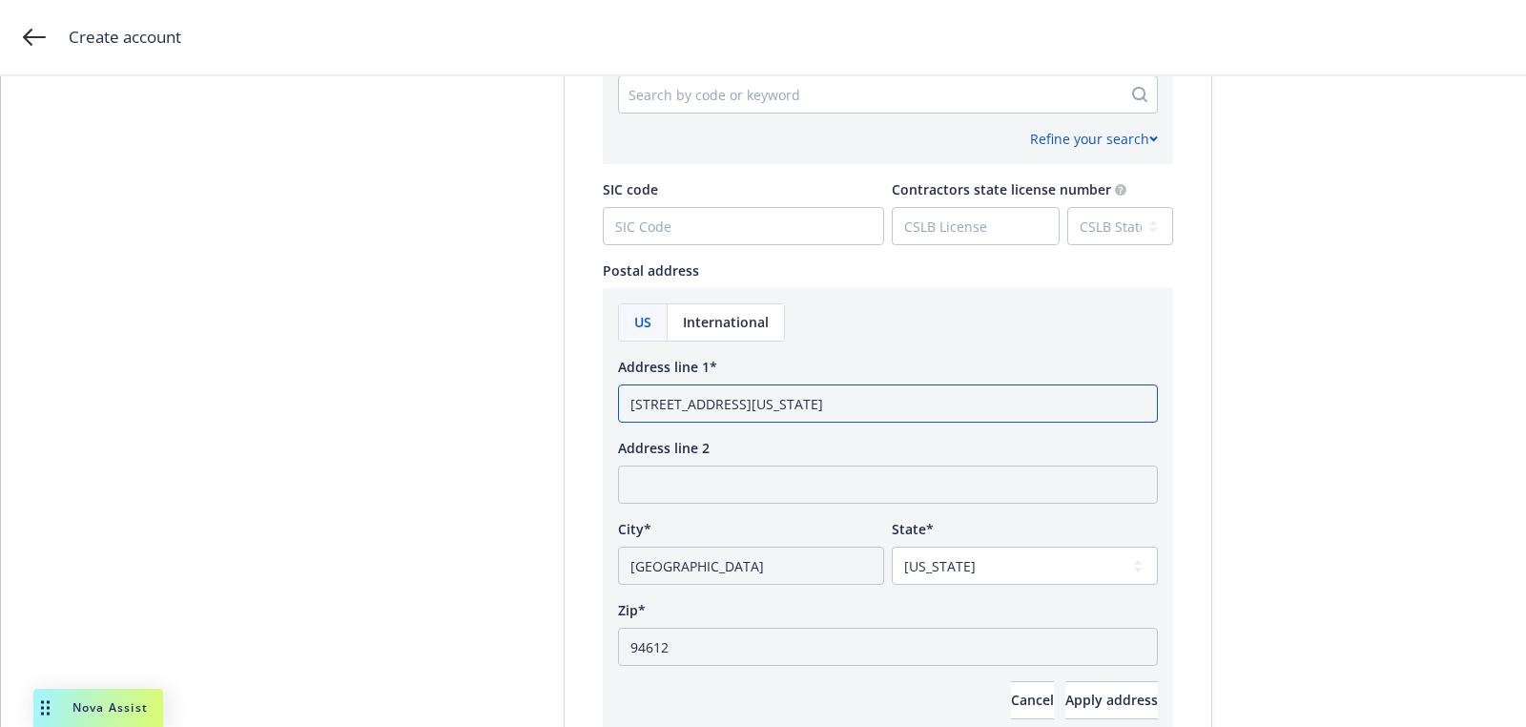
drag, startPoint x: 810, startPoint y: 402, endPoint x: 978, endPoint y: 414, distance: 168.4
click at [892, 414] on input "300 Lakeside Drive 24th Floor, California" at bounding box center [888, 403] width 540 height 38
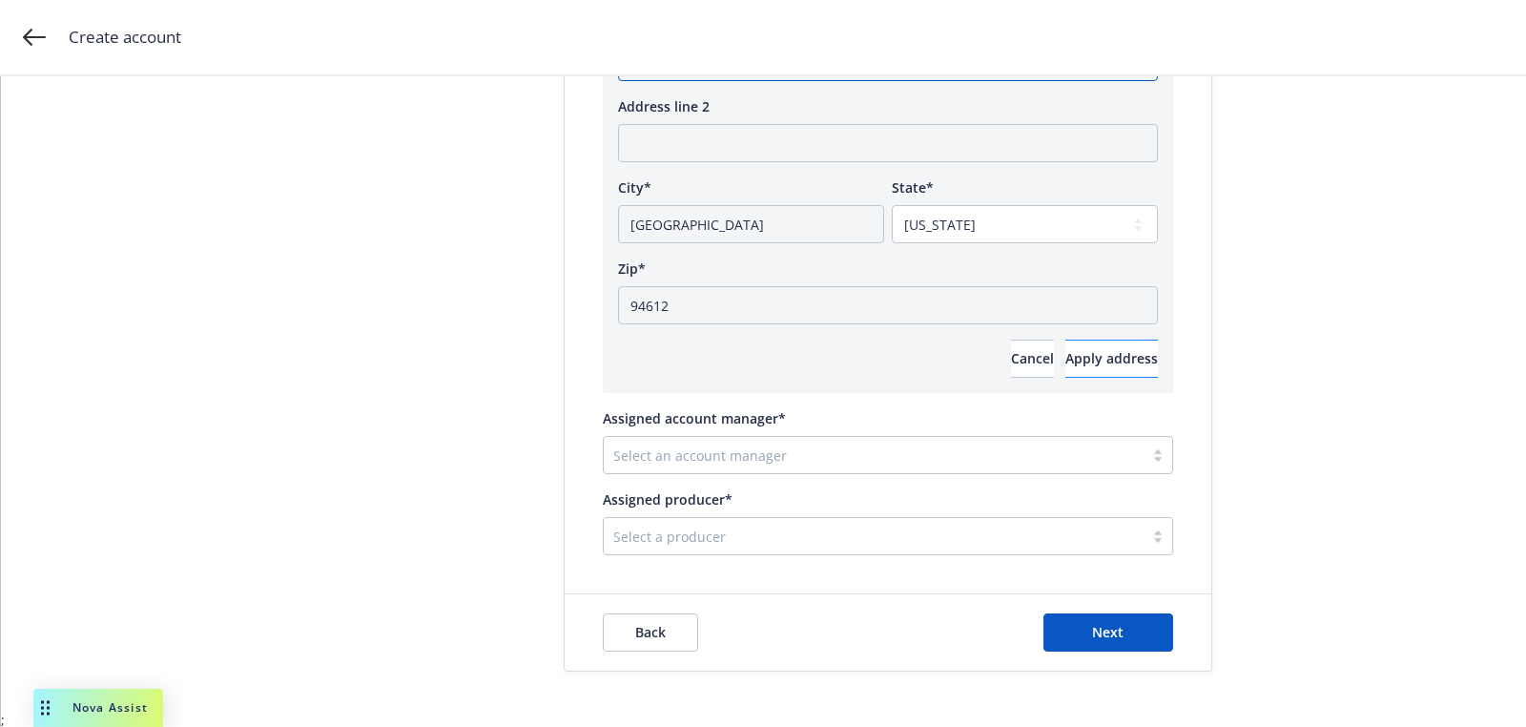
type input "300 Lakeside Drive 24th Floor"
click at [1066, 350] on span "Apply address" at bounding box center [1112, 358] width 93 height 18
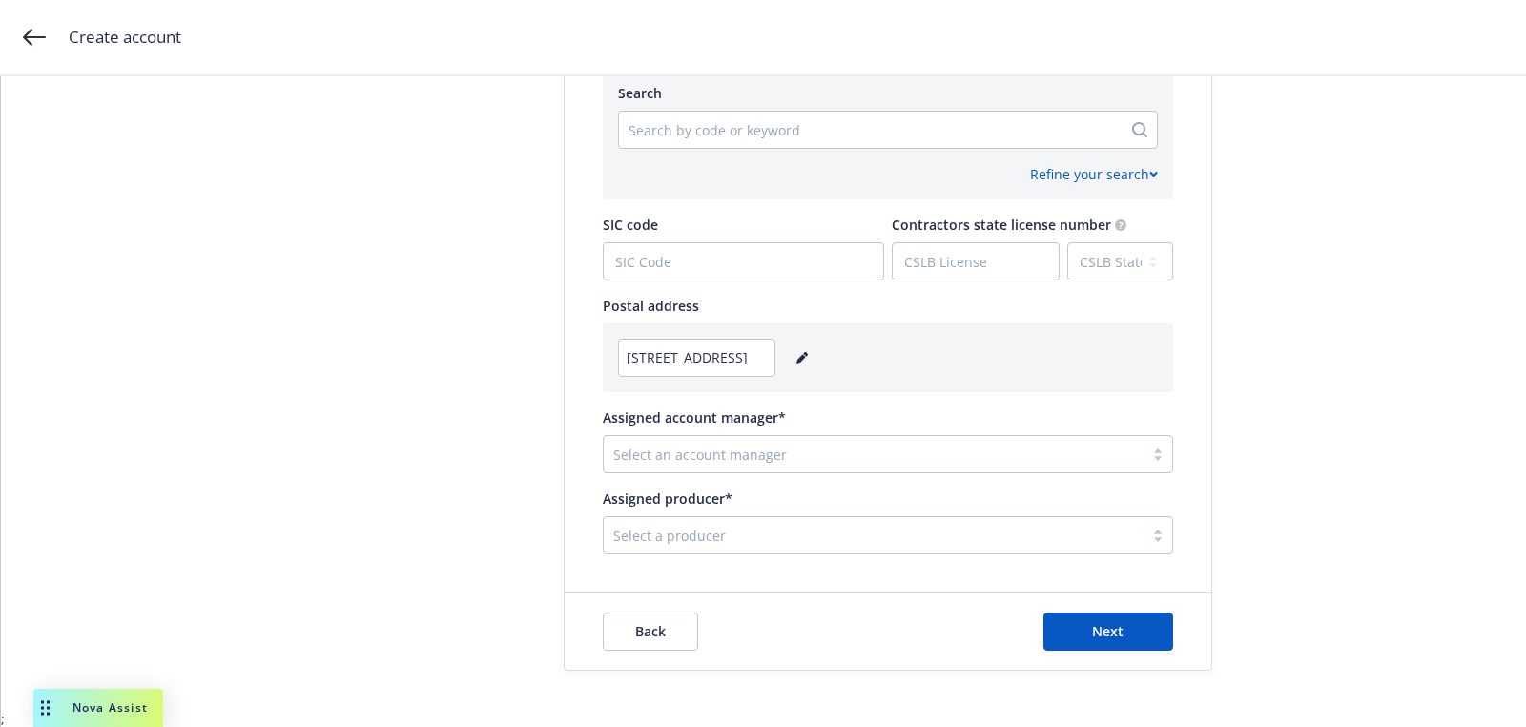
click at [748, 468] on div "Select an account manager" at bounding box center [888, 454] width 571 height 38
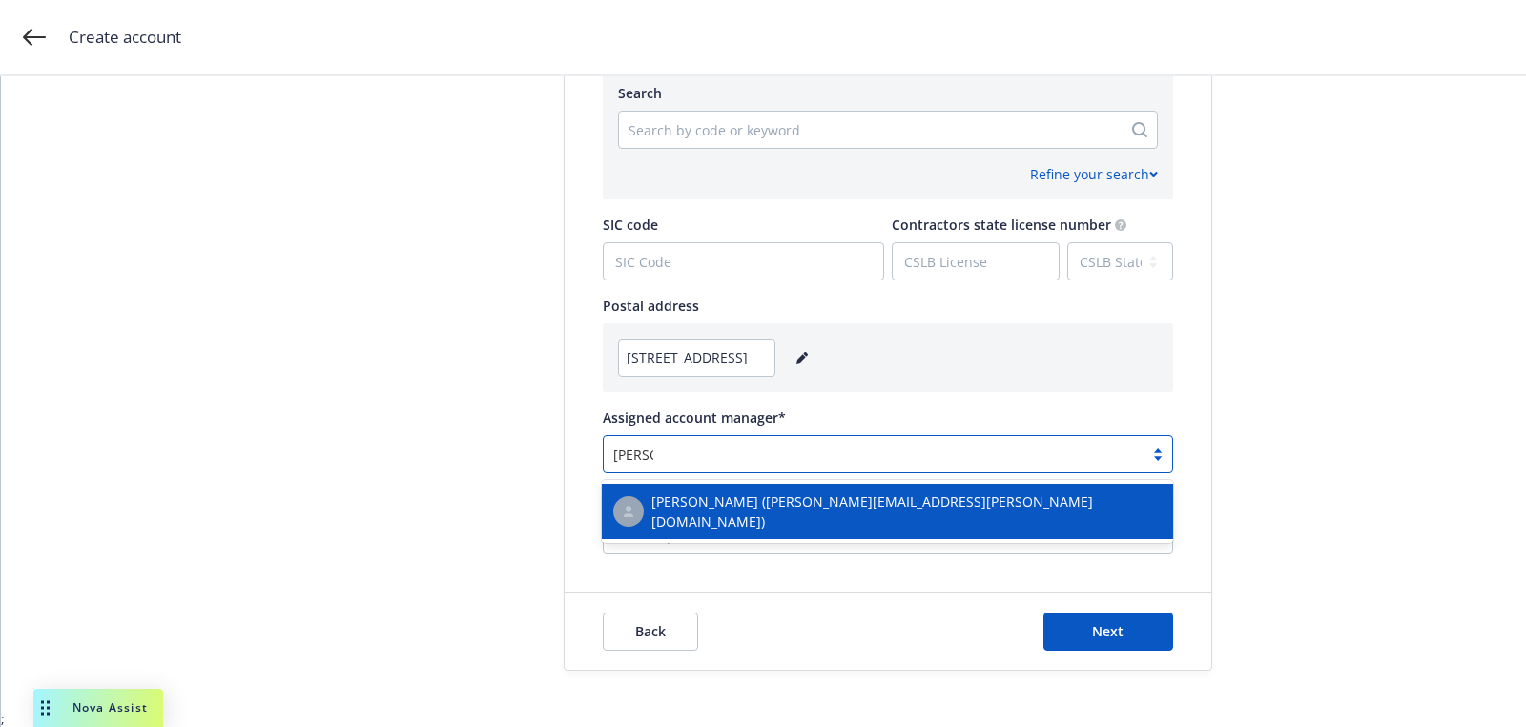
type input "johann"
click at [759, 515] on span "Johanna Meehan (johanna.meehan@newfront.com)" at bounding box center [907, 511] width 510 height 40
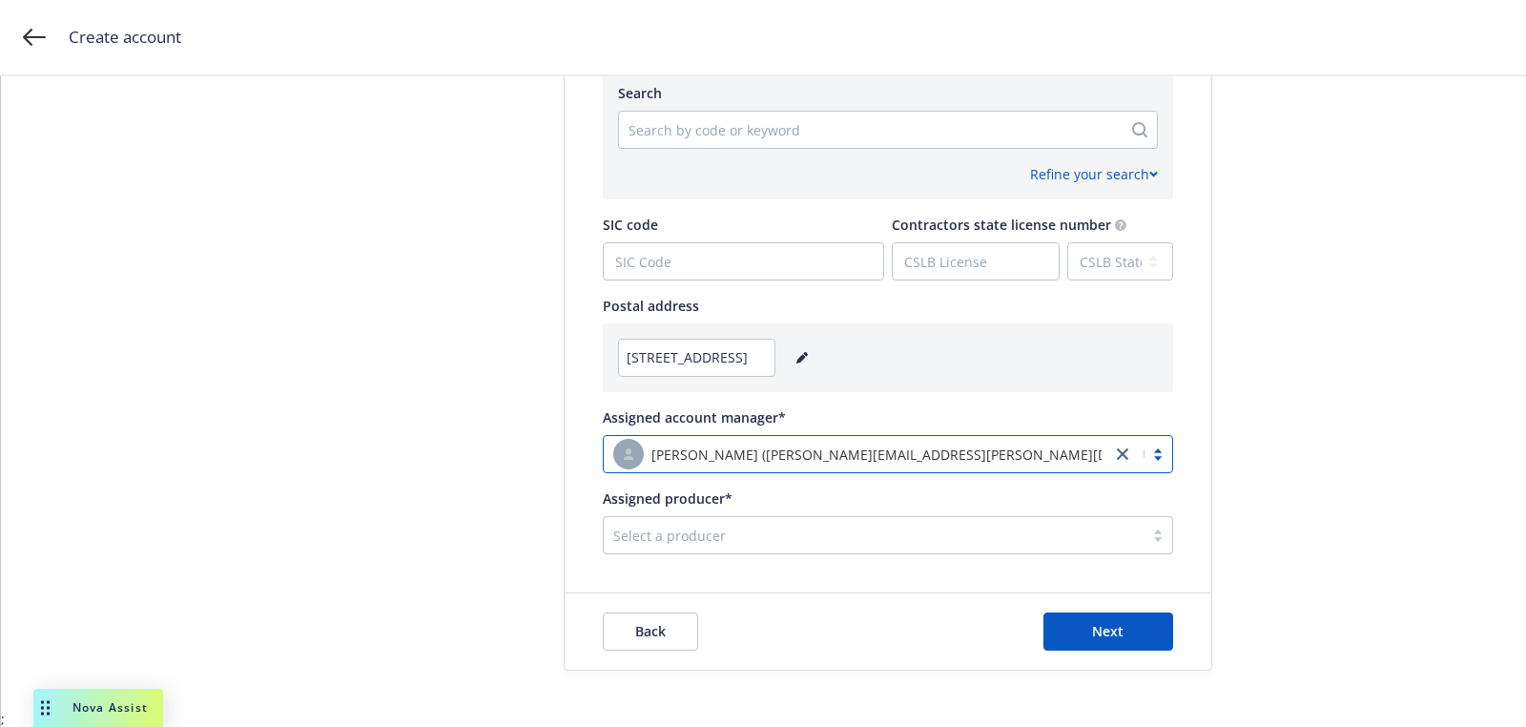
click at [759, 533] on div at bounding box center [873, 535] width 521 height 23
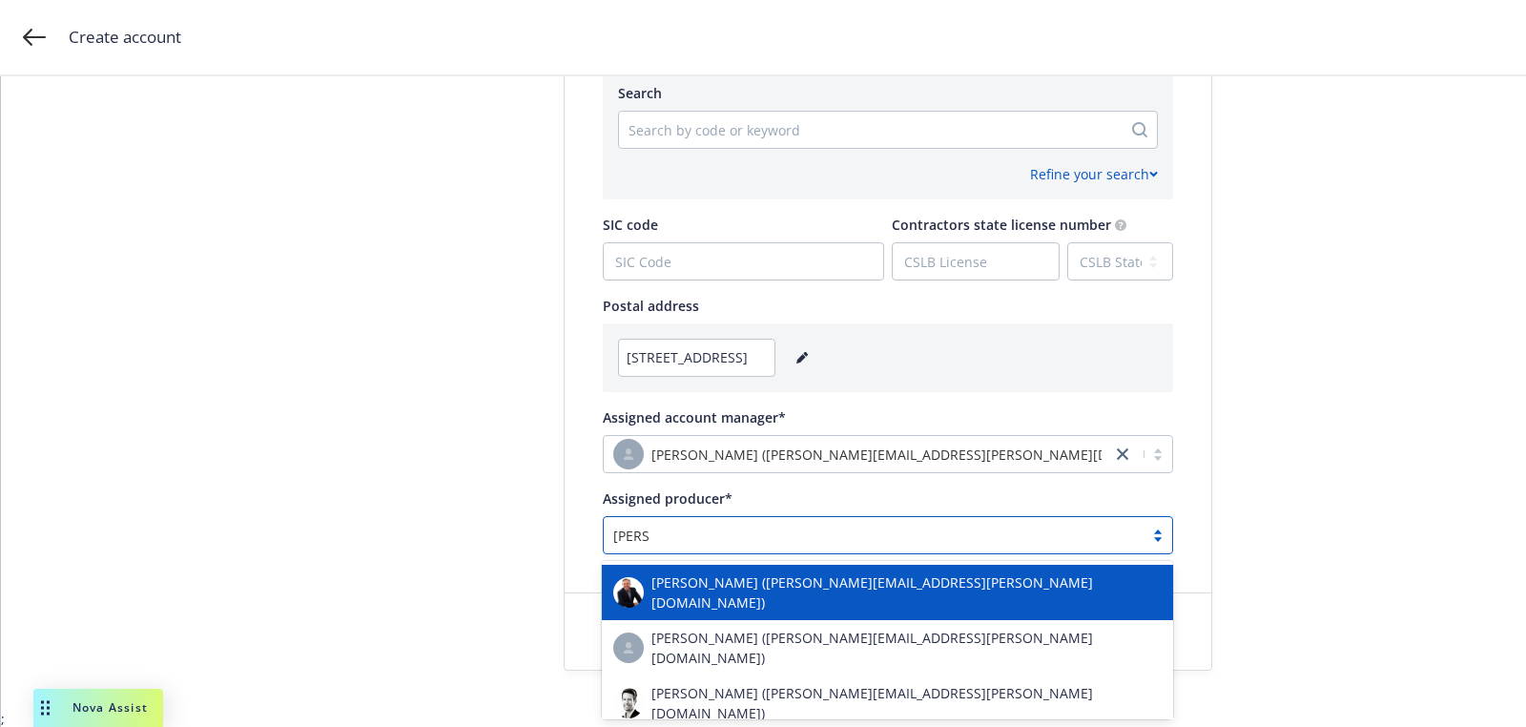
type input "john mc"
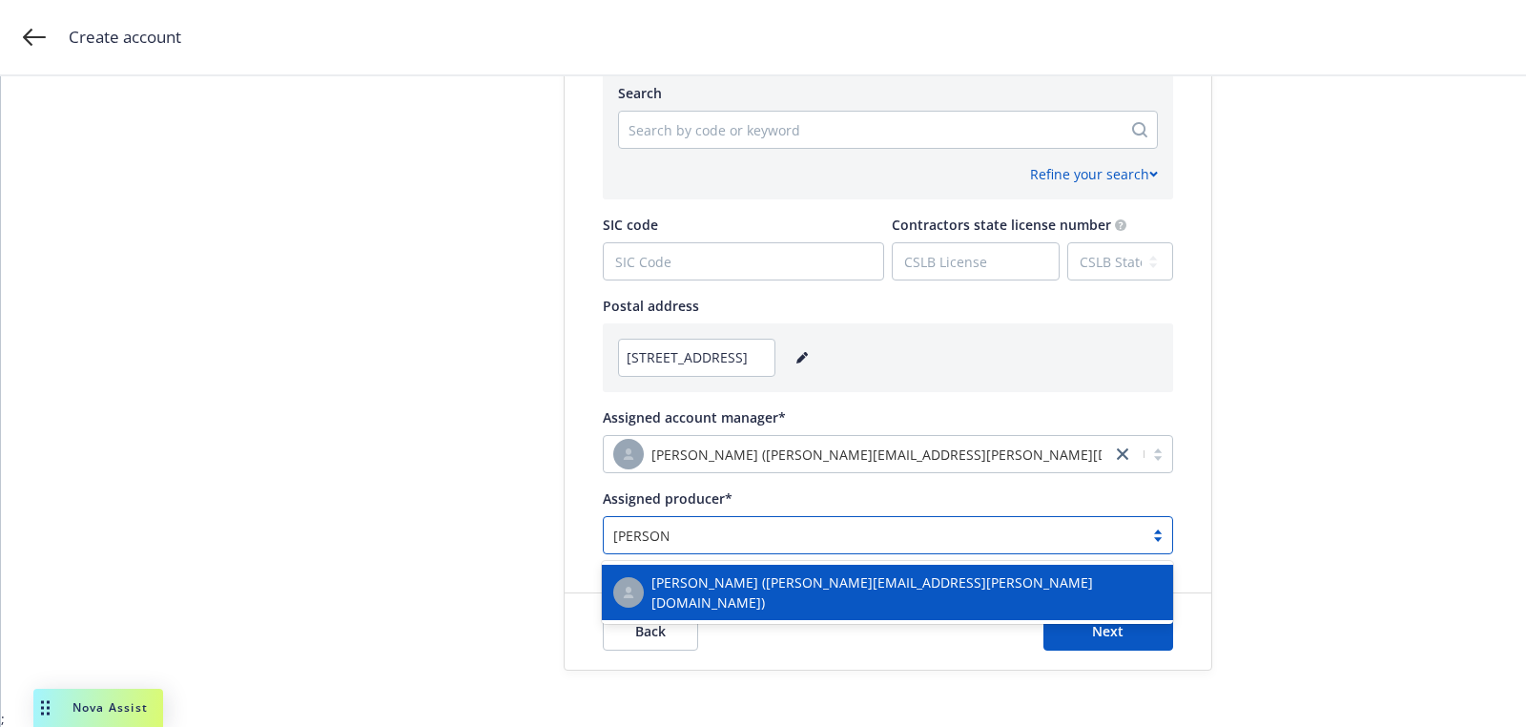
click at [743, 572] on div "John McCall (john.mccall@newfront.com)" at bounding box center [887, 592] width 549 height 40
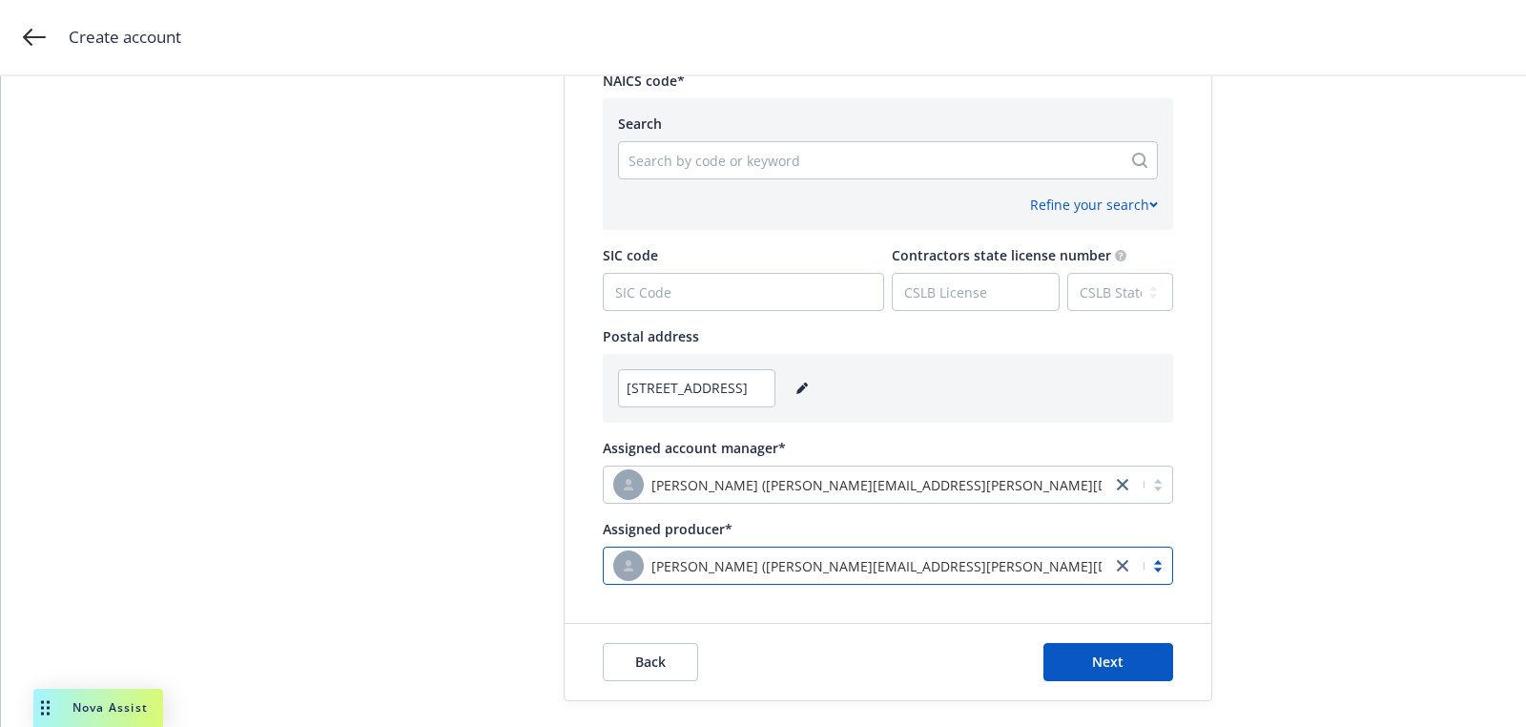
scroll to position [918, 0]
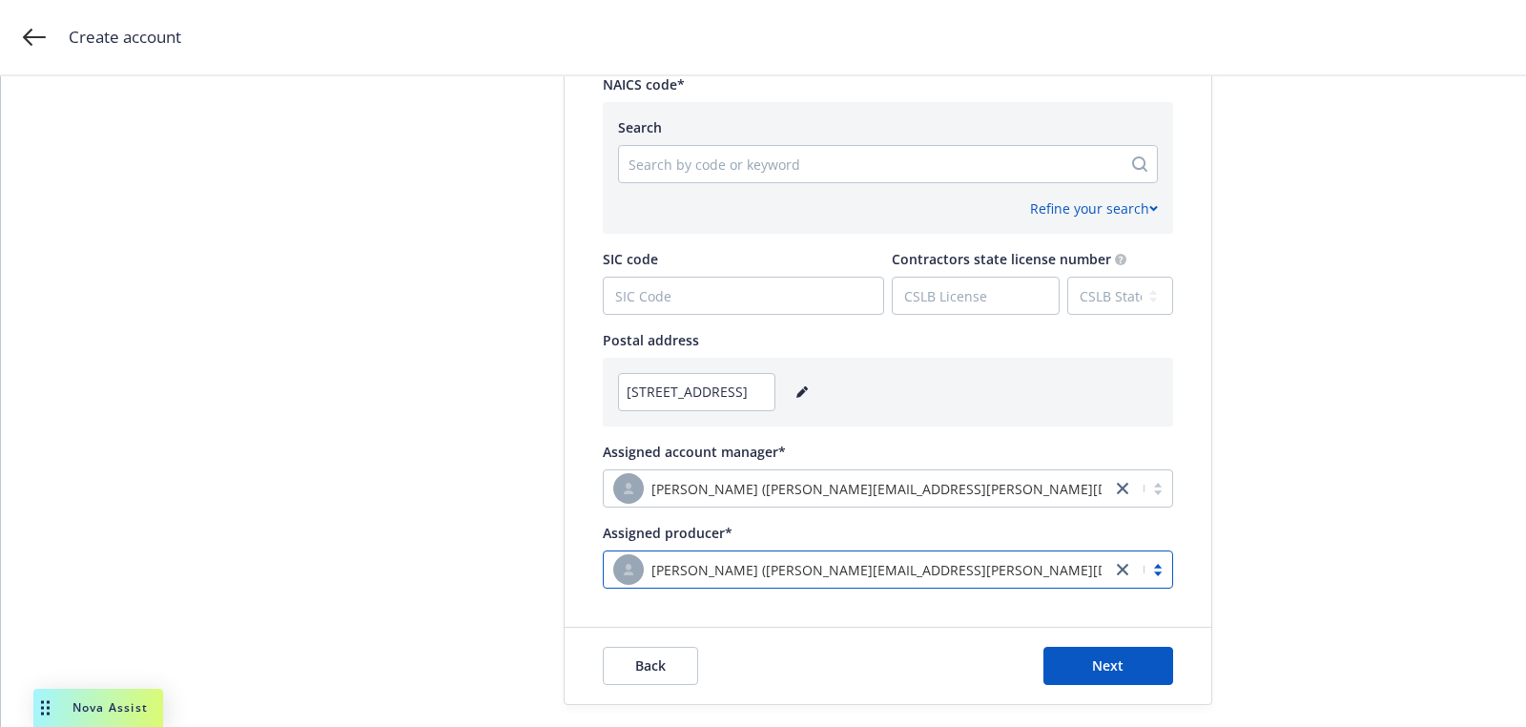
click at [687, 157] on div at bounding box center [871, 164] width 484 height 23
paste input "522320"
type input "522320"
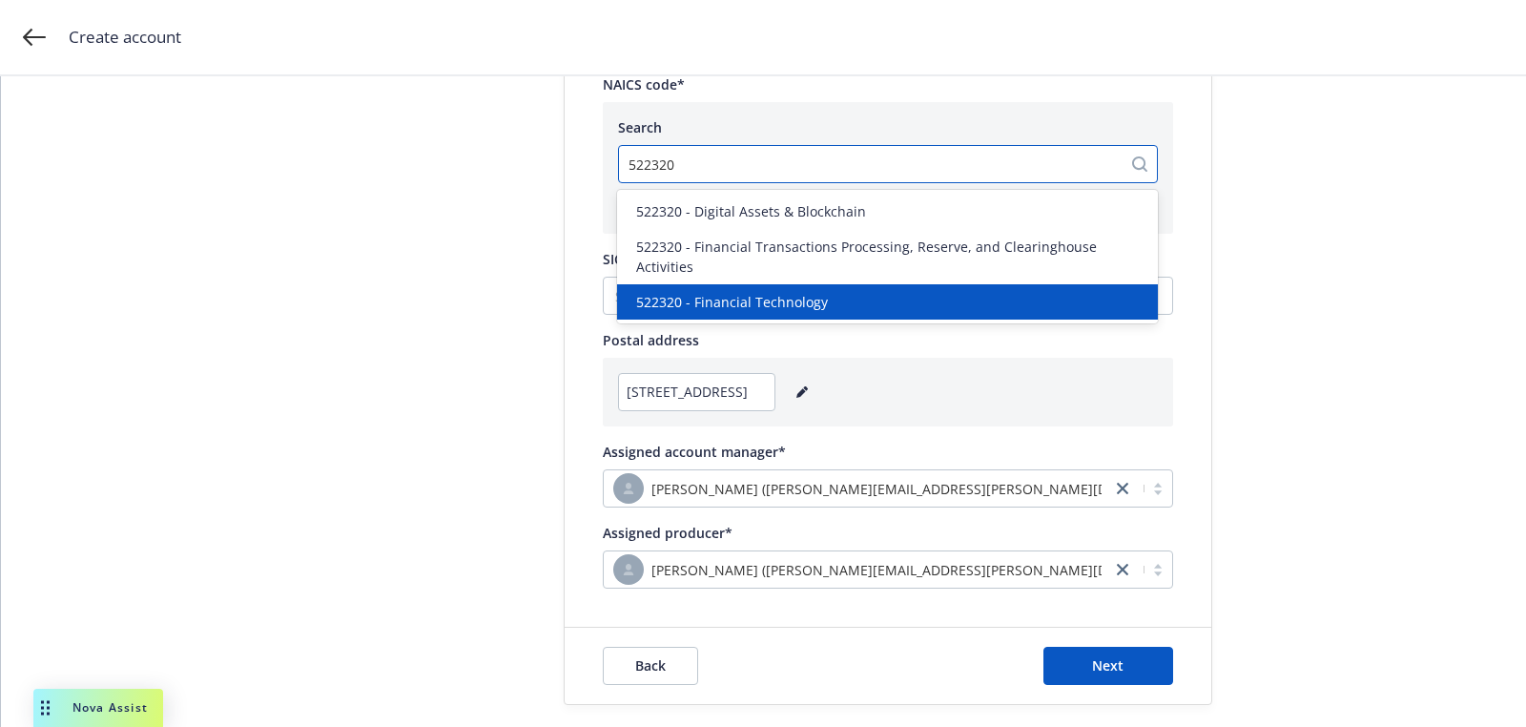
click at [731, 284] on div "522320 - Financial Technology" at bounding box center [887, 301] width 541 height 35
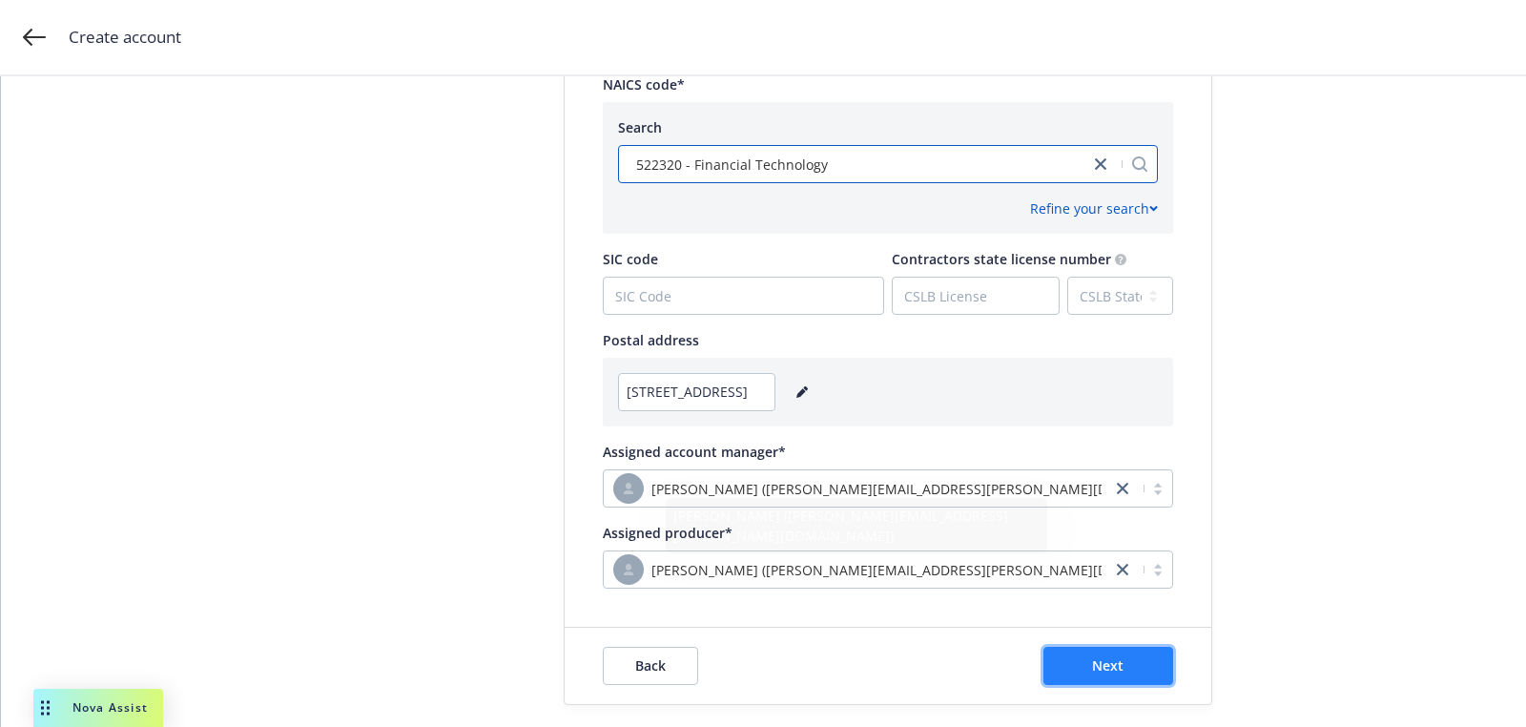
click at [1085, 647] on button "Next" at bounding box center [1109, 666] width 130 height 38
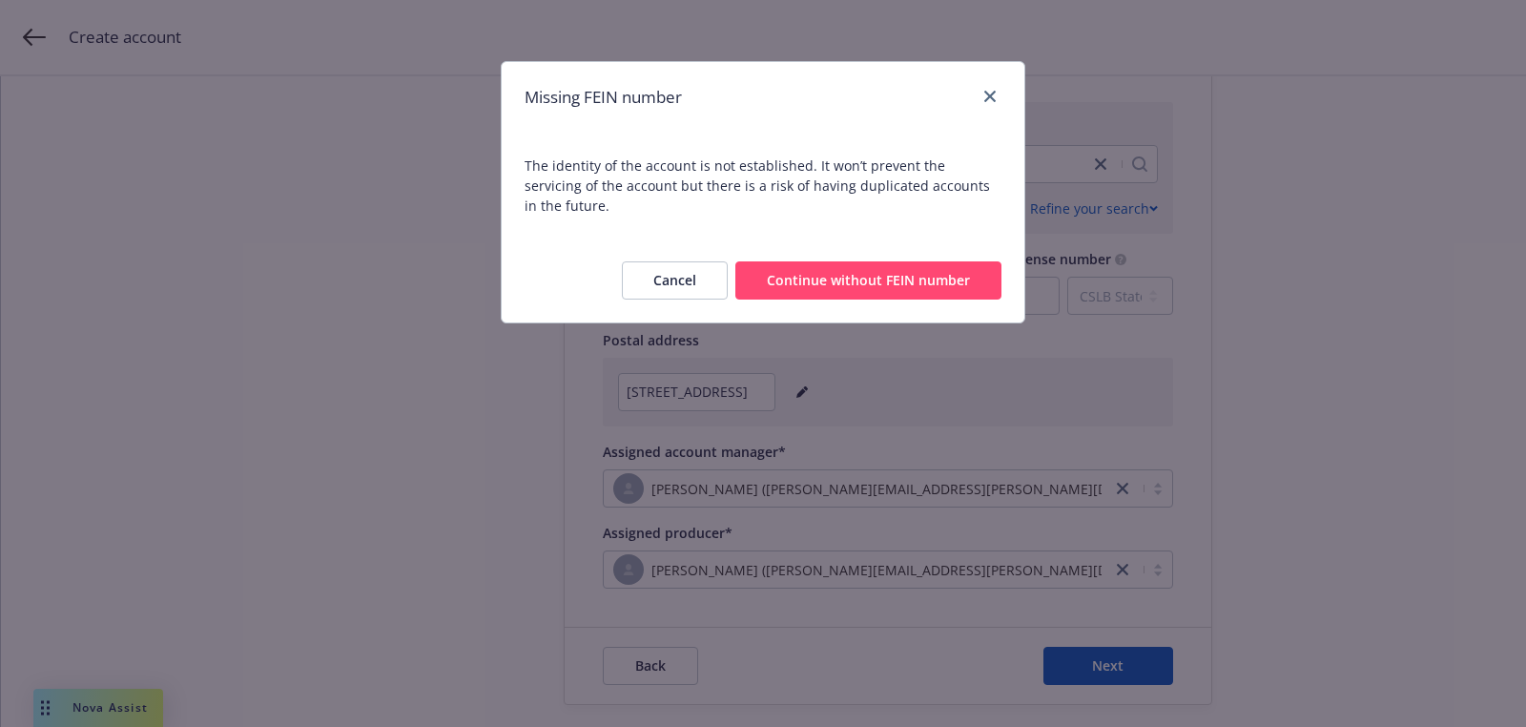
click at [862, 278] on button "Continue without FEIN number" at bounding box center [869, 280] width 266 height 38
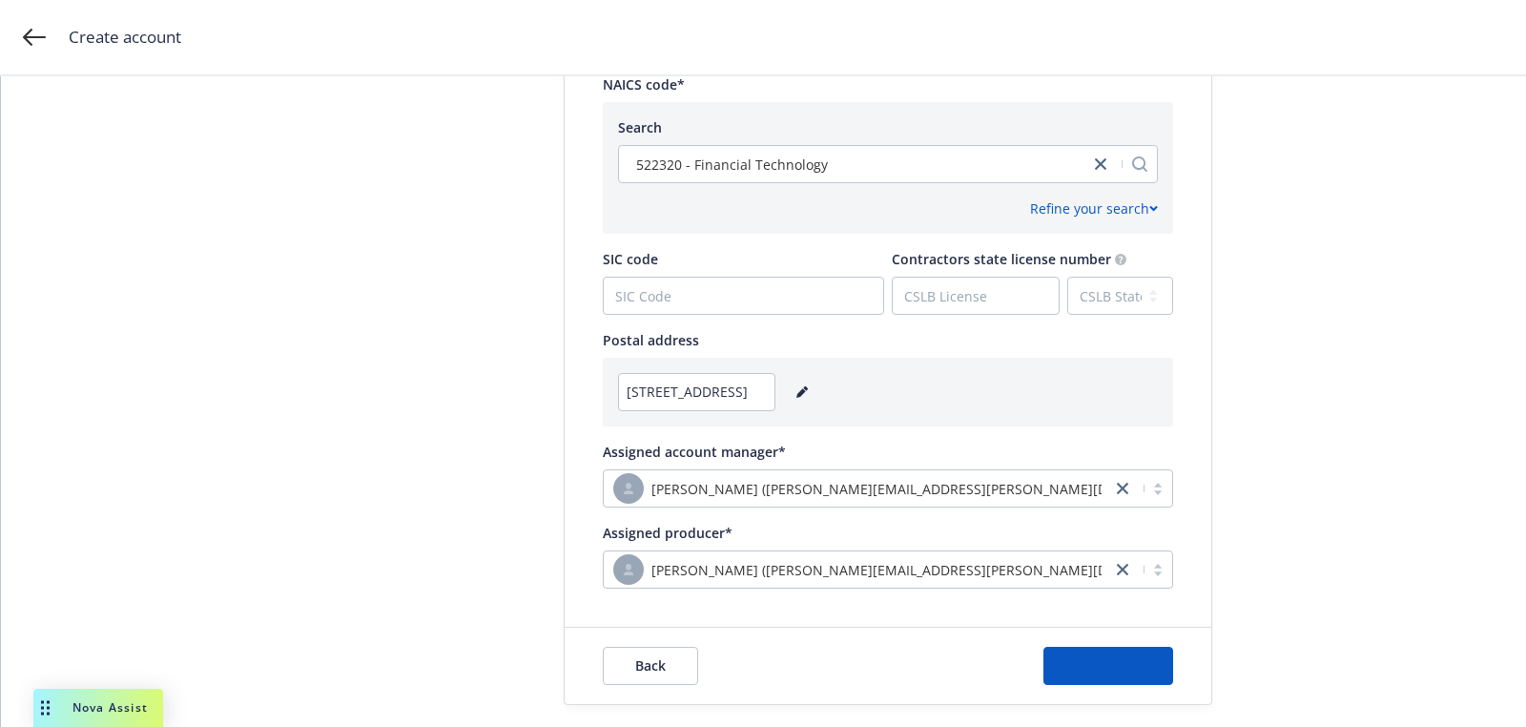
scroll to position [0, 0]
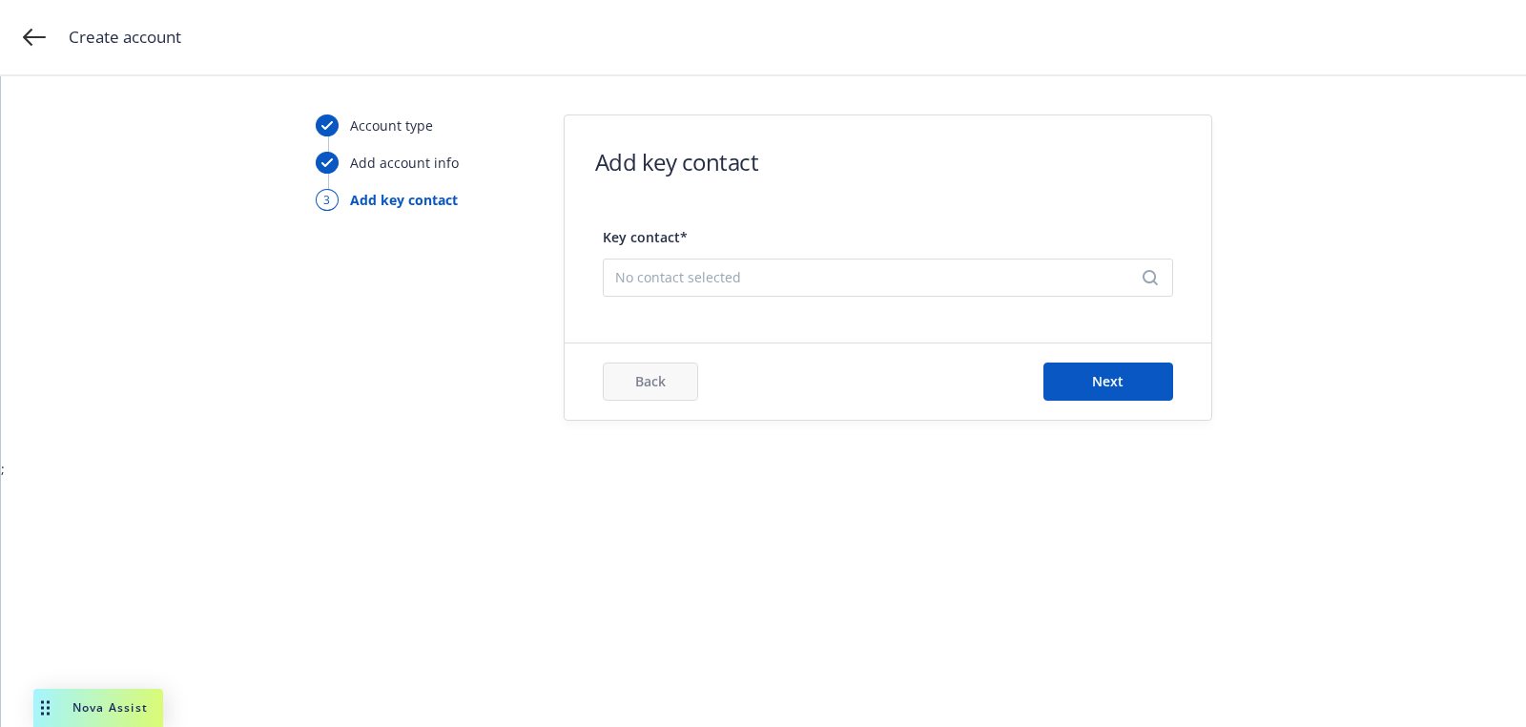
click at [859, 276] on span "No contact selected" at bounding box center [880, 277] width 530 height 20
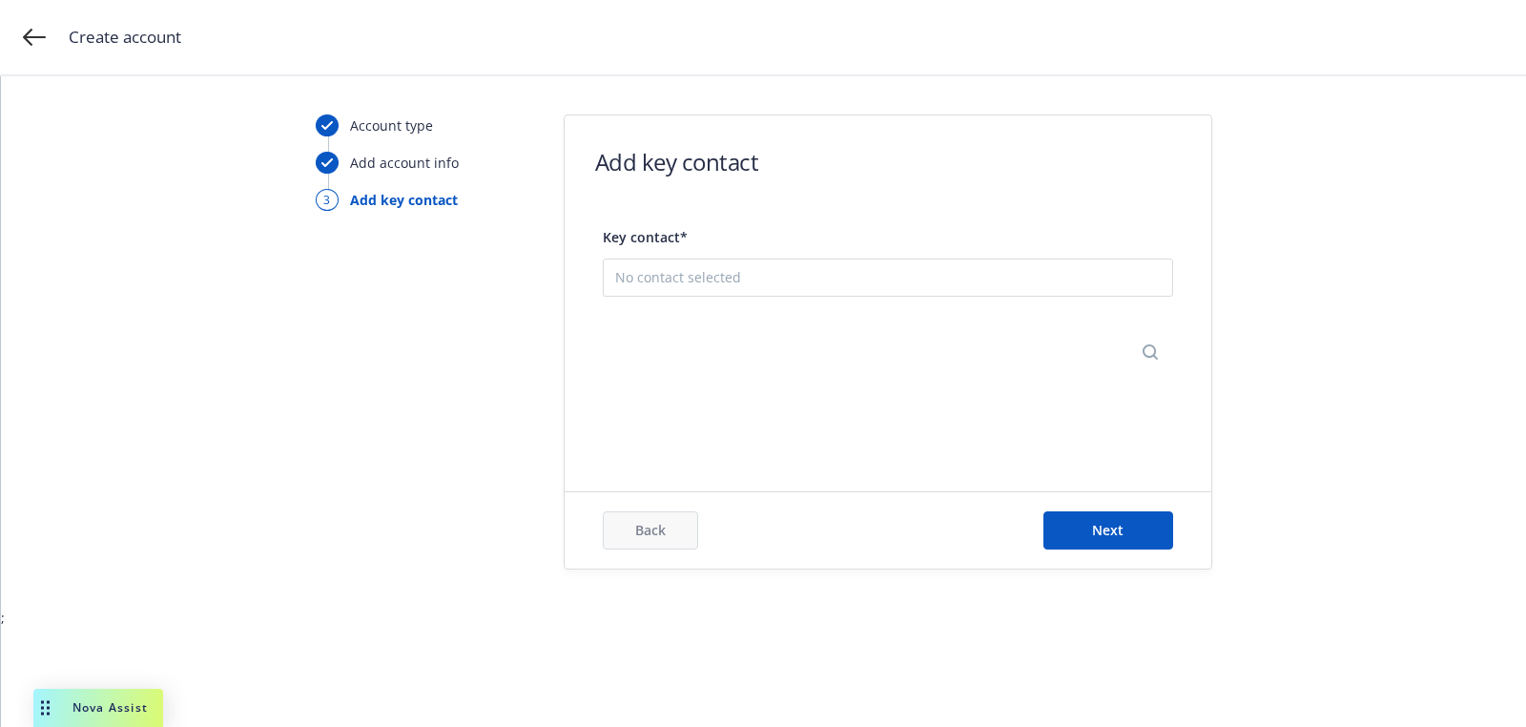
click at [819, 375] on button "Add new contact" at bounding box center [888, 372] width 546 height 38
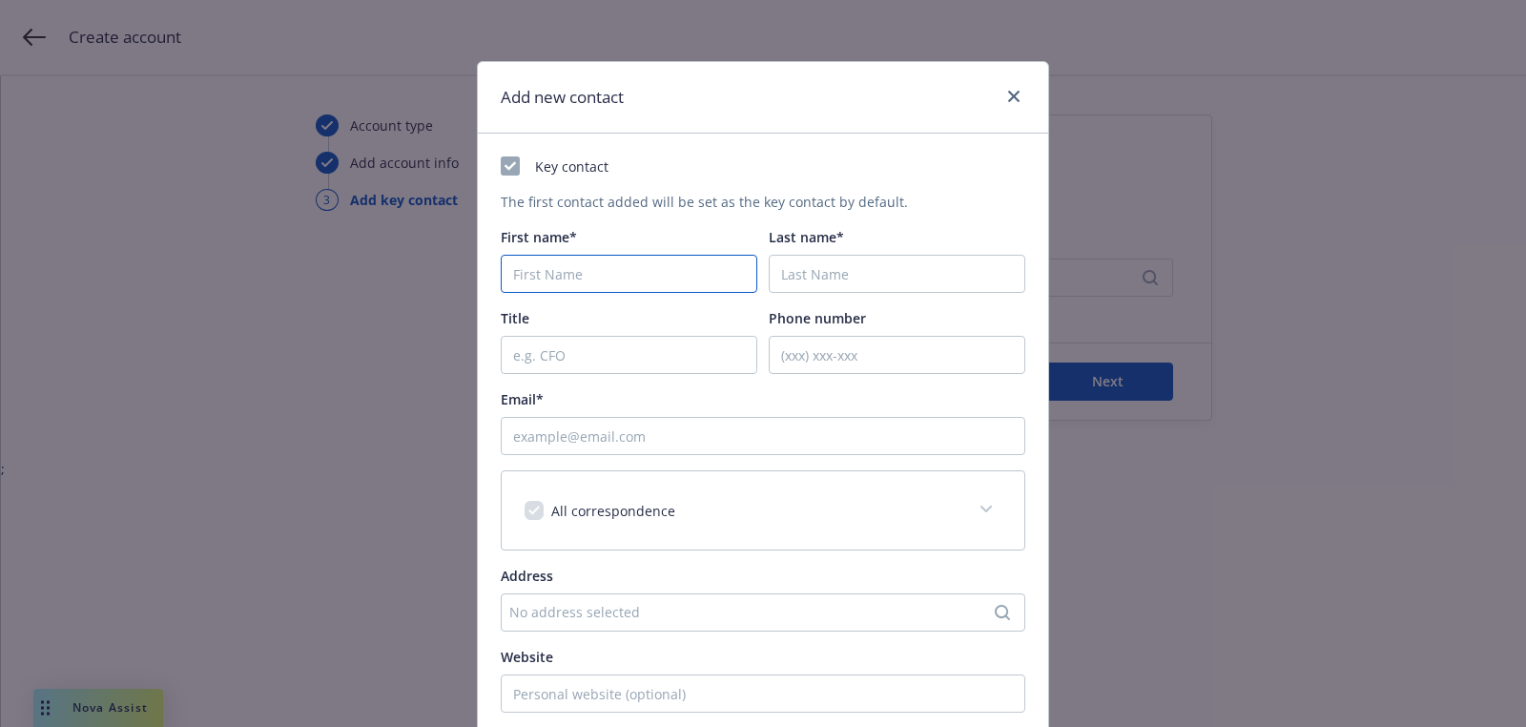
click at [654, 279] on input "First name*" at bounding box center [629, 274] width 257 height 38
paste input "Julianne"
type input "Julianne"
paste input "Spears"
type input "Spears"
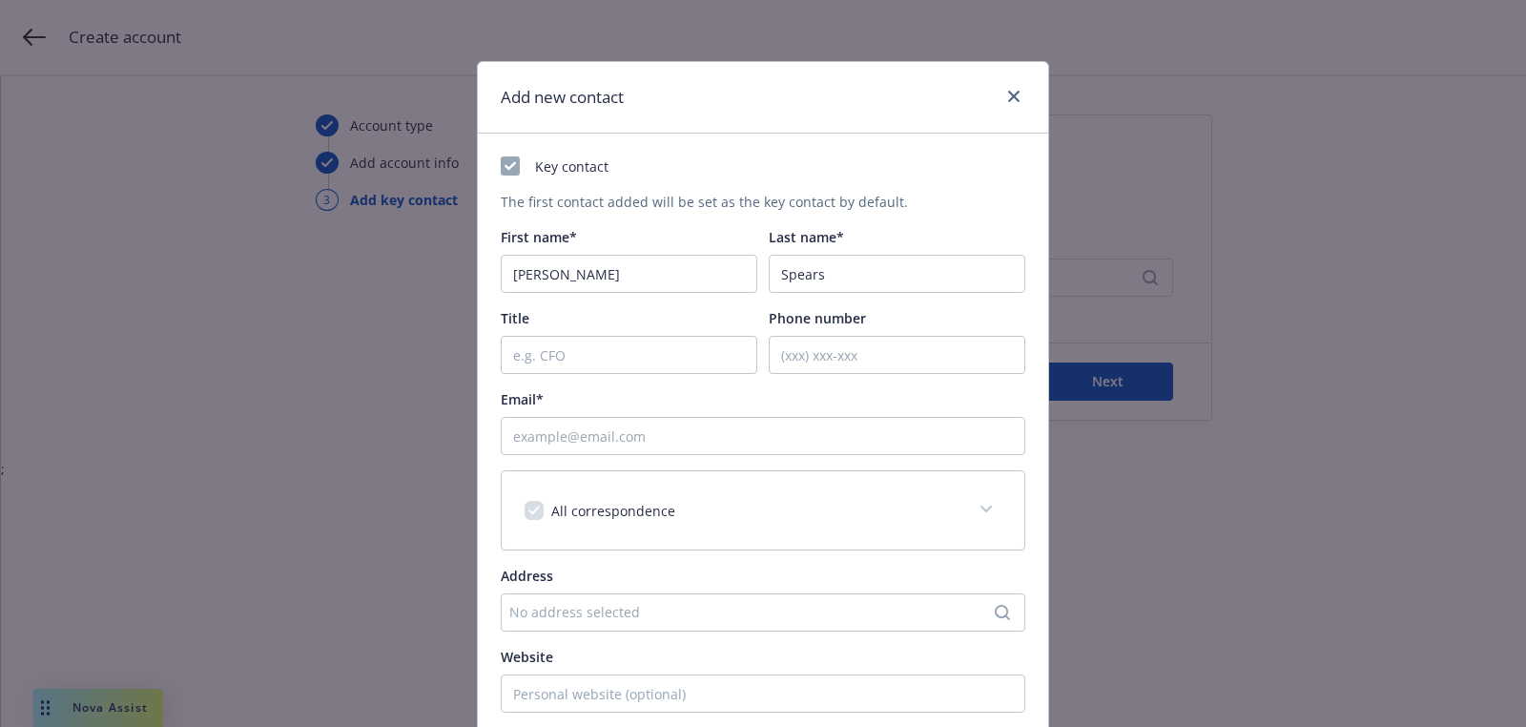
click at [635, 415] on div "Email*" at bounding box center [763, 422] width 525 height 66
click at [625, 428] on input "Email*" at bounding box center [763, 436] width 525 height 38
paste input "[EMAIL_ADDRESS][DOMAIN_NAME]"
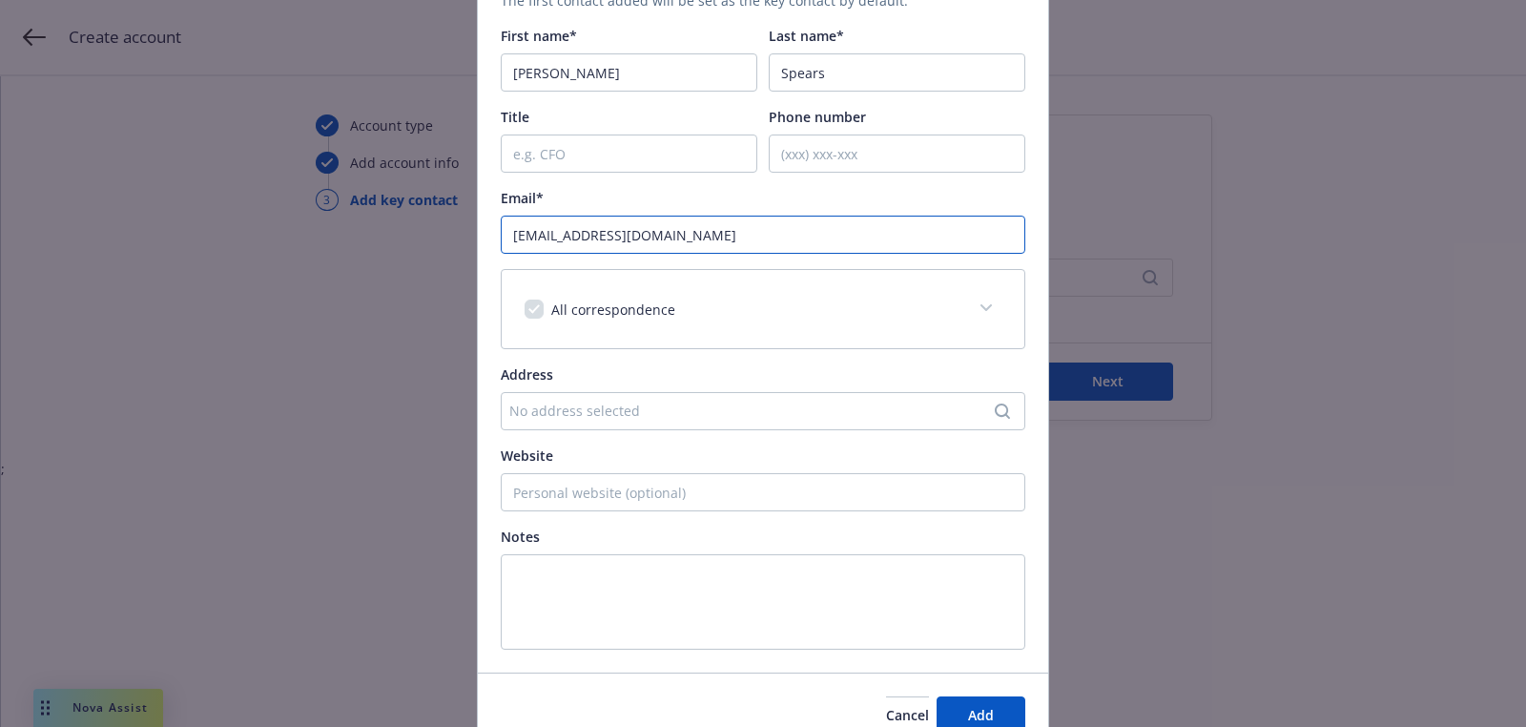
scroll to position [291, 0]
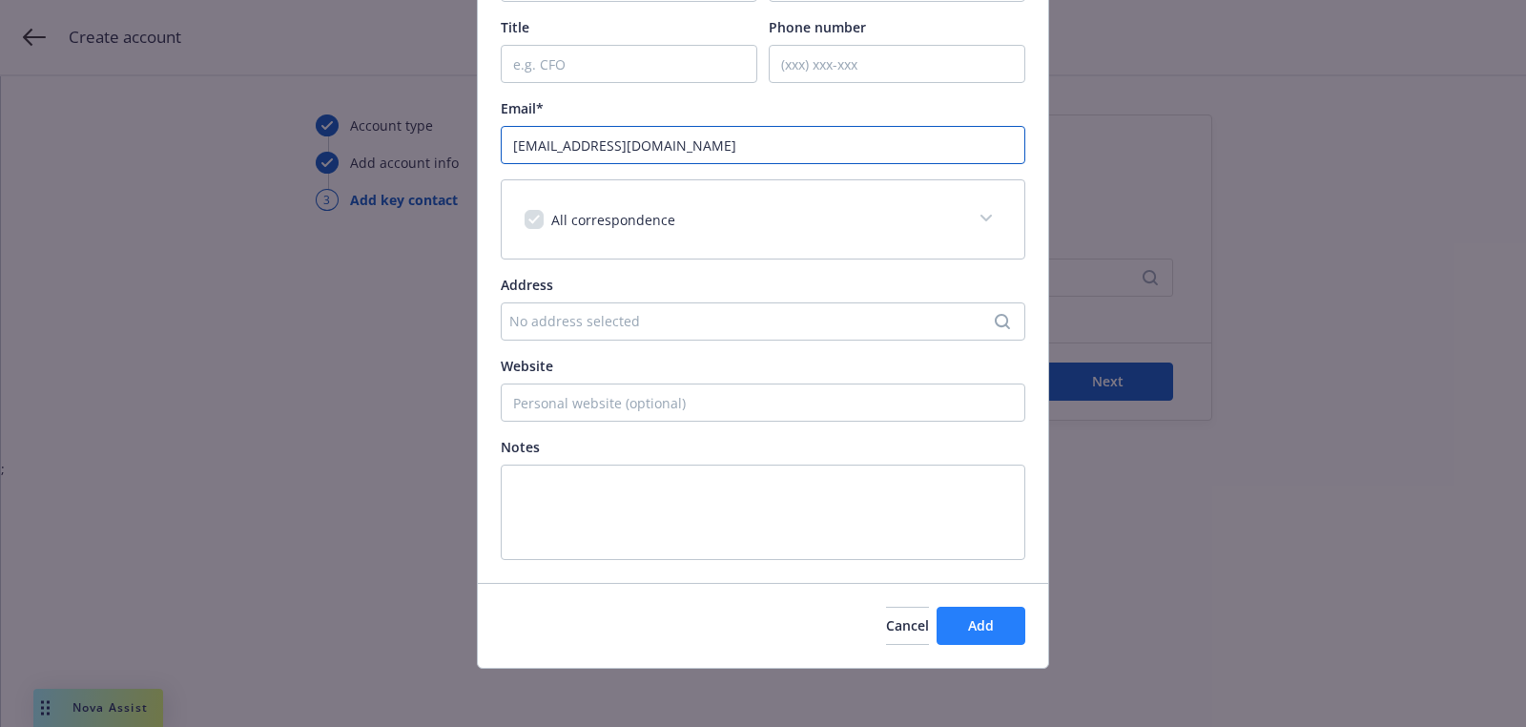
type input "[EMAIL_ADDRESS][DOMAIN_NAME]"
click at [990, 633] on button "Add" at bounding box center [981, 626] width 89 height 38
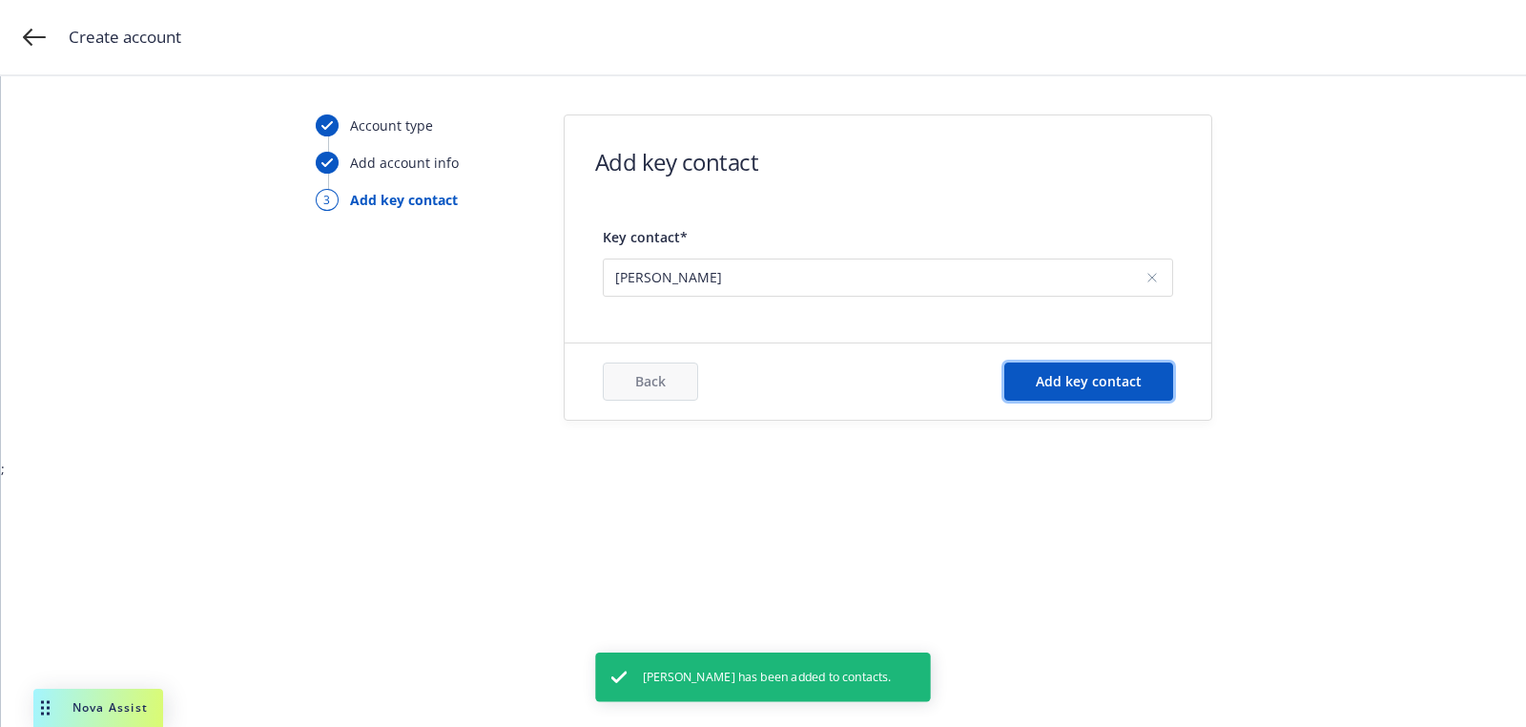
click at [1082, 376] on span "Add key contact" at bounding box center [1089, 381] width 106 height 18
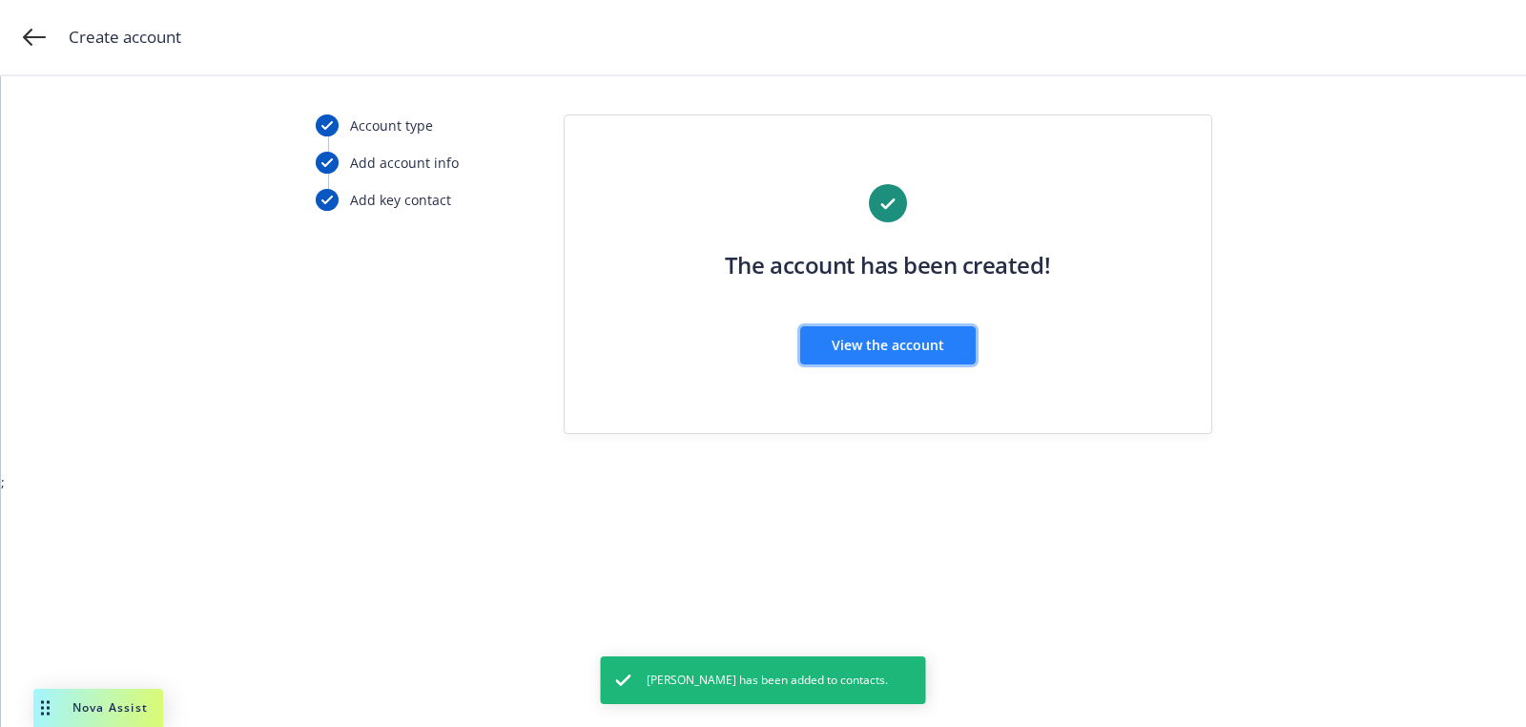
click at [884, 339] on span "View the account" at bounding box center [888, 345] width 113 height 18
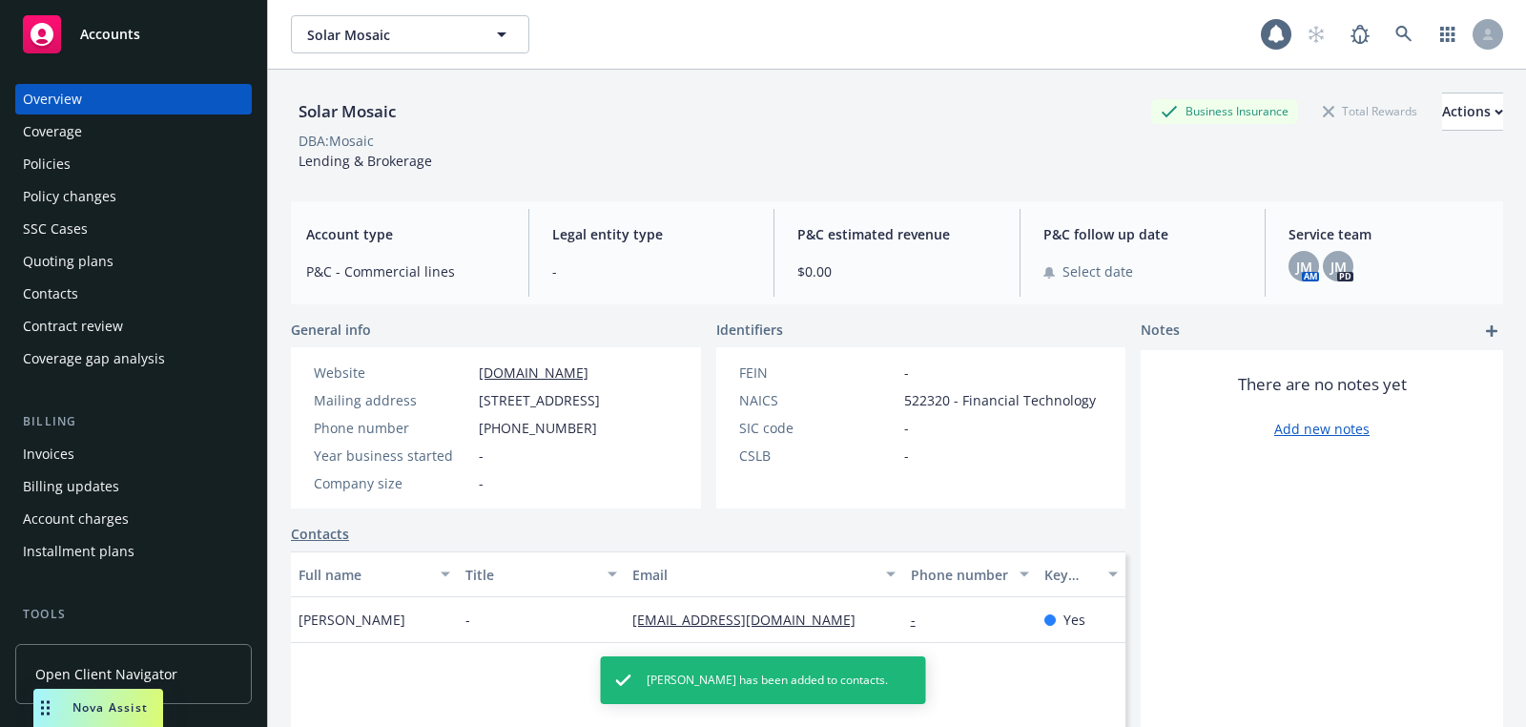
click at [117, 271] on div "Quoting plans" at bounding box center [133, 261] width 221 height 31
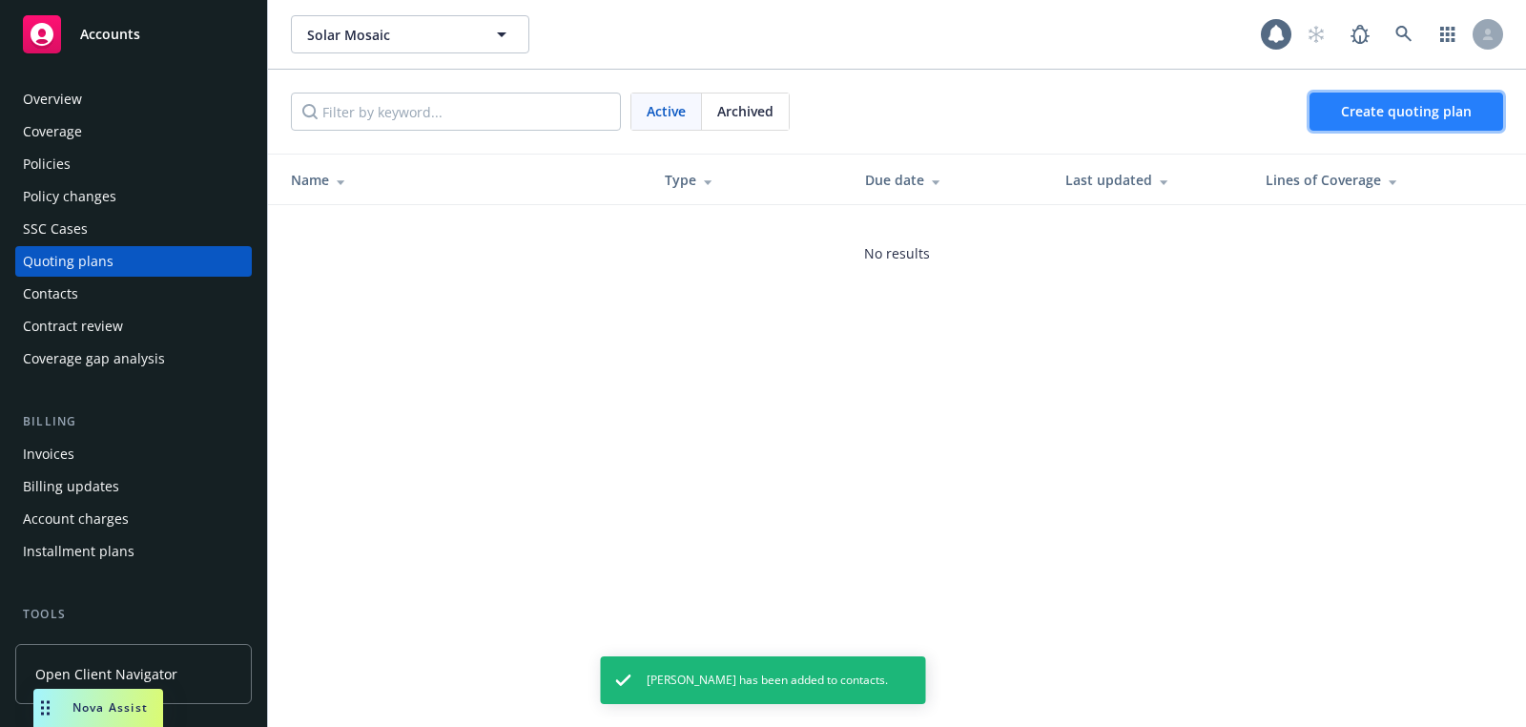
click at [1347, 115] on span "Create quoting plan" at bounding box center [1406, 111] width 131 height 18
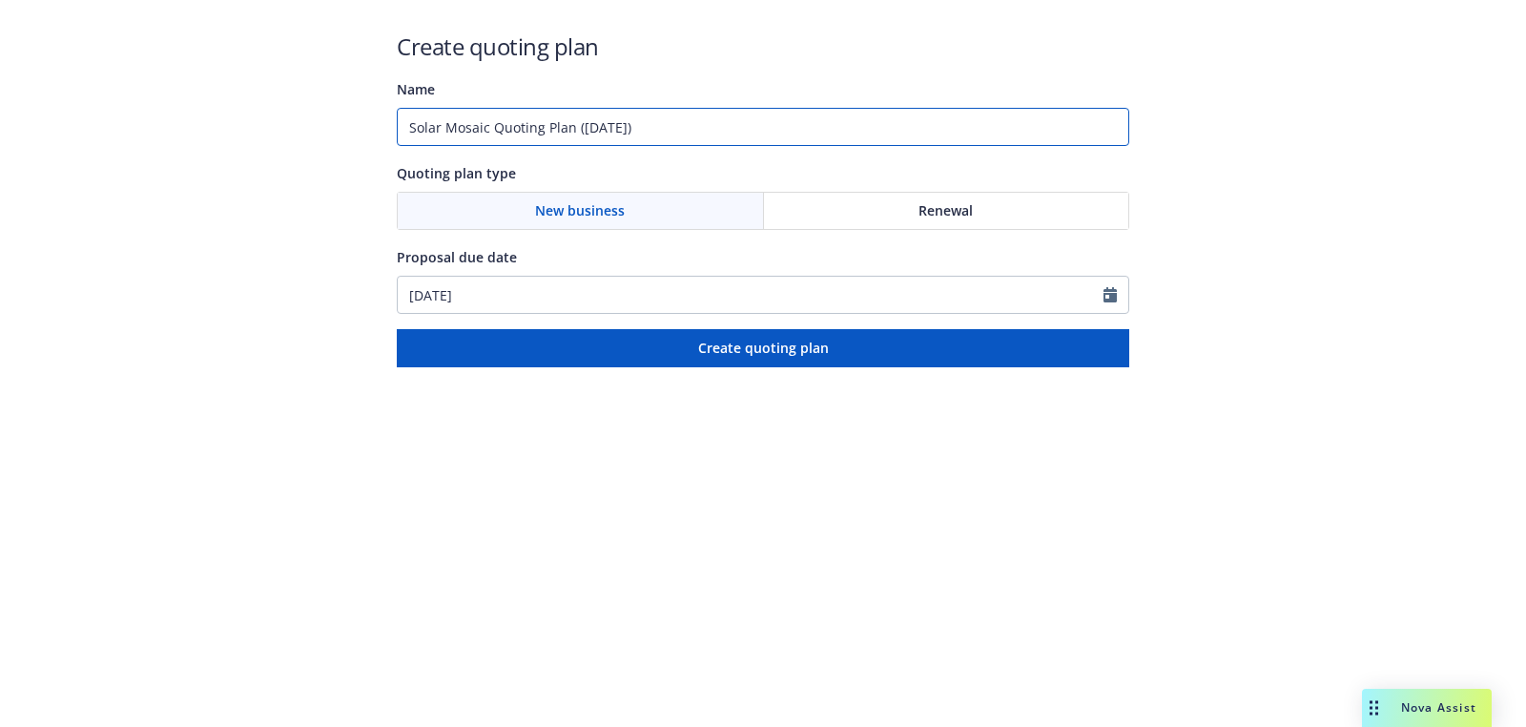
click at [605, 124] on input "Solar Mosaic Quoting Plan (2025-09-25)" at bounding box center [763, 127] width 733 height 38
type input "12/25/2025"
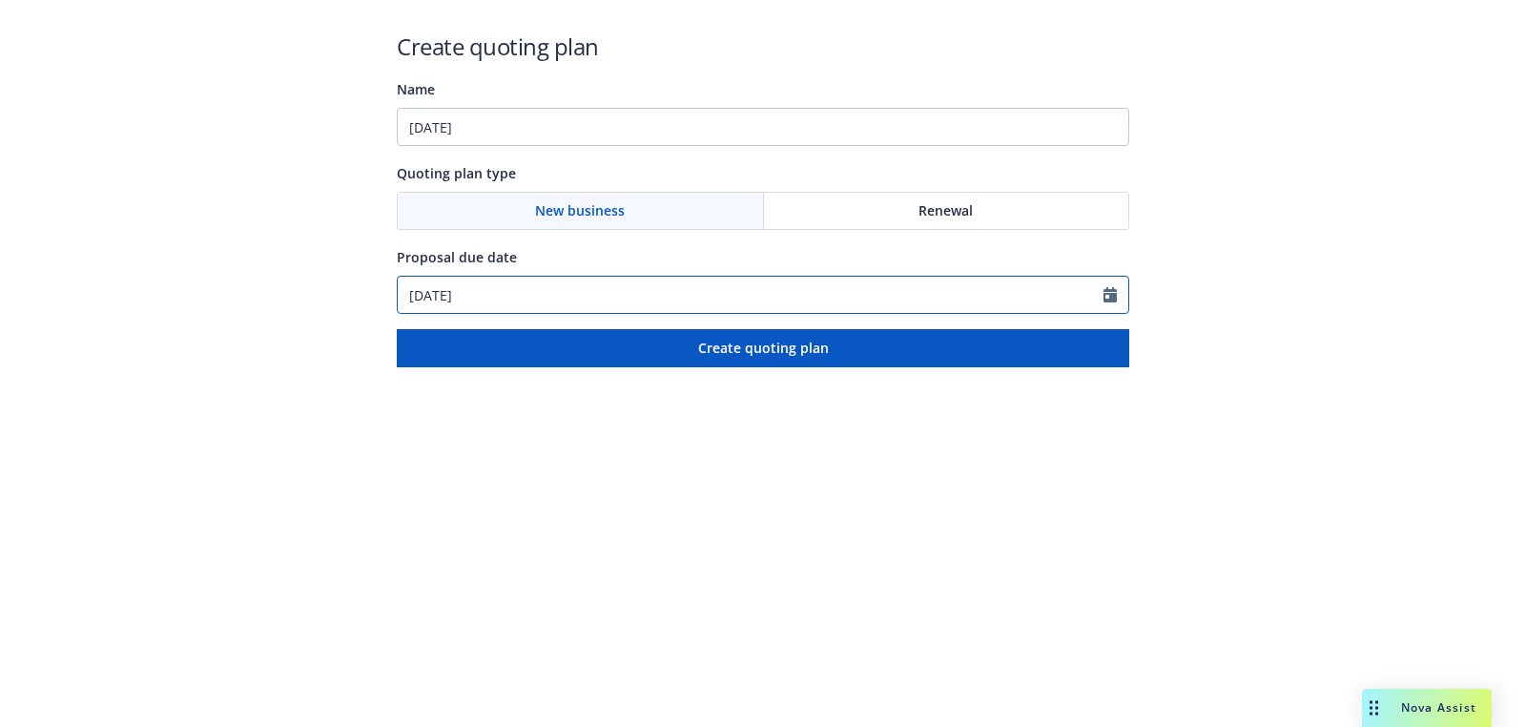
select select "9"
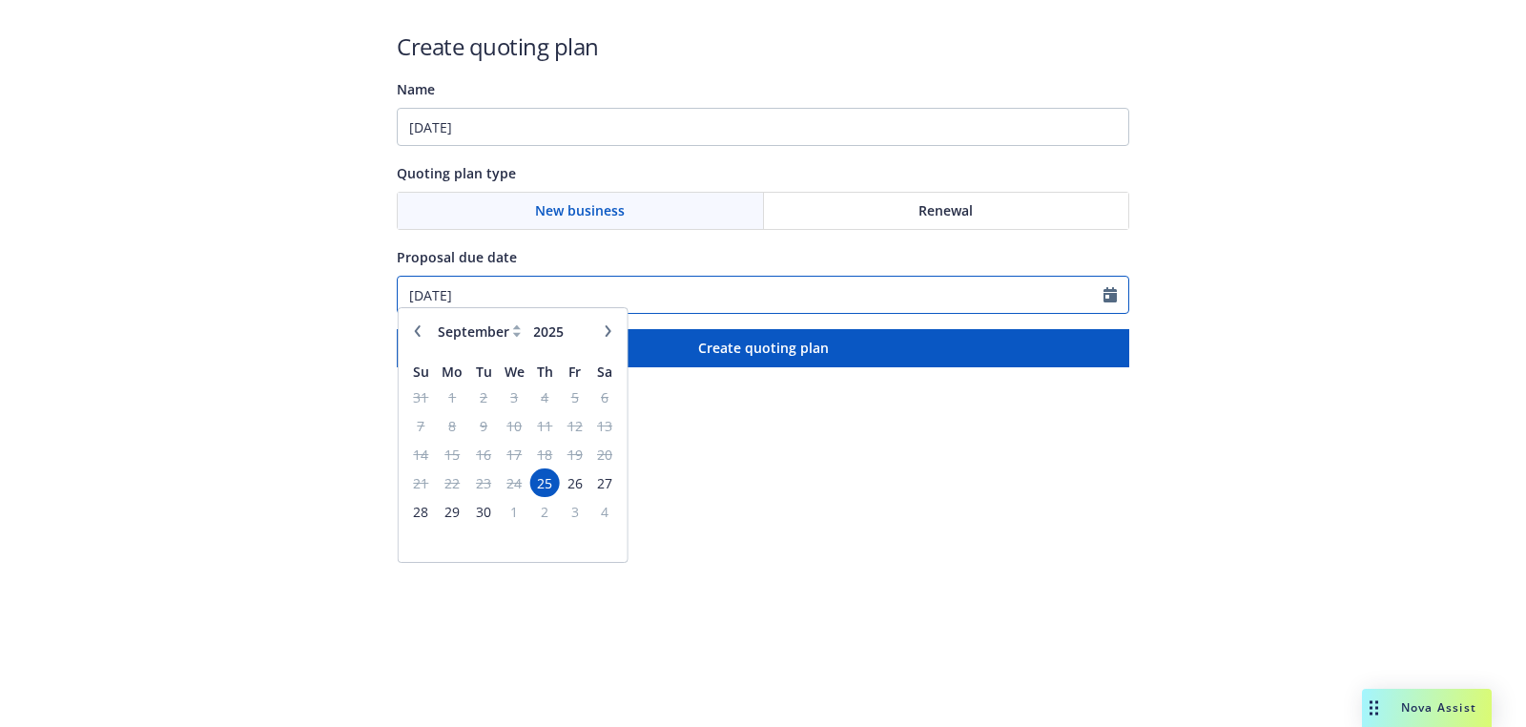
click at [555, 289] on input "09/25/2025" at bounding box center [751, 295] width 706 height 36
paste input "12"
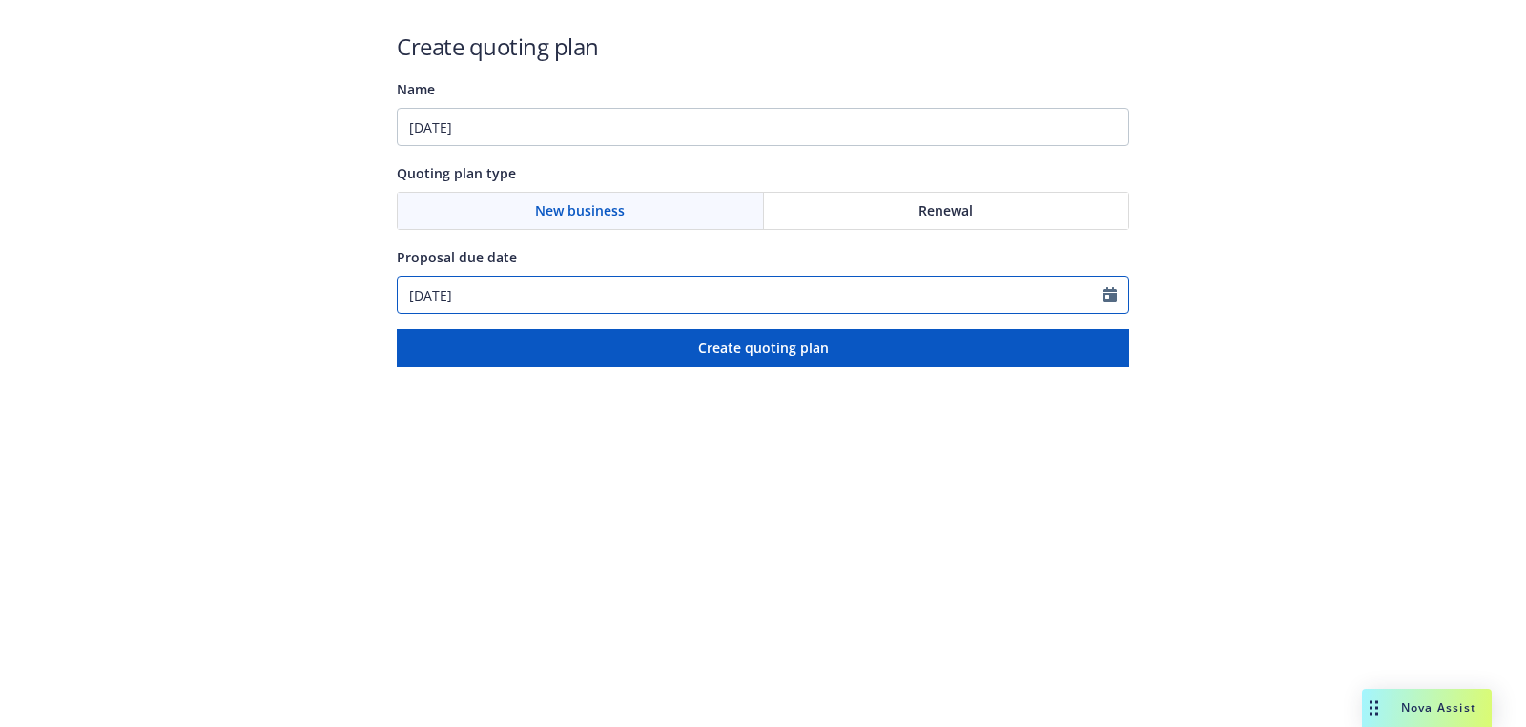
type input "12/25/2025"
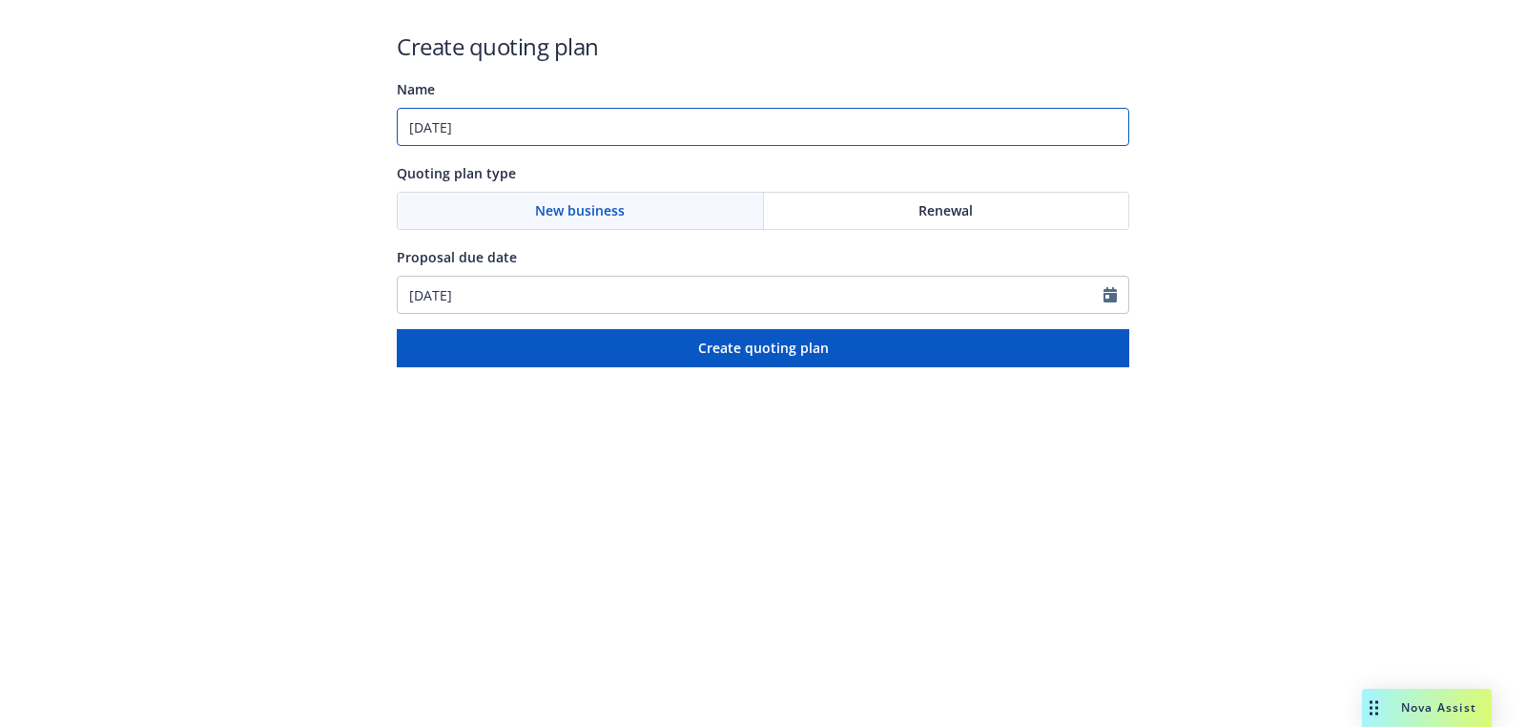
click at [572, 125] on input "12/25/2025" at bounding box center [763, 127] width 733 height 38
paste input "Additional Products/Services"
type input "12/25/2025: Additional Products/Services"
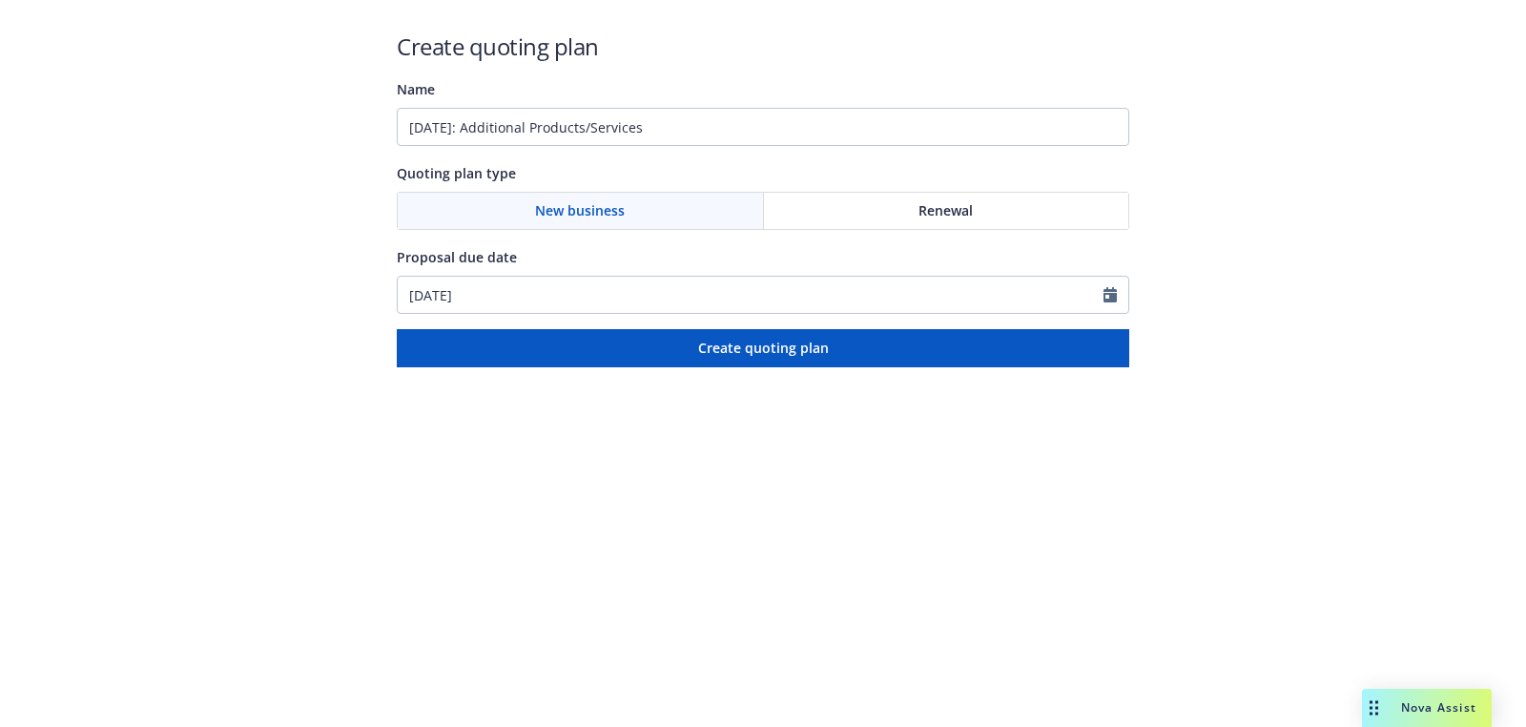
click at [525, 322] on div "Create quoting plan Name 12/25/2025: Additional Products/Services Quoting plan …" at bounding box center [763, 199] width 733 height 337
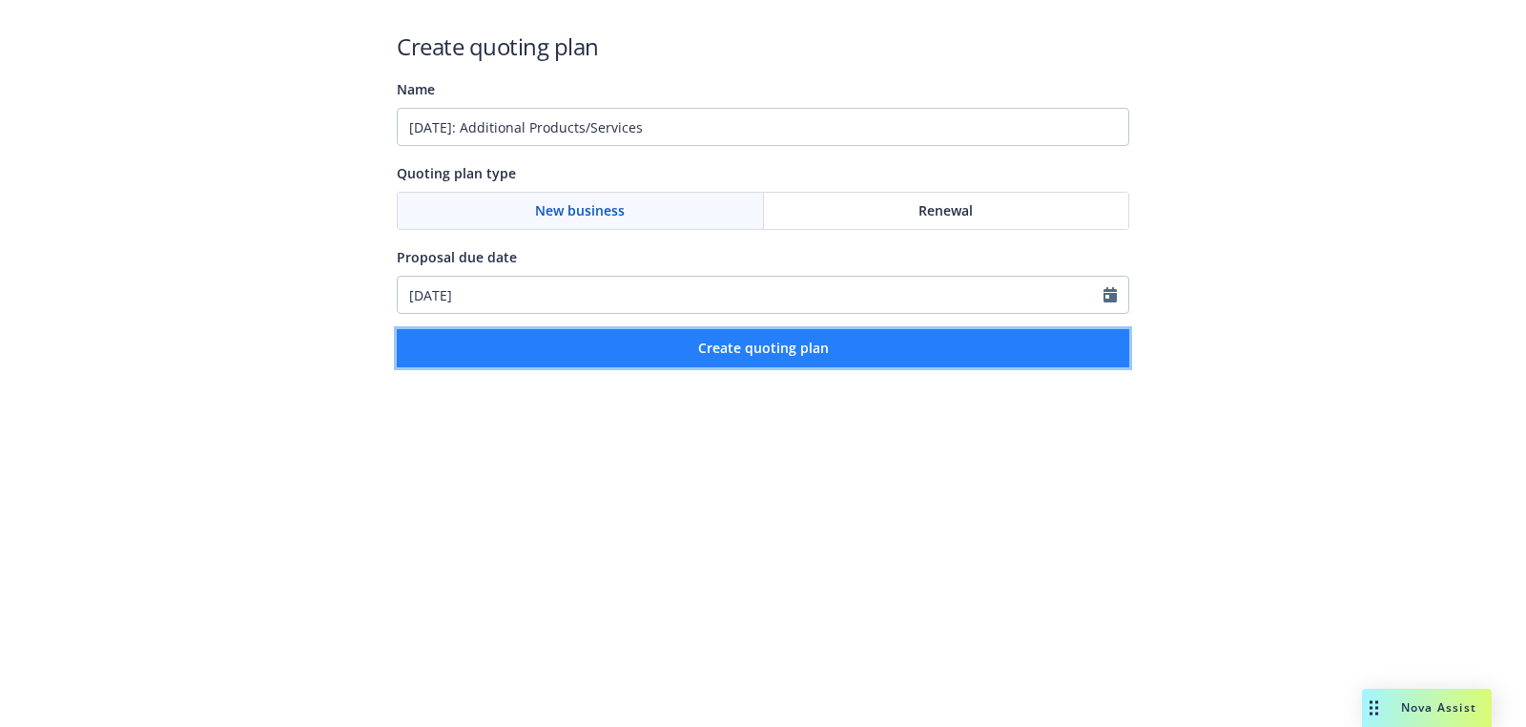
click at [524, 335] on button "Create quoting plan" at bounding box center [763, 348] width 733 height 38
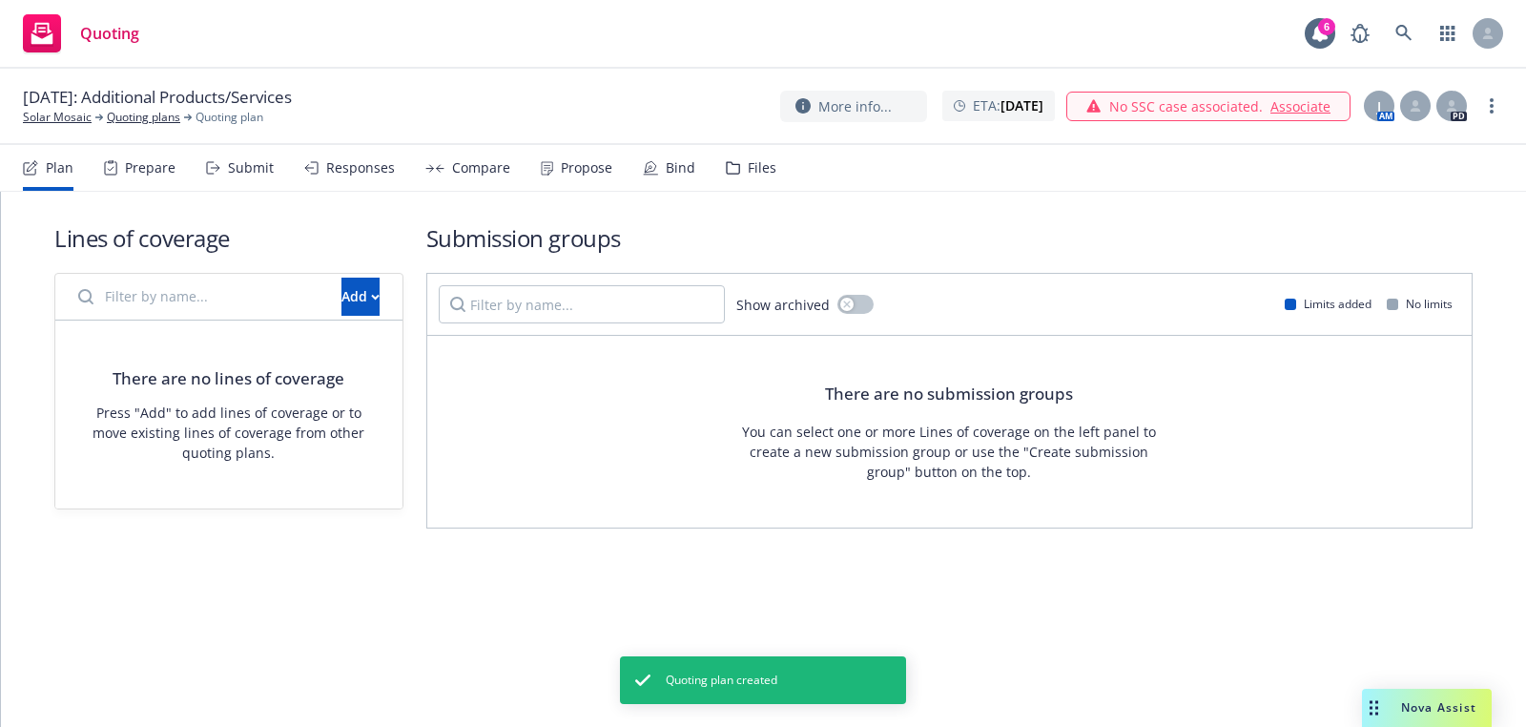
click at [360, 315] on div "Add" at bounding box center [228, 297] width 347 height 47
click at [360, 299] on button "Add" at bounding box center [361, 297] width 38 height 38
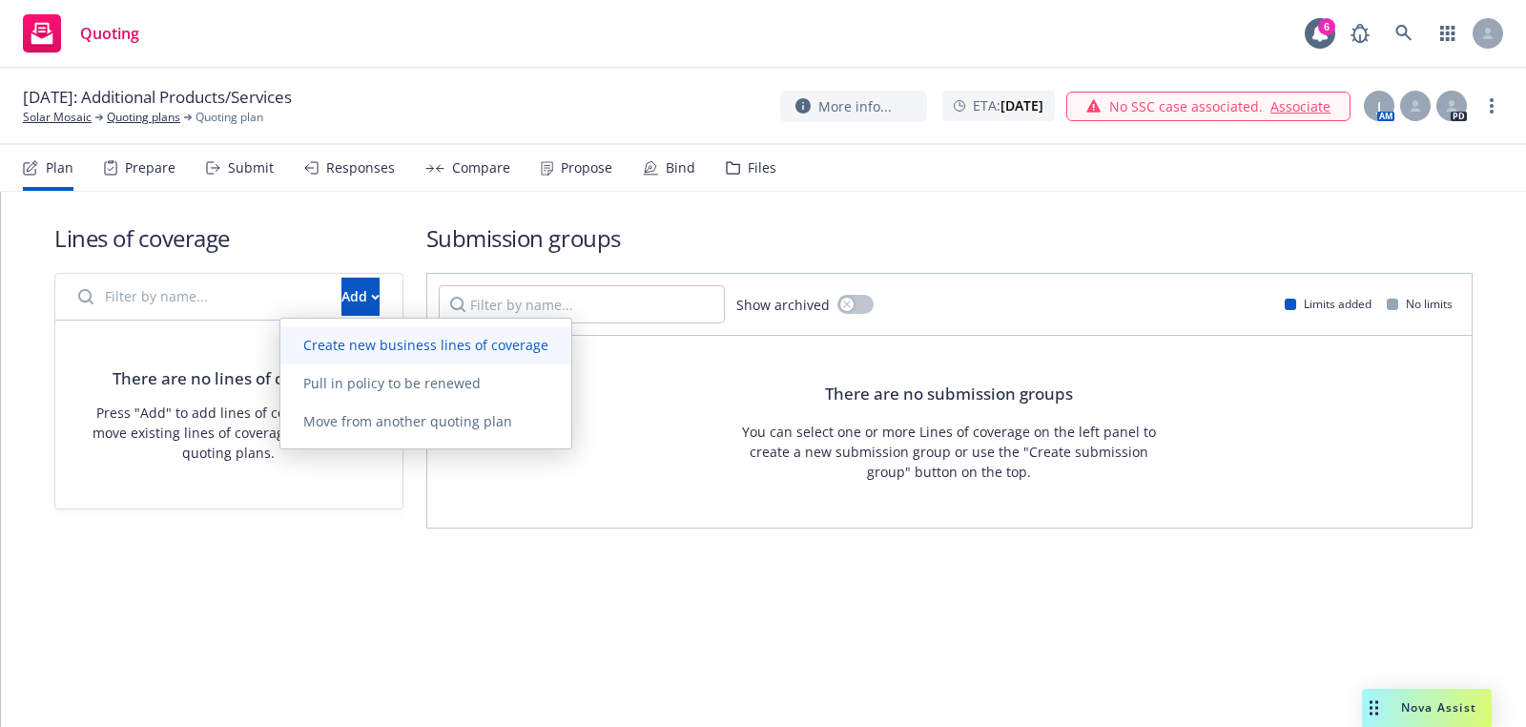
click at [440, 345] on span "Create new business lines of coverage" at bounding box center [425, 345] width 291 height 18
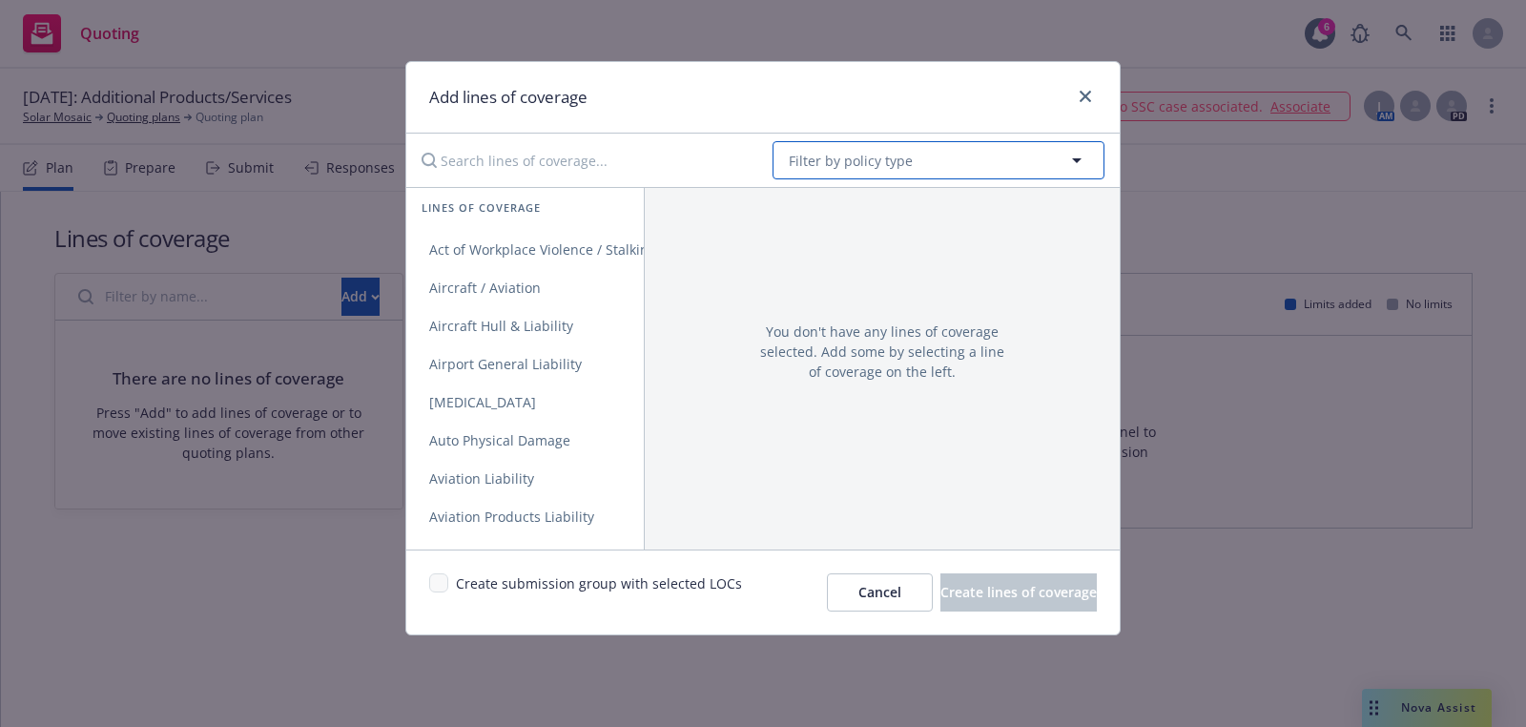
click at [846, 170] on button "Filter by policy type" at bounding box center [939, 160] width 332 height 38
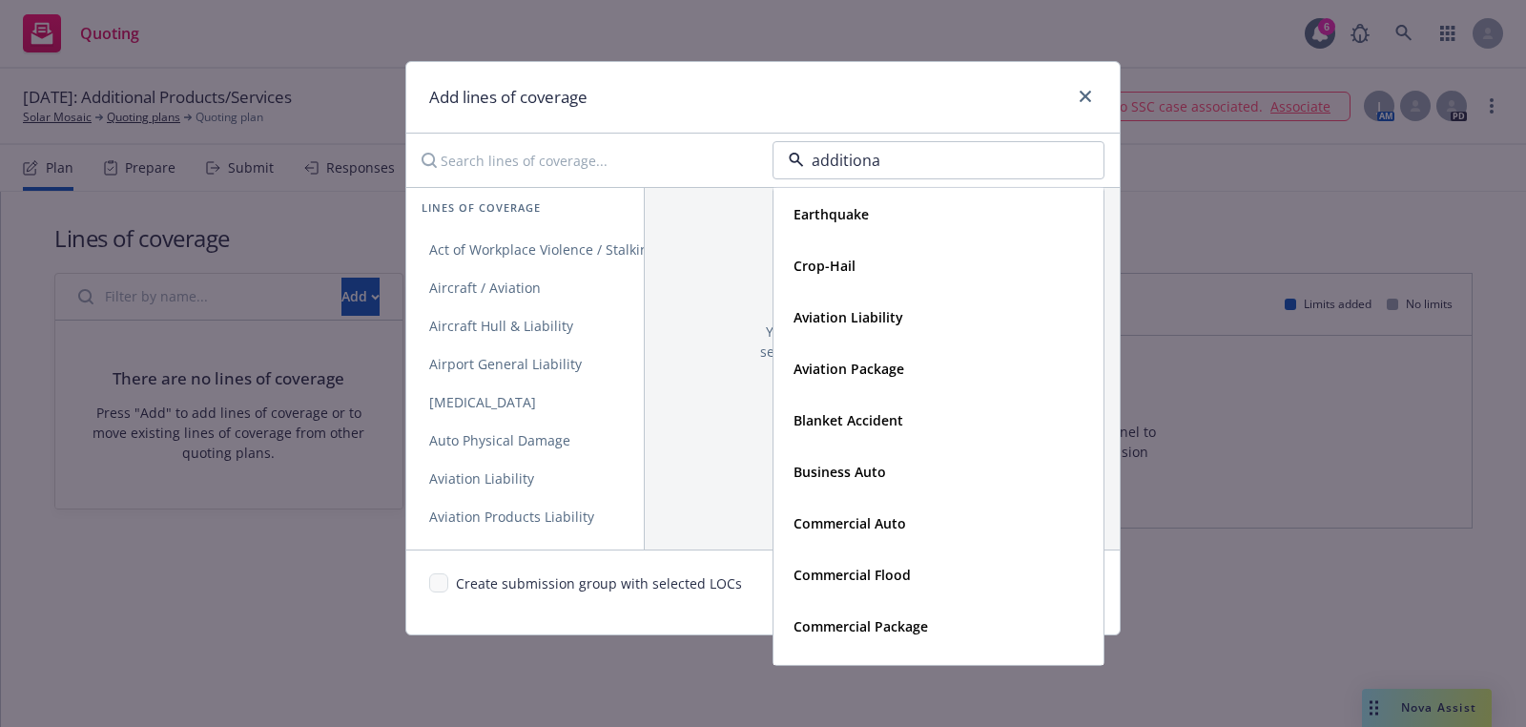
type input "additional"
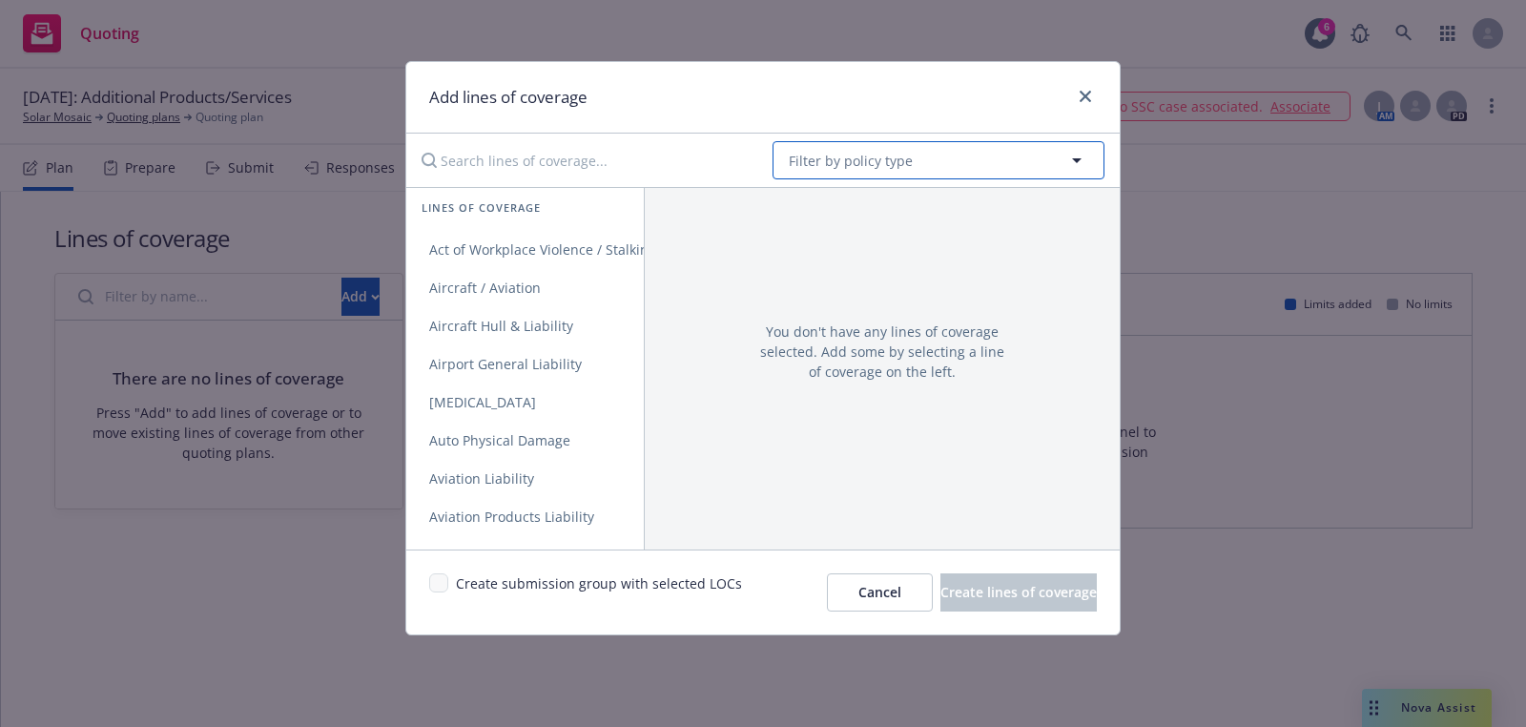
click at [876, 171] on button "Filter by policy type" at bounding box center [939, 160] width 332 height 38
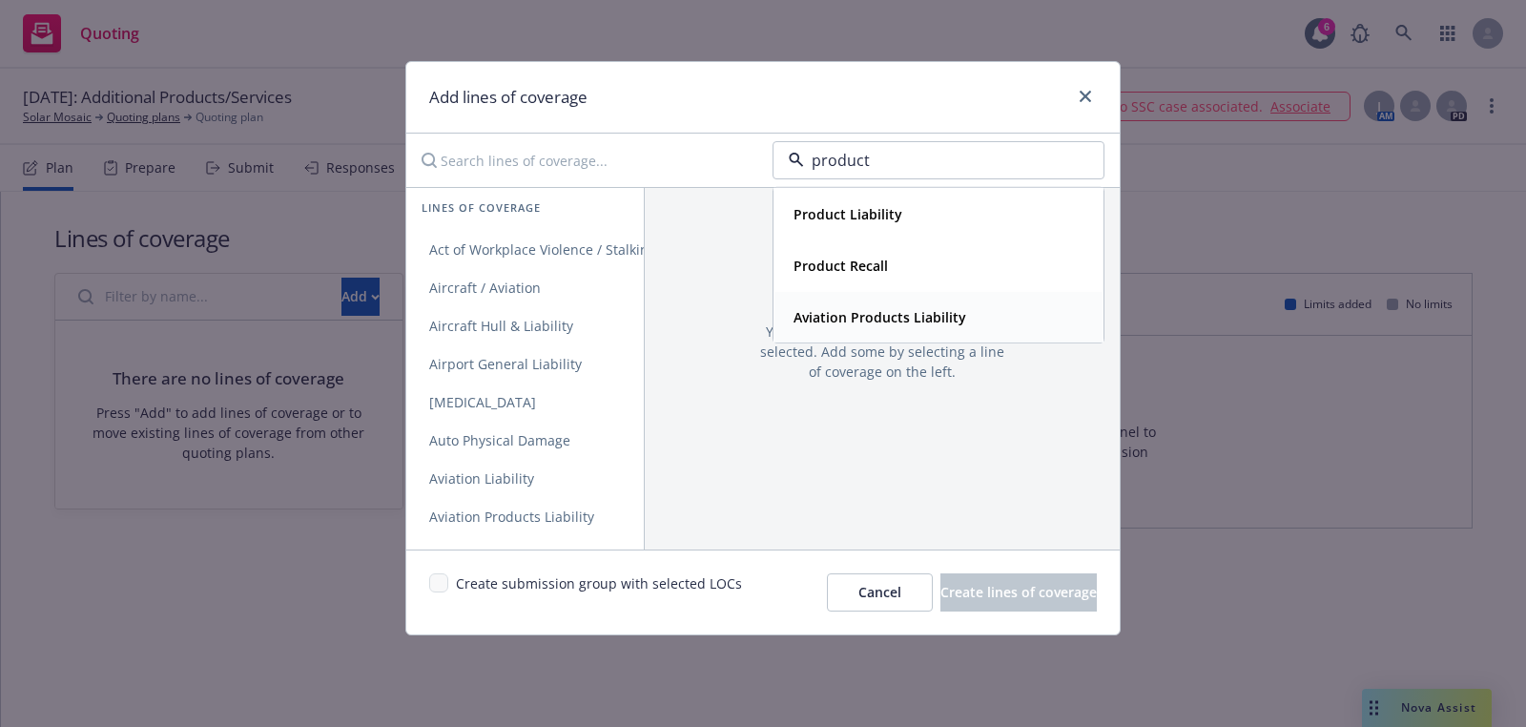
type input "products"
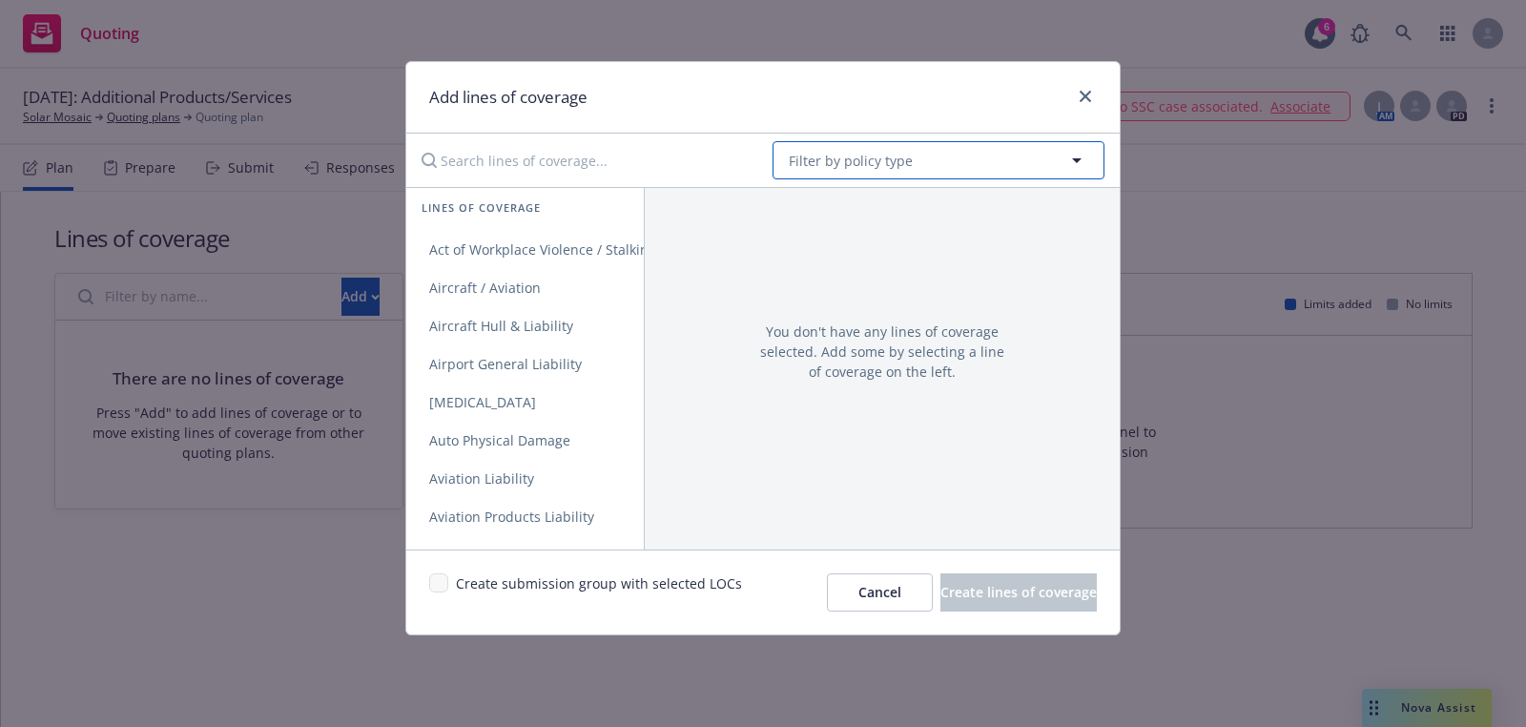
click at [894, 141] on button "Filter by policy type" at bounding box center [939, 160] width 332 height 38
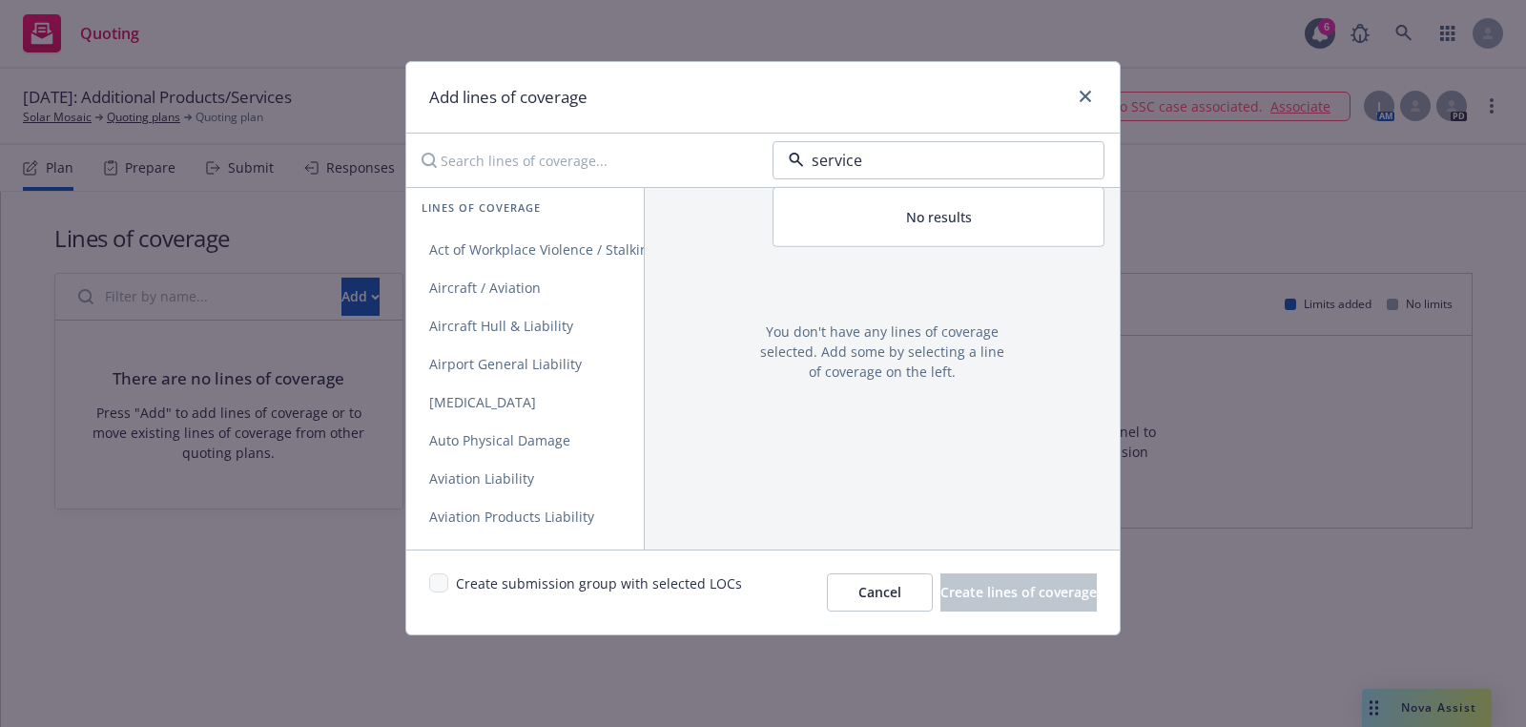
type input "services"
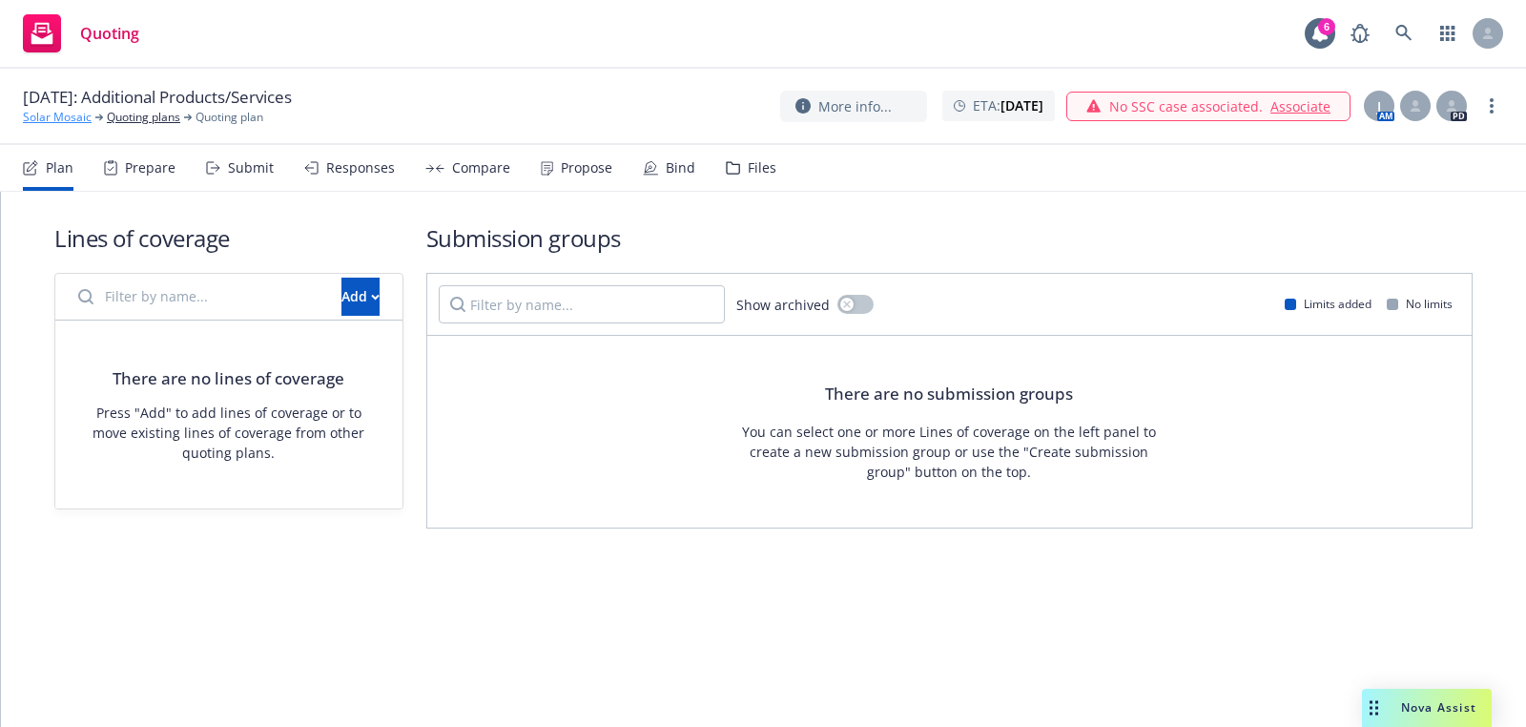
click at [84, 121] on link "Solar Mosaic" at bounding box center [57, 117] width 69 height 17
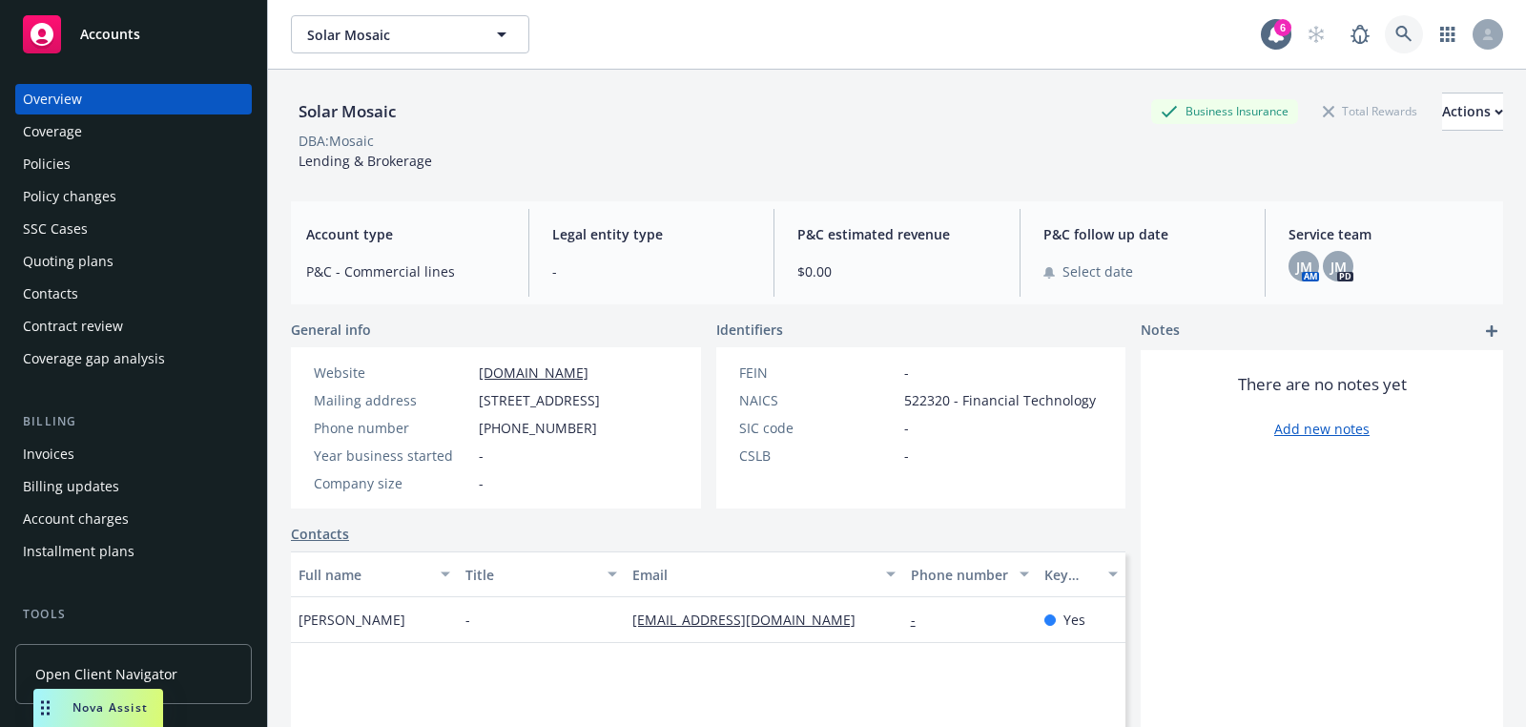
click at [1402, 40] on icon at bounding box center [1404, 34] width 17 height 17
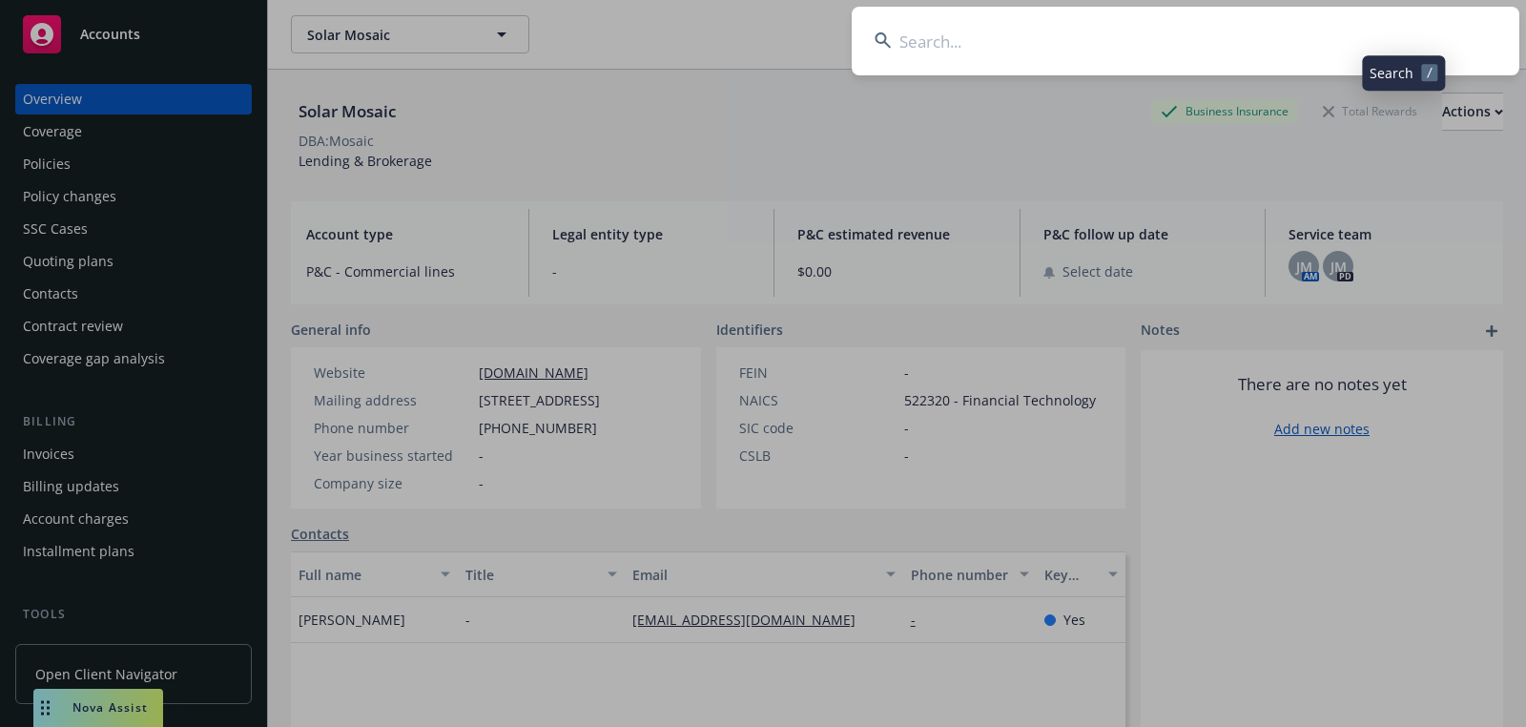
type input "c"
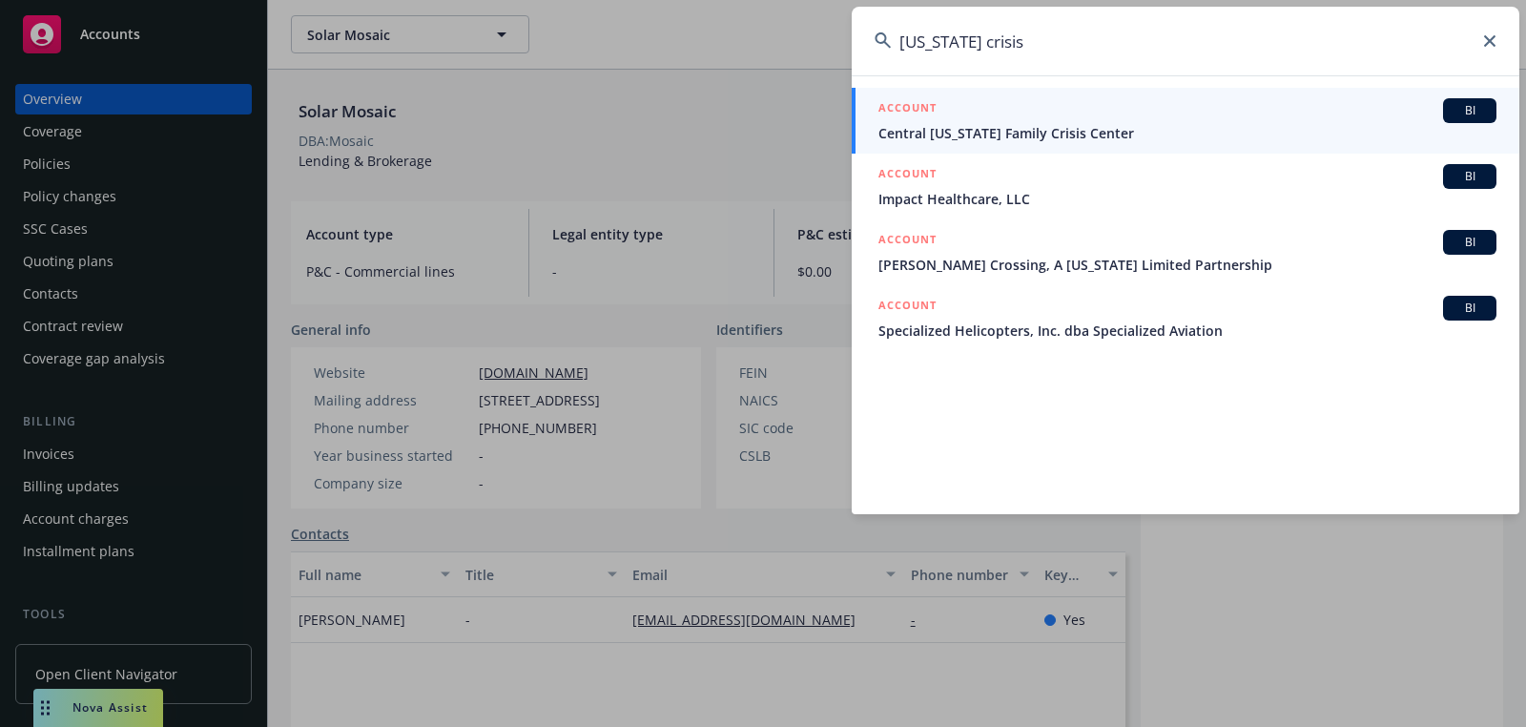
type input "[US_STATE] crisis"
click at [1177, 130] on span "Central [US_STATE] Family Crisis Center" at bounding box center [1188, 133] width 618 height 20
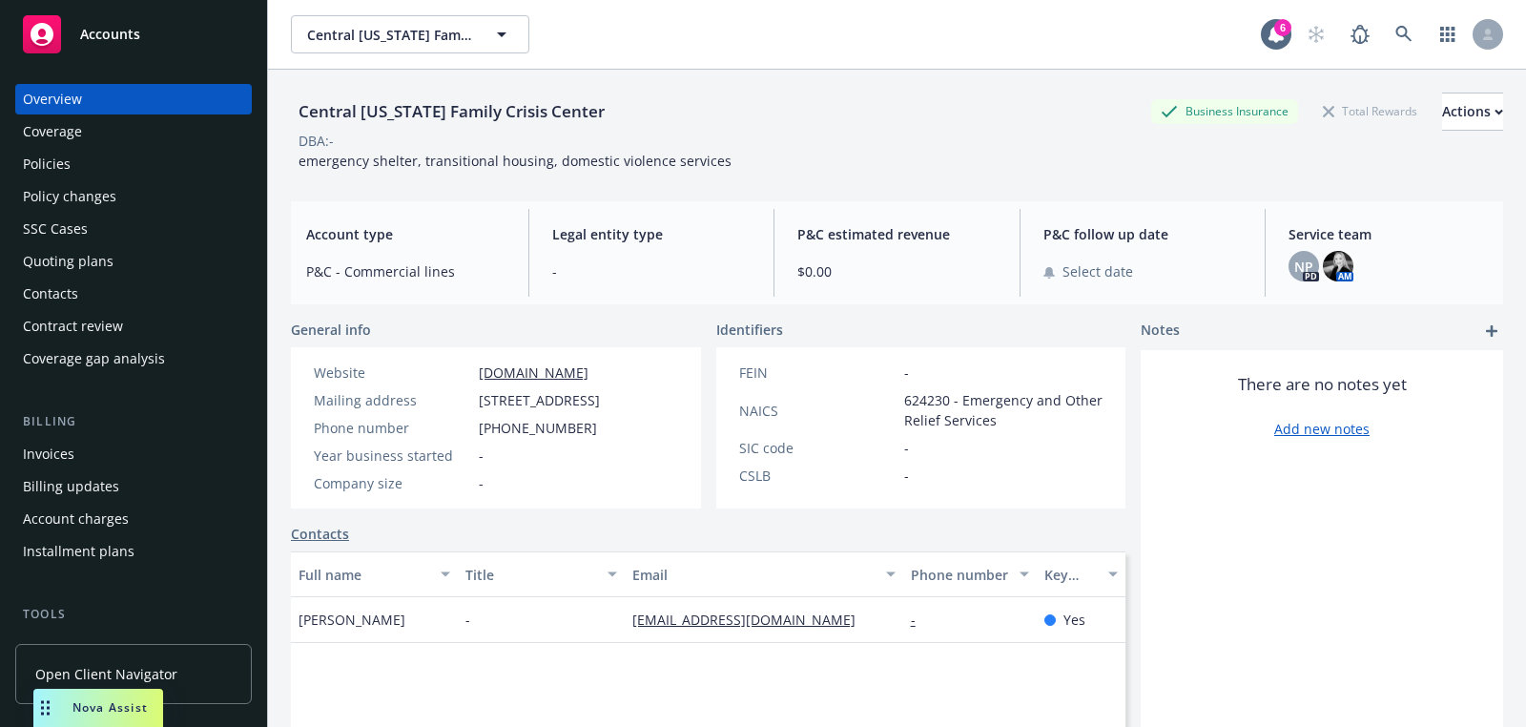
scroll to position [547, 0]
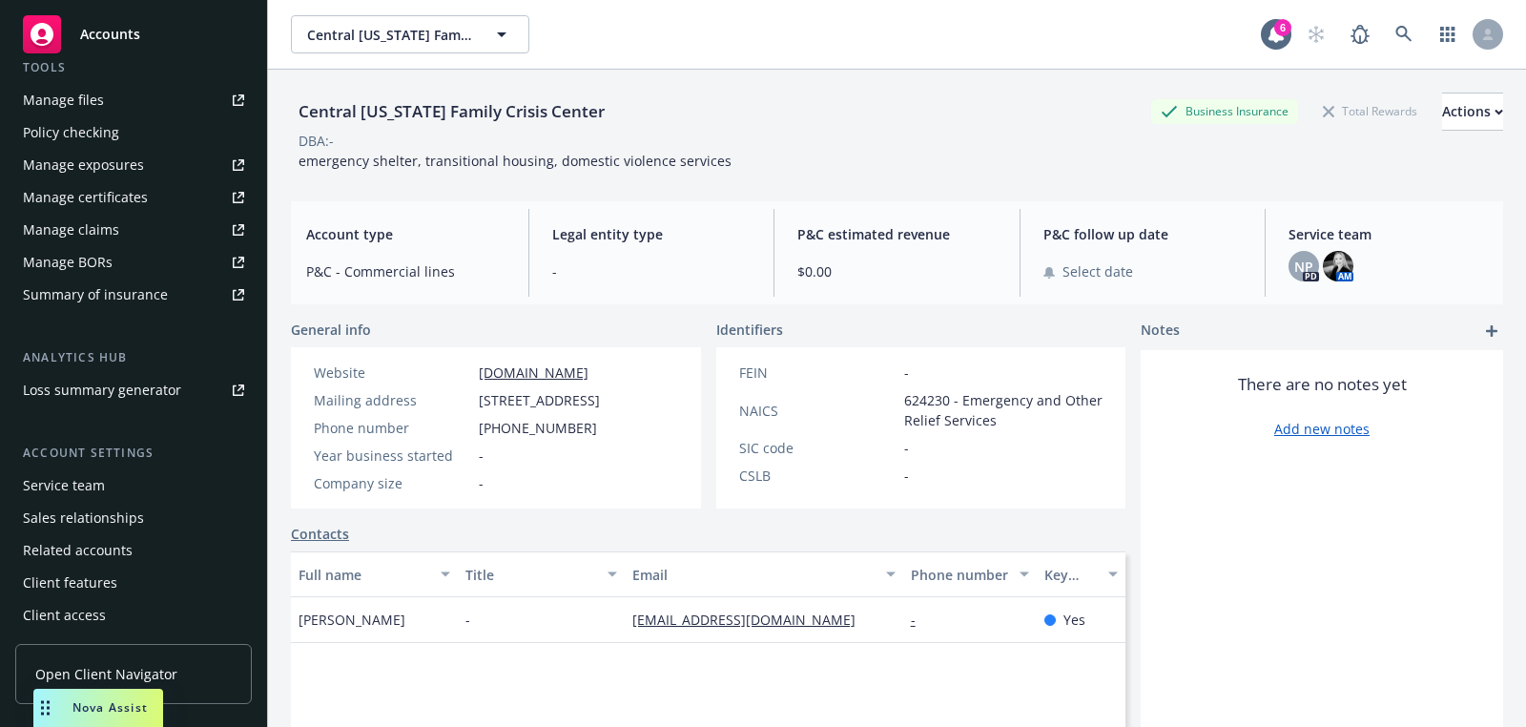
click at [88, 483] on div "Service team" at bounding box center [64, 485] width 82 height 31
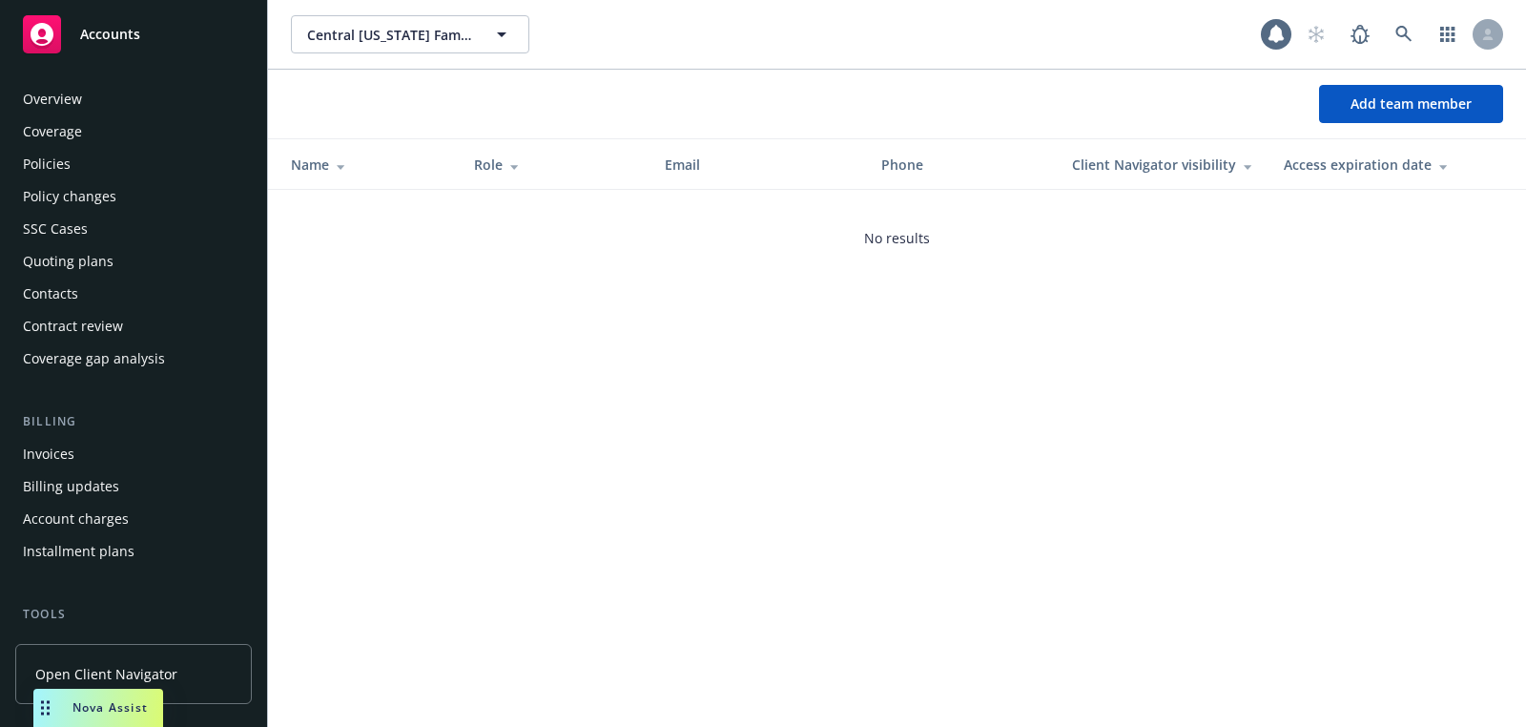
scroll to position [547, 0]
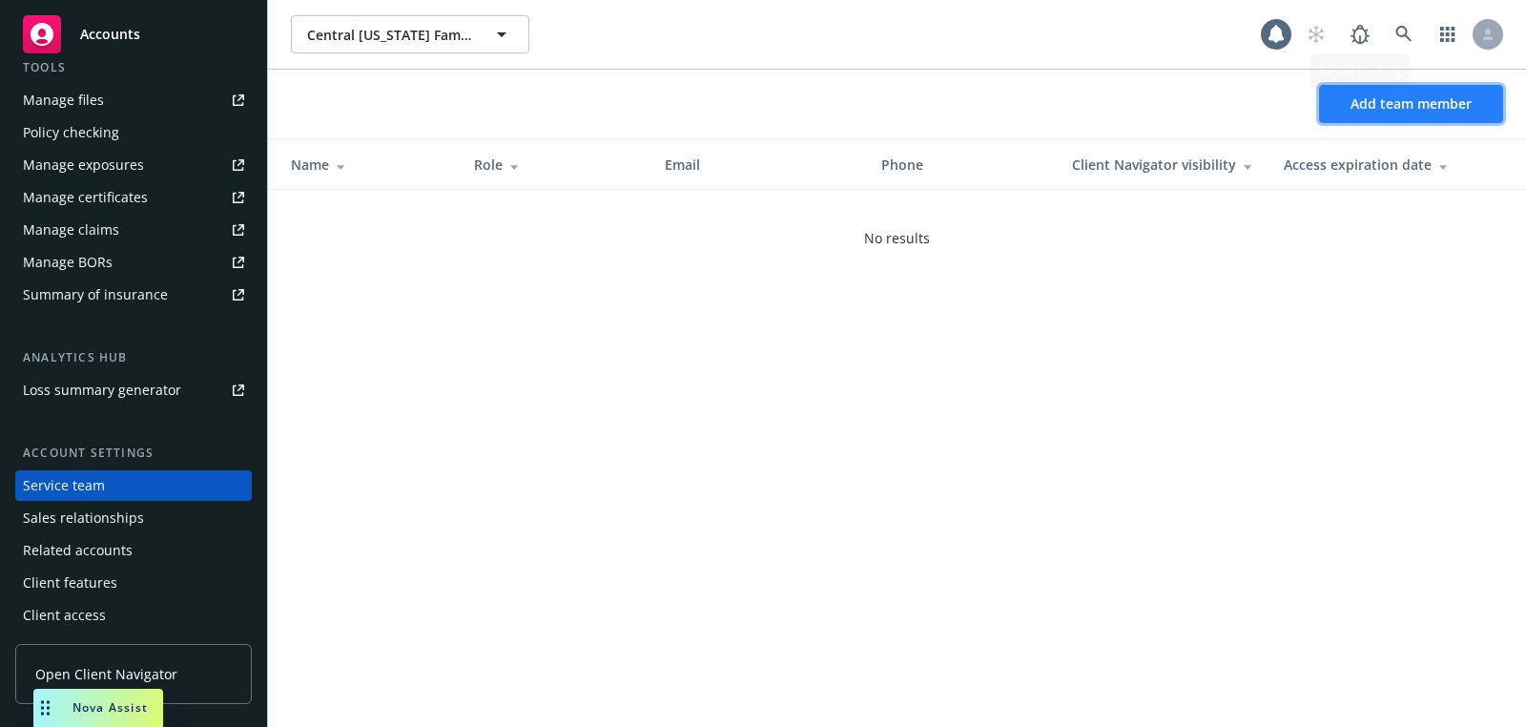
click at [1383, 112] on span "Add team member" at bounding box center [1411, 103] width 121 height 18
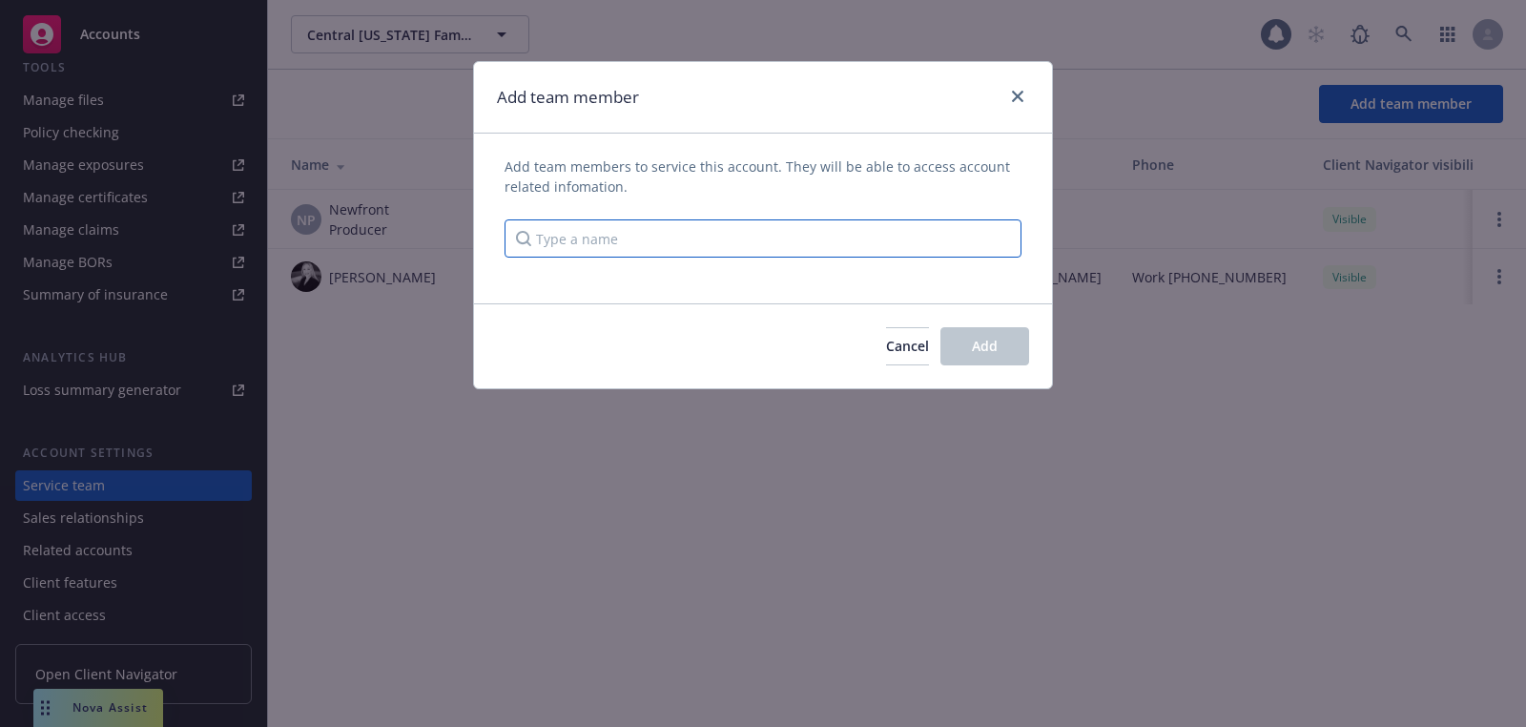
click at [765, 239] on input "Type a name" at bounding box center [763, 238] width 517 height 38
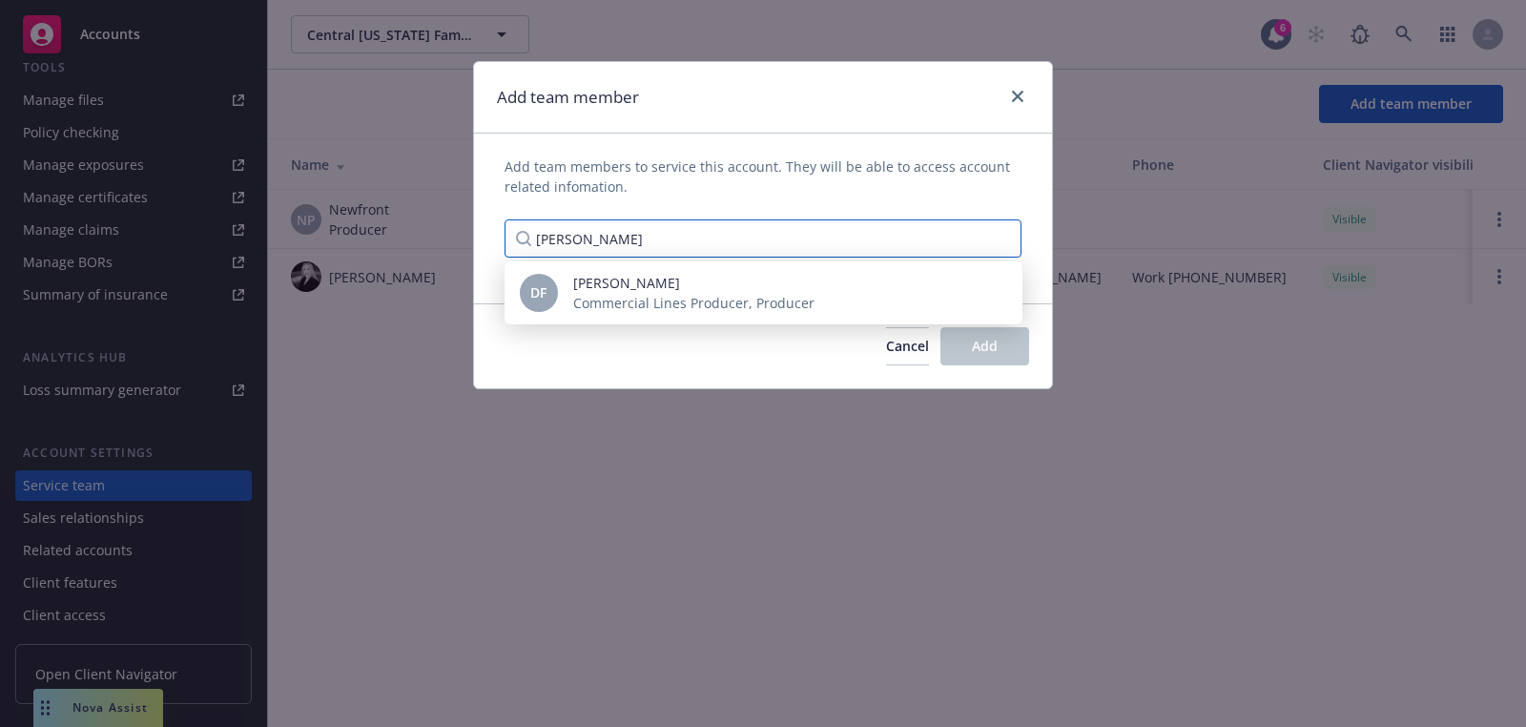
type input "[PERSON_NAME]"
click at [672, 328] on div "Cancel Add" at bounding box center [763, 345] width 578 height 85
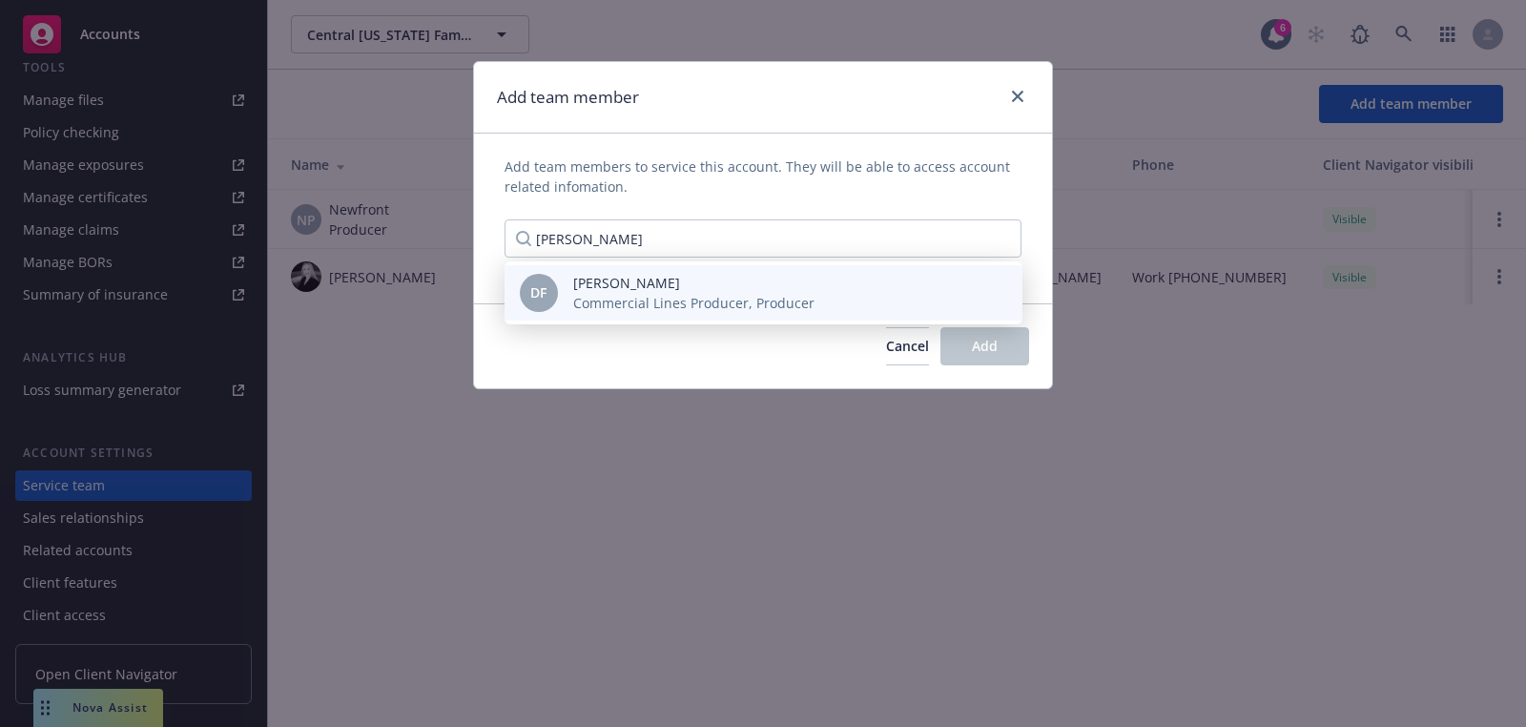
click at [674, 311] on span "Commercial Lines Producer, Producer" at bounding box center [693, 303] width 241 height 20
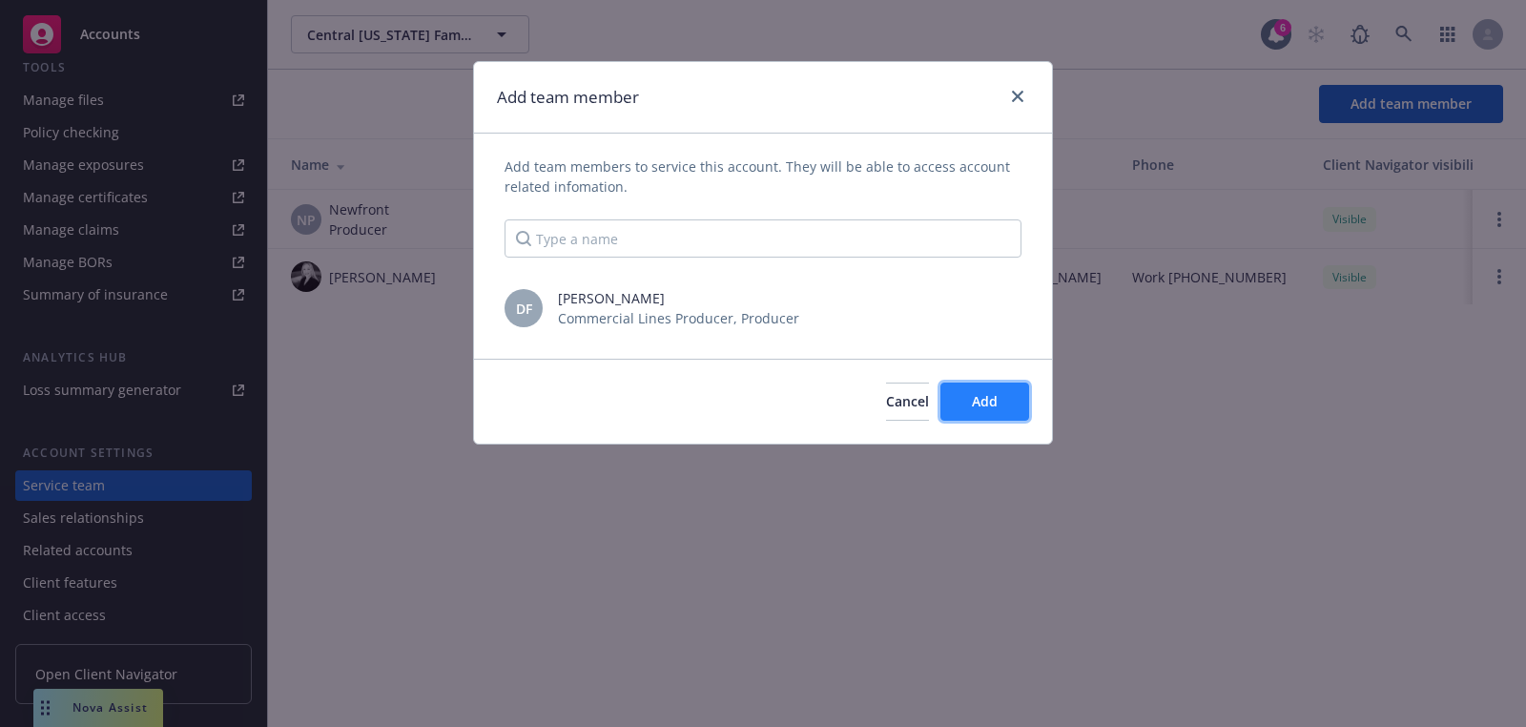
click at [992, 401] on span "Add" at bounding box center [985, 401] width 26 height 18
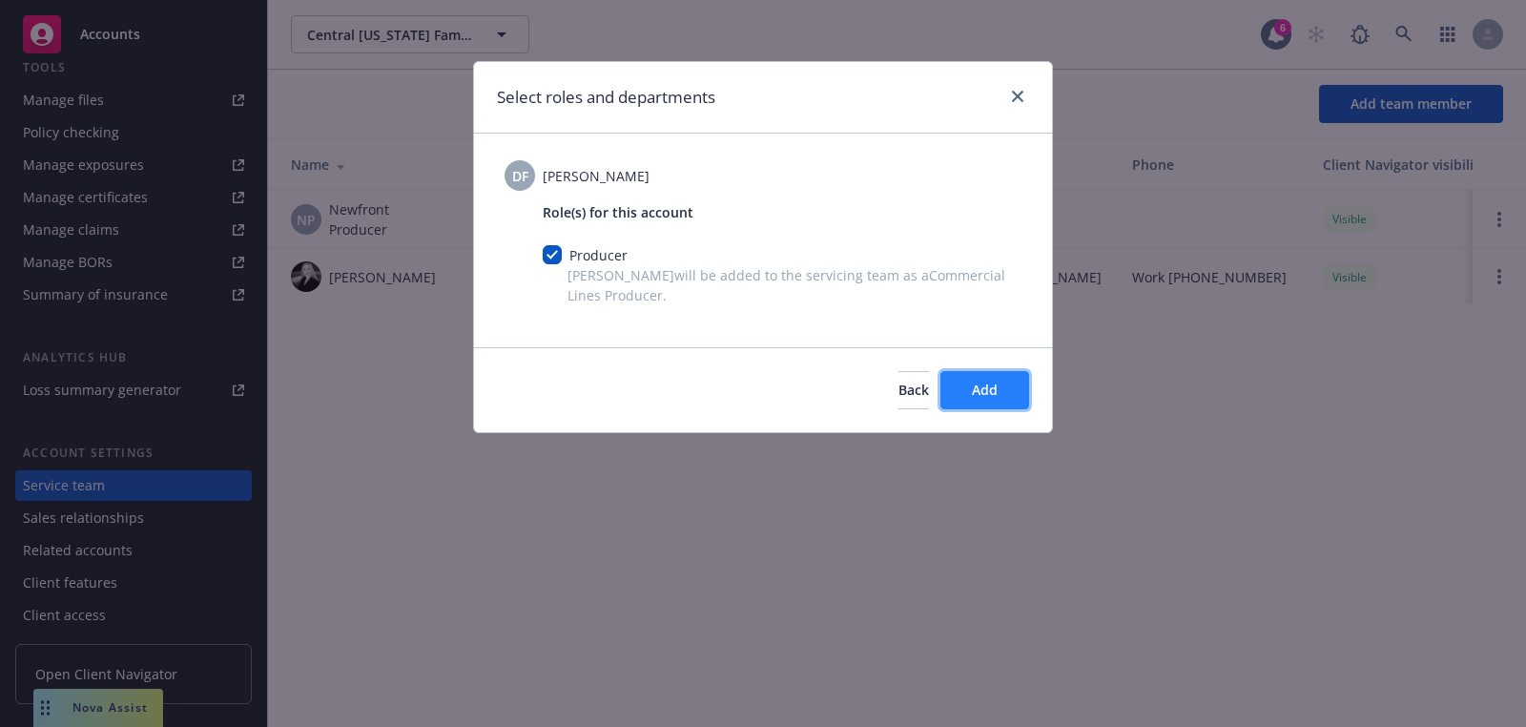
click at [973, 396] on span "Add" at bounding box center [985, 390] width 26 height 18
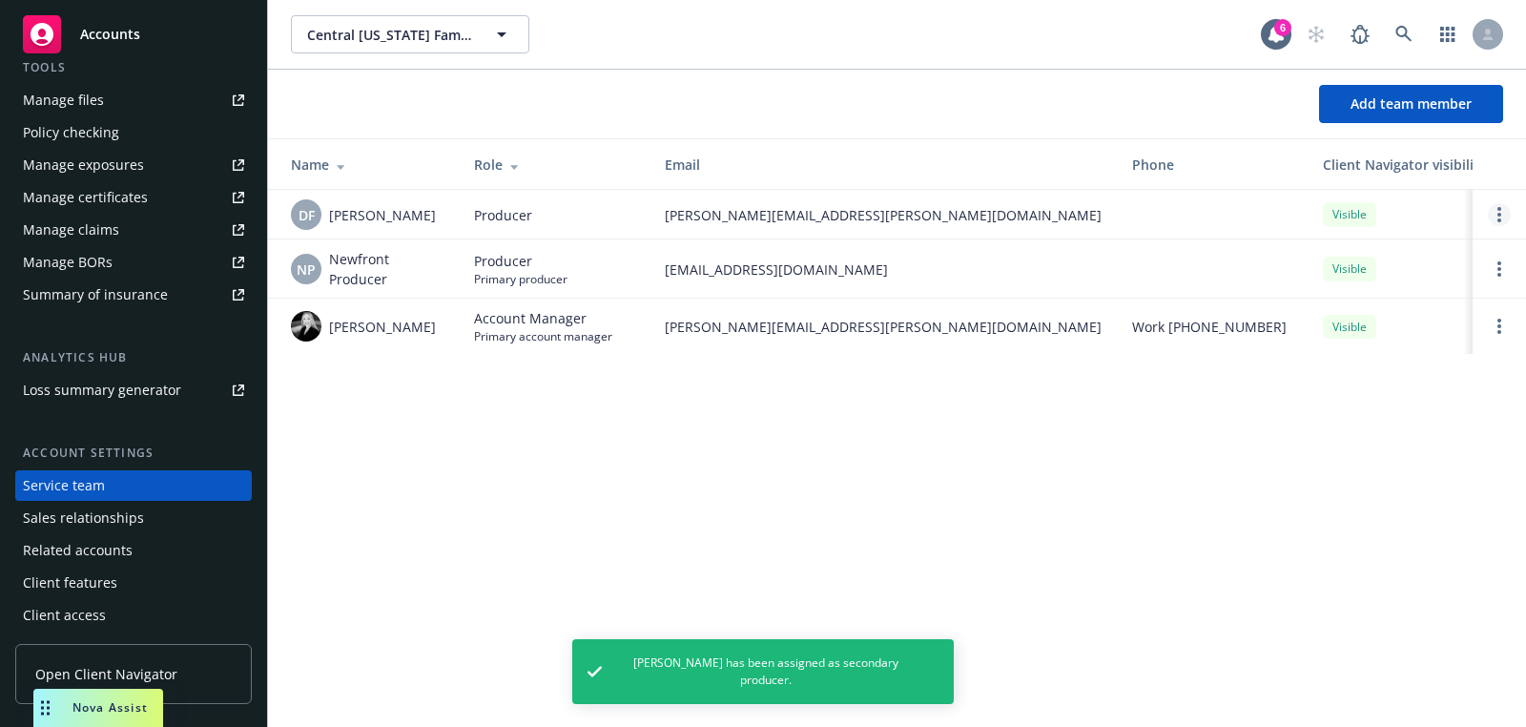
click at [1505, 218] on link "Open options" at bounding box center [1499, 214] width 23 height 23
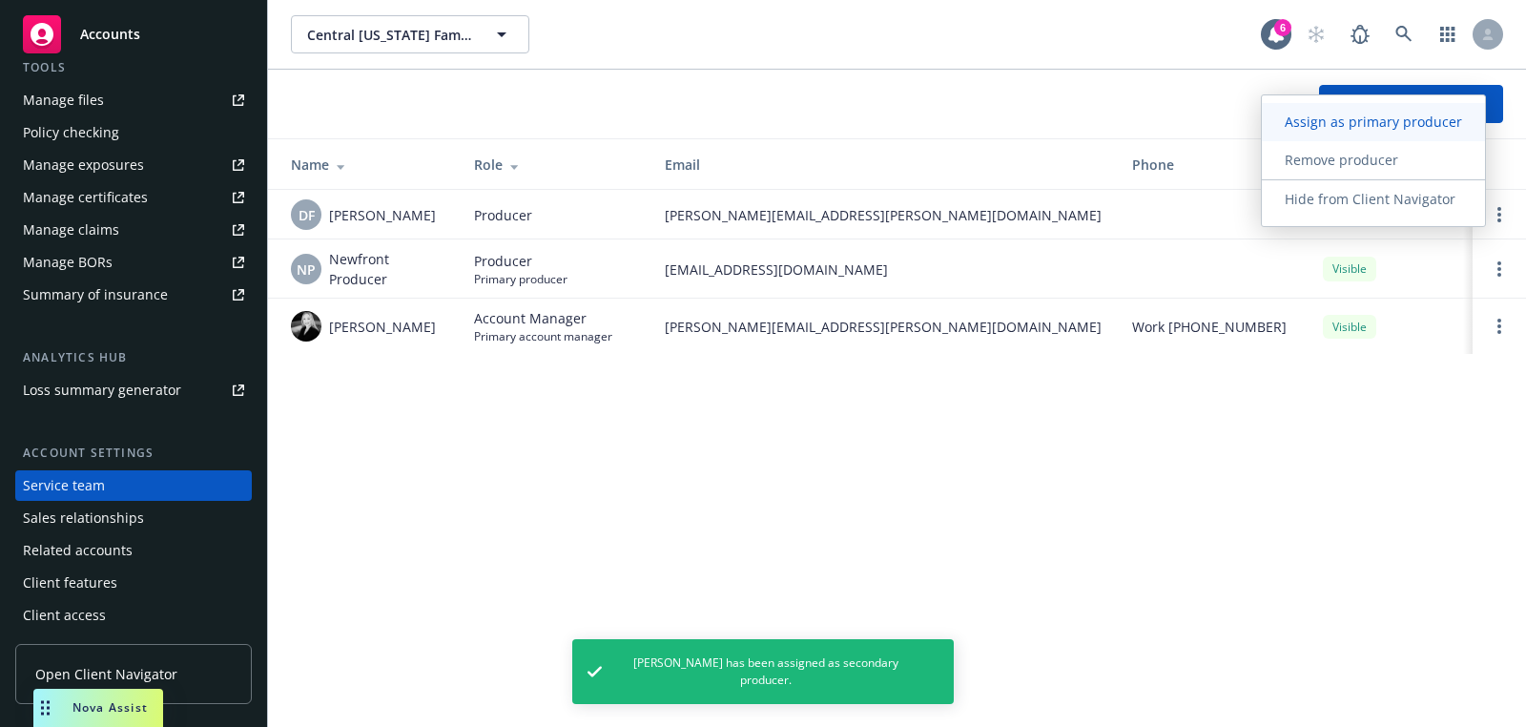
click at [1432, 124] on span "Assign as primary producer" at bounding box center [1373, 122] width 223 height 18
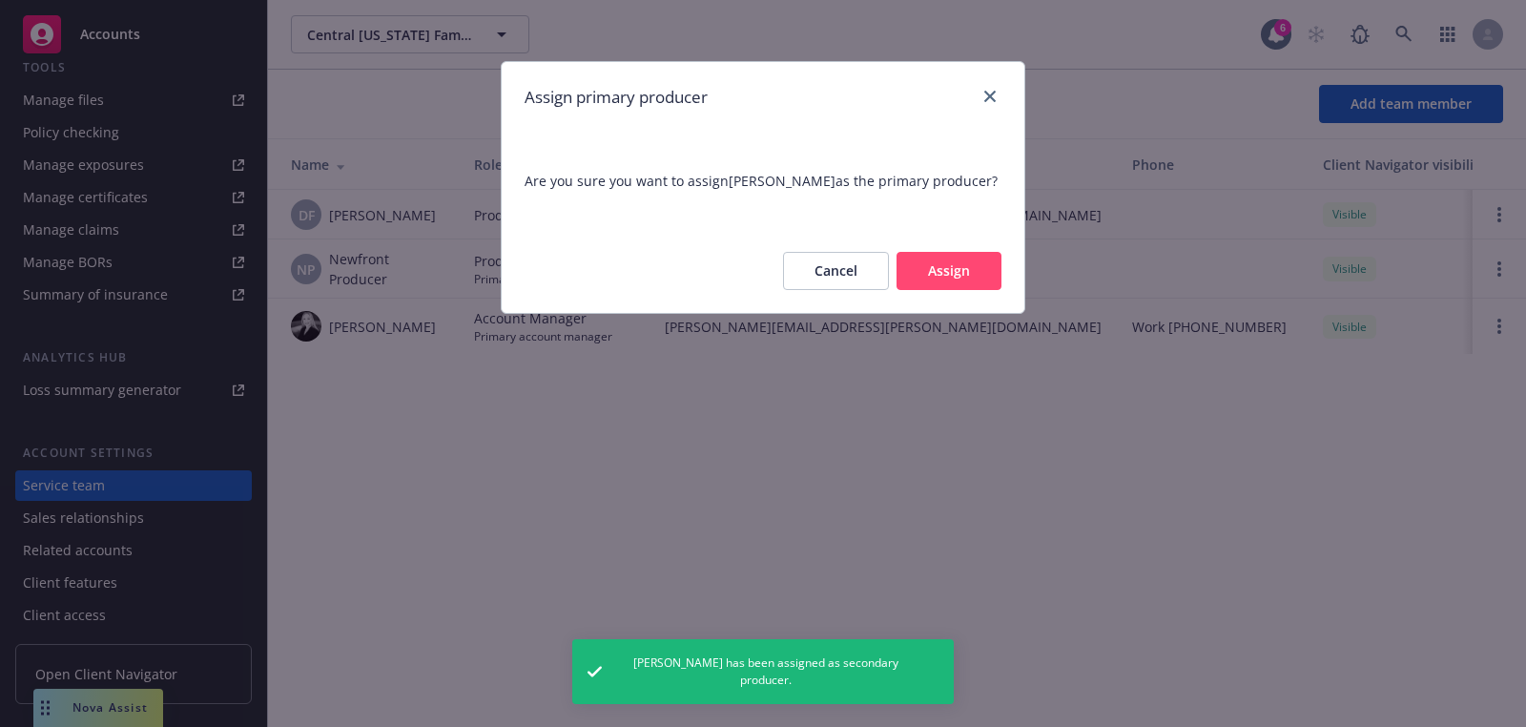
click at [979, 285] on button "Assign" at bounding box center [949, 271] width 105 height 38
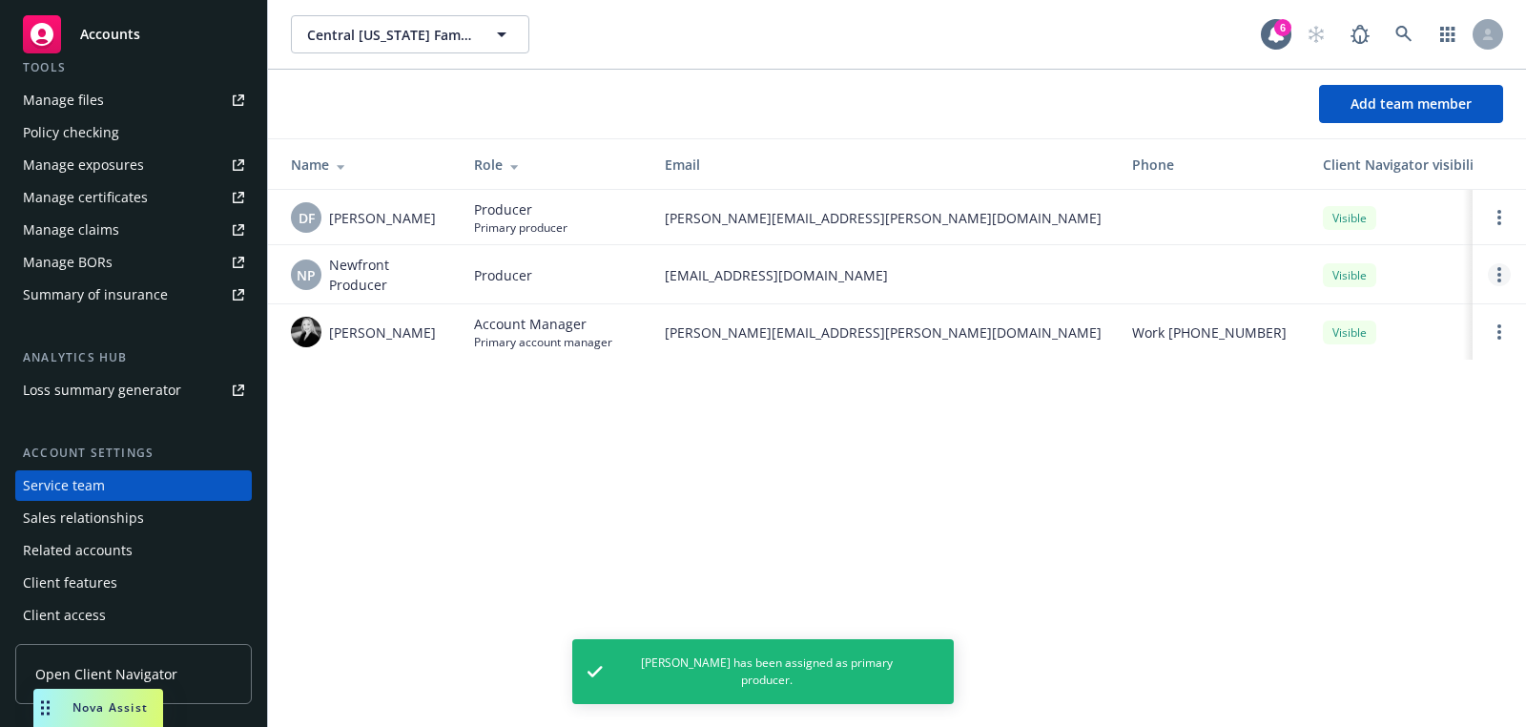
click at [1510, 272] on link "Open options" at bounding box center [1499, 274] width 23 height 23
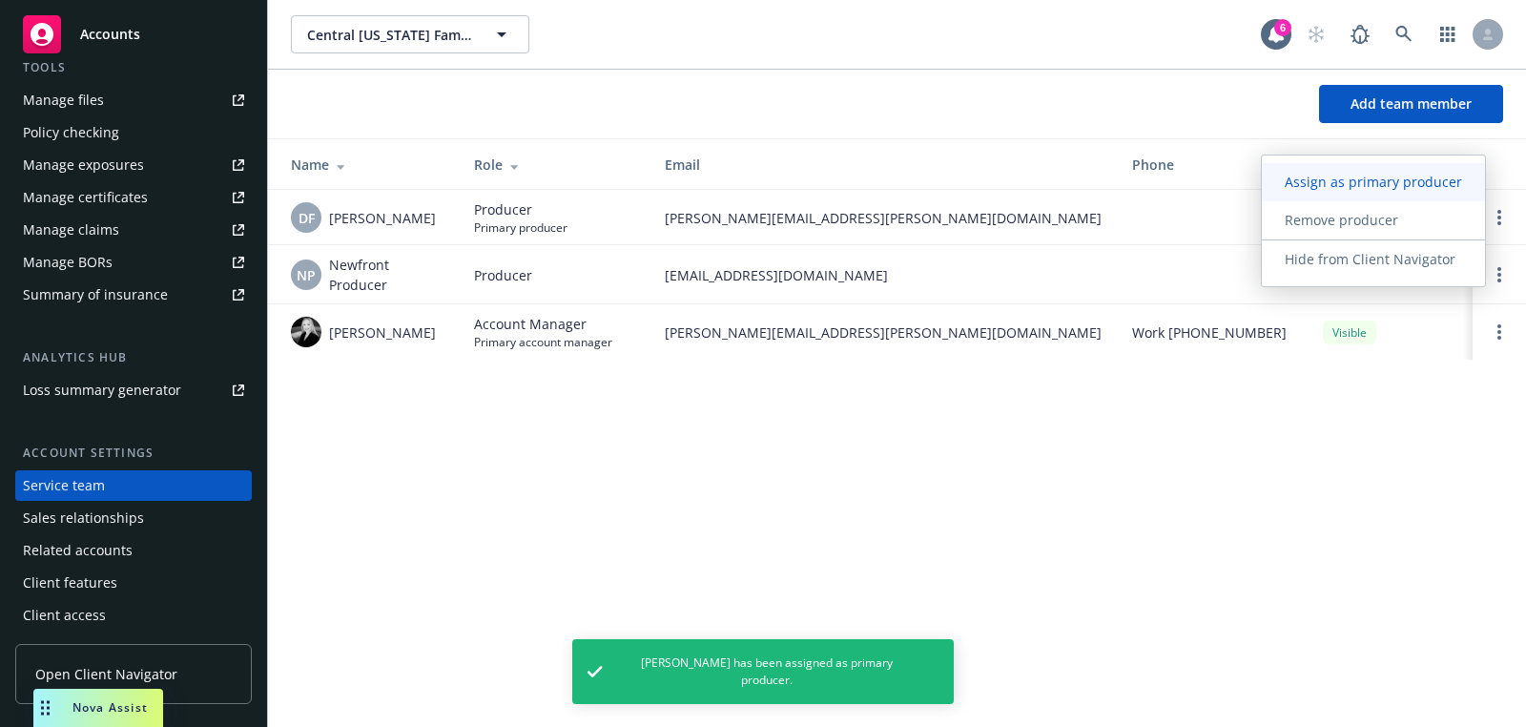
click at [1362, 169] on link "Assign as primary producer" at bounding box center [1373, 182] width 223 height 38
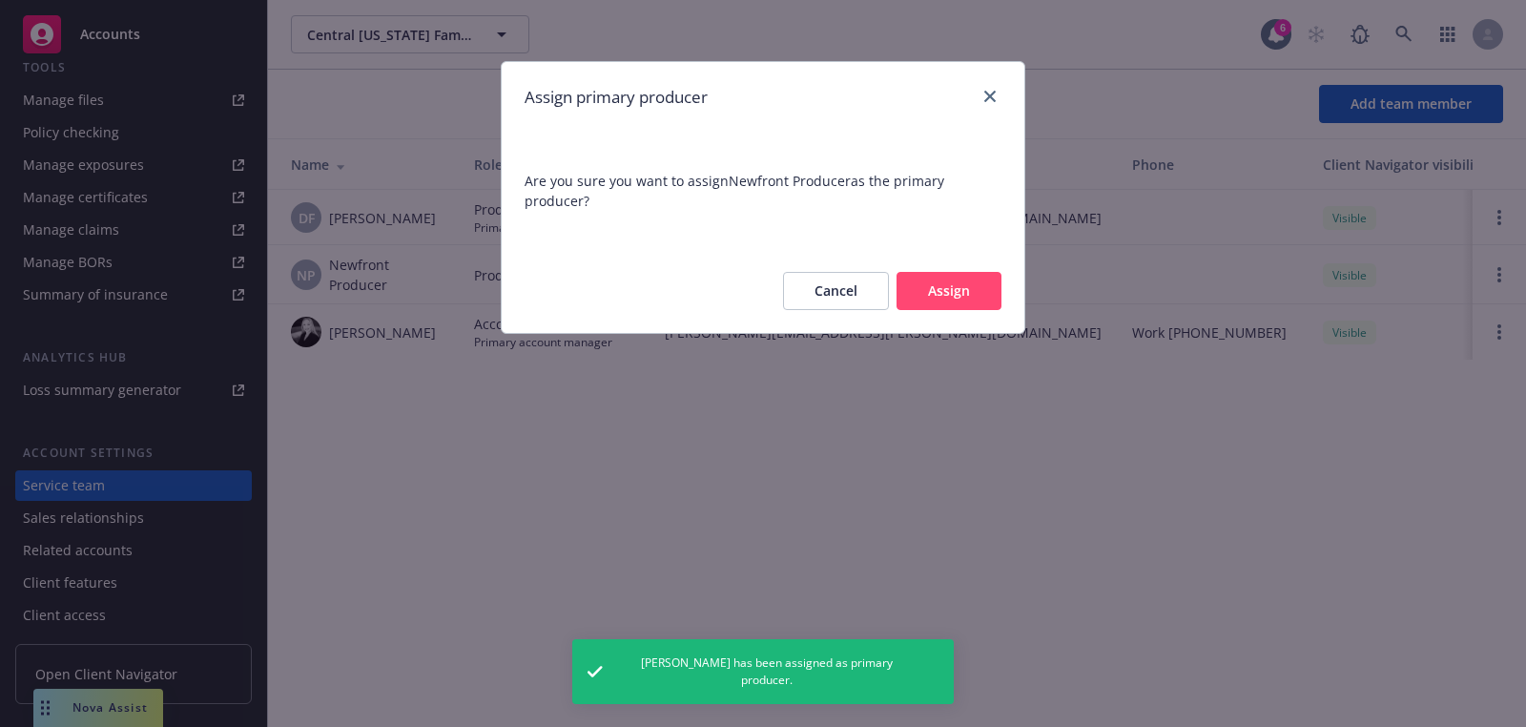
click at [864, 301] on button "Cancel" at bounding box center [836, 291] width 106 height 38
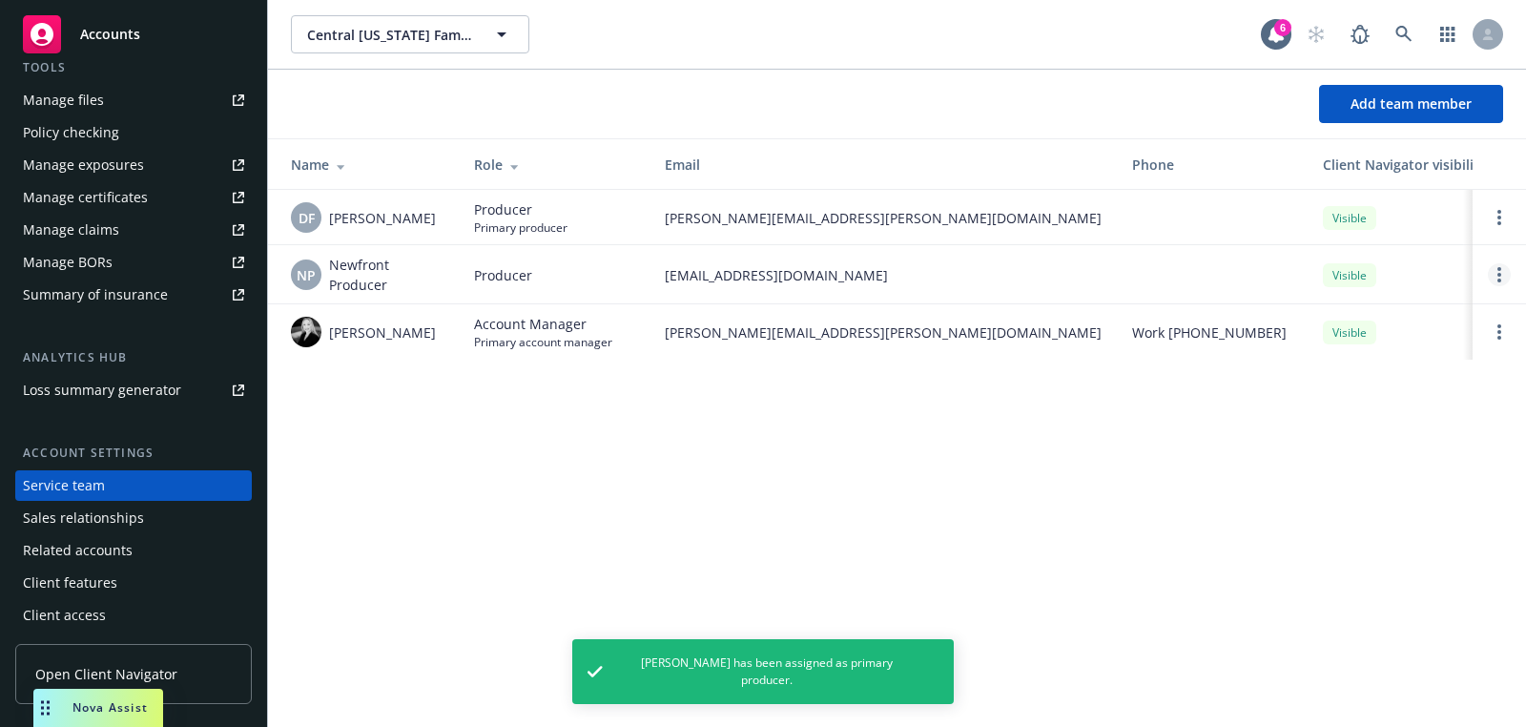
click at [1489, 275] on link "Open options" at bounding box center [1499, 274] width 23 height 23
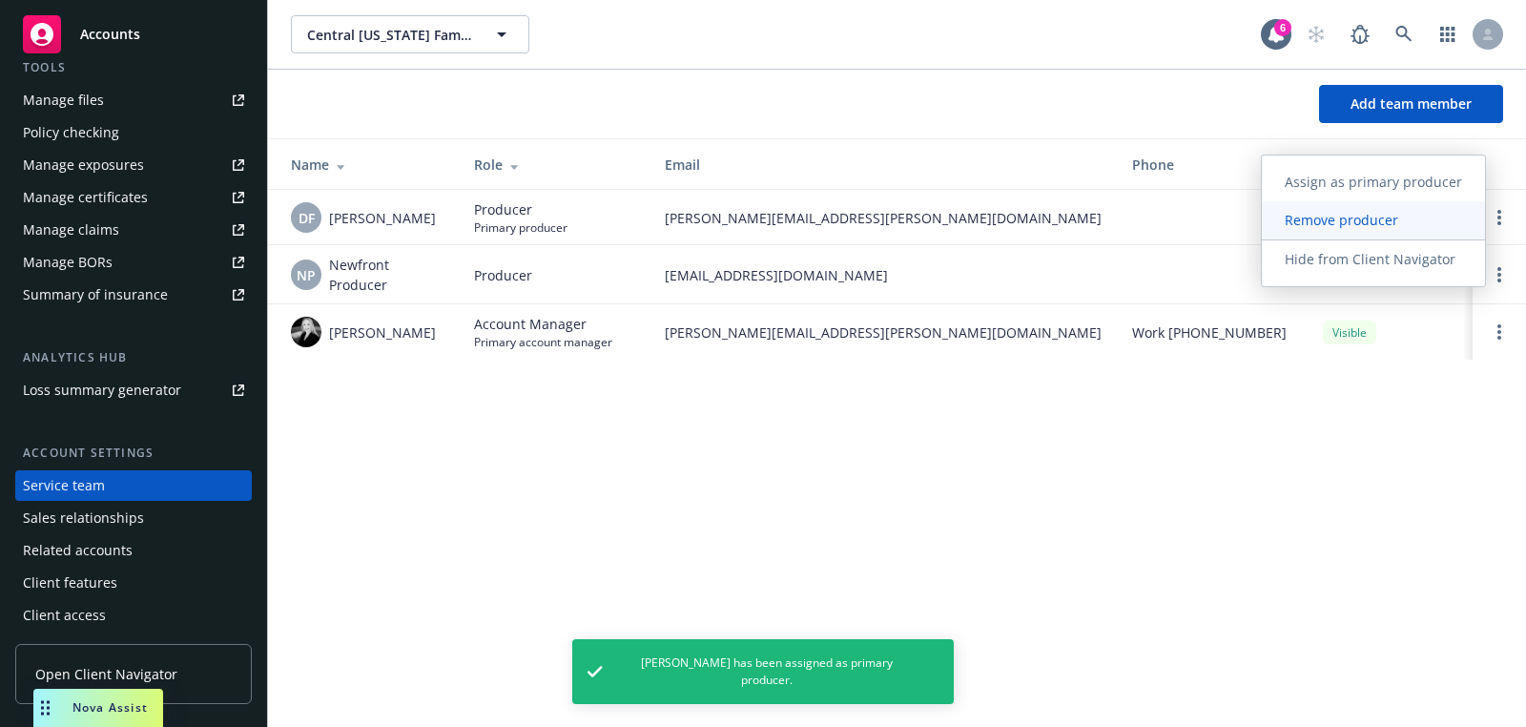
click at [1337, 236] on link "Remove producer" at bounding box center [1373, 220] width 223 height 38
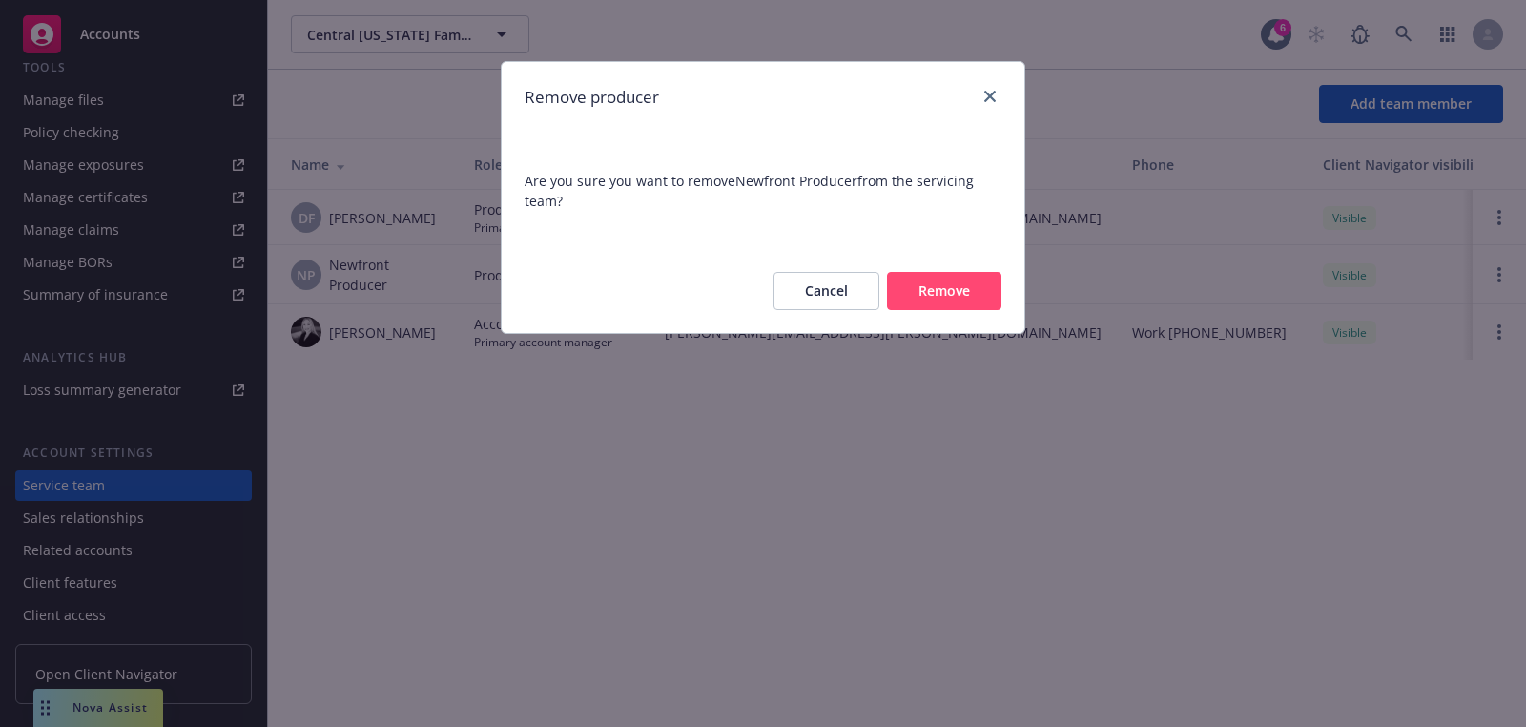
click at [940, 289] on button "Remove" at bounding box center [944, 291] width 114 height 38
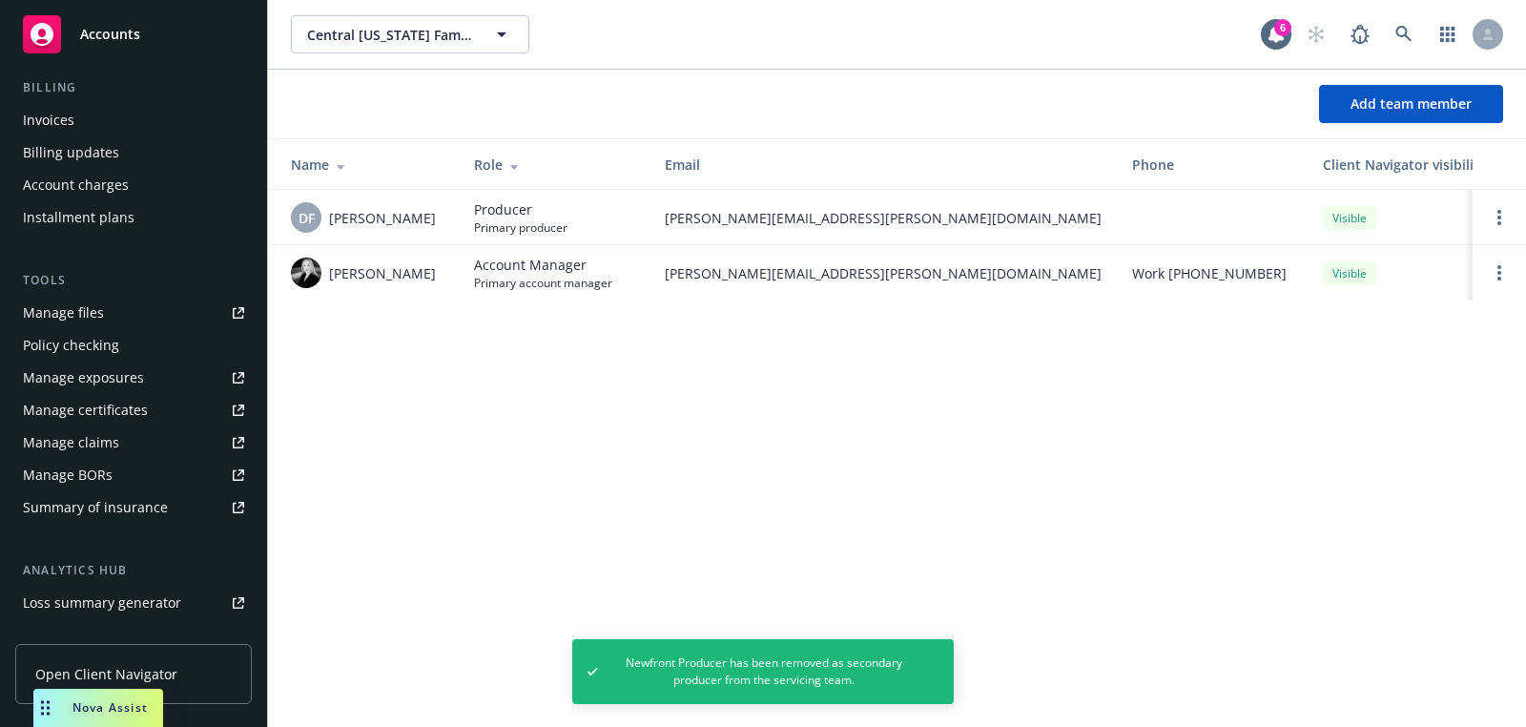
scroll to position [0, 0]
